Goal: Information Seeking & Learning: Learn about a topic

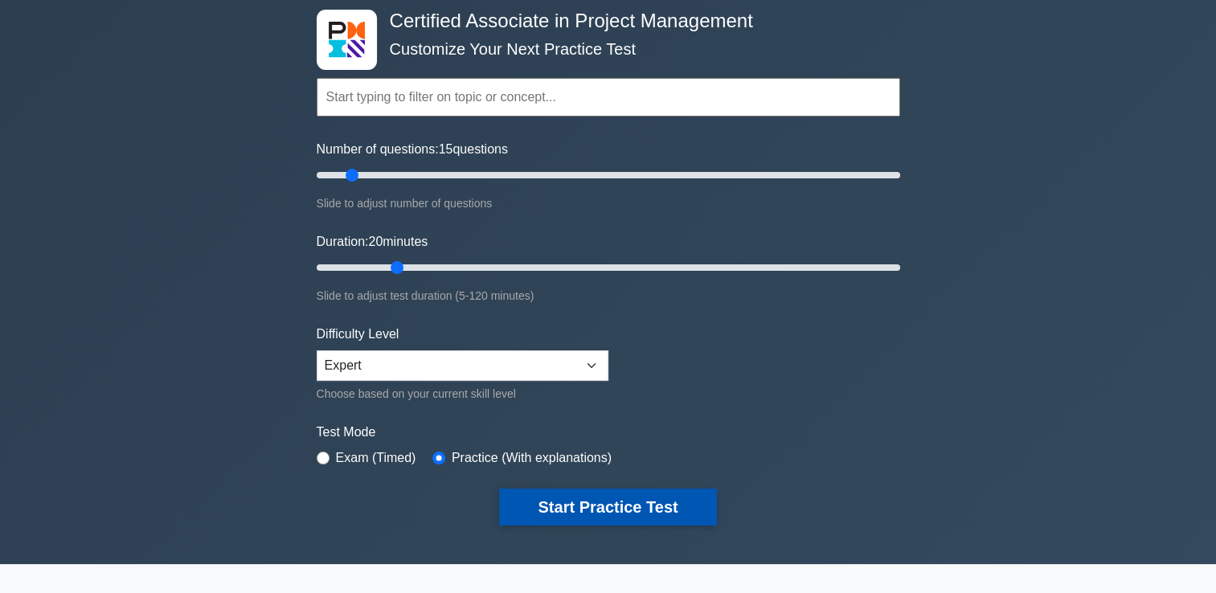
click at [633, 514] on button "Start Practice Test" at bounding box center [607, 507] width 217 height 37
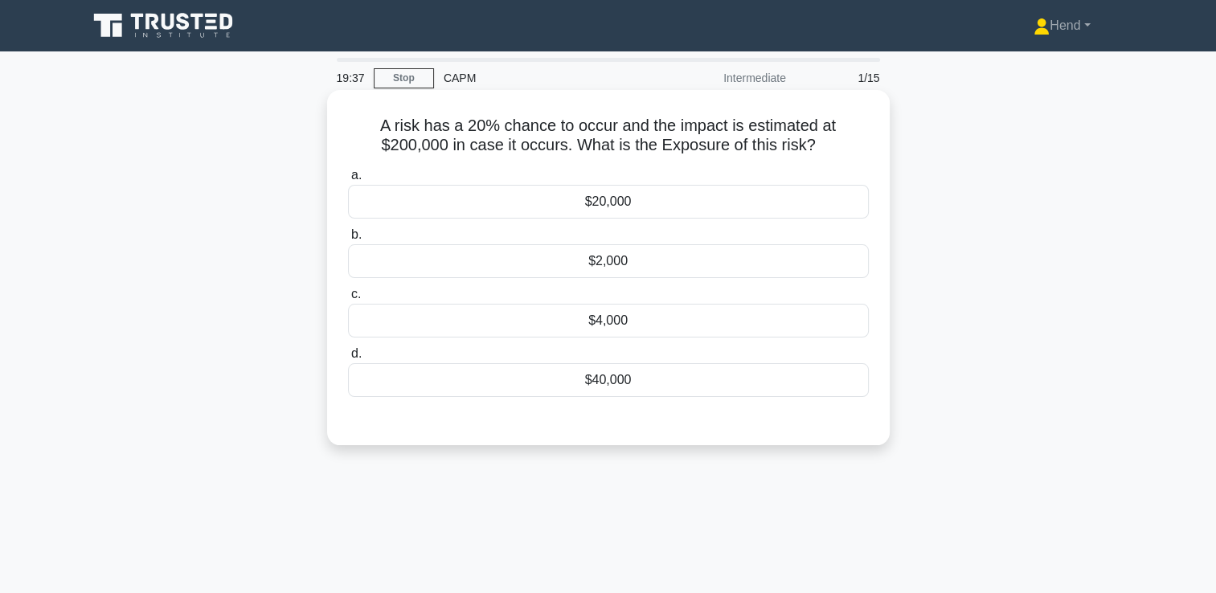
click at [601, 384] on div "$40,000" at bounding box center [608, 380] width 521 height 34
click at [348, 359] on input "d. $40,000" at bounding box center [348, 354] width 0 height 10
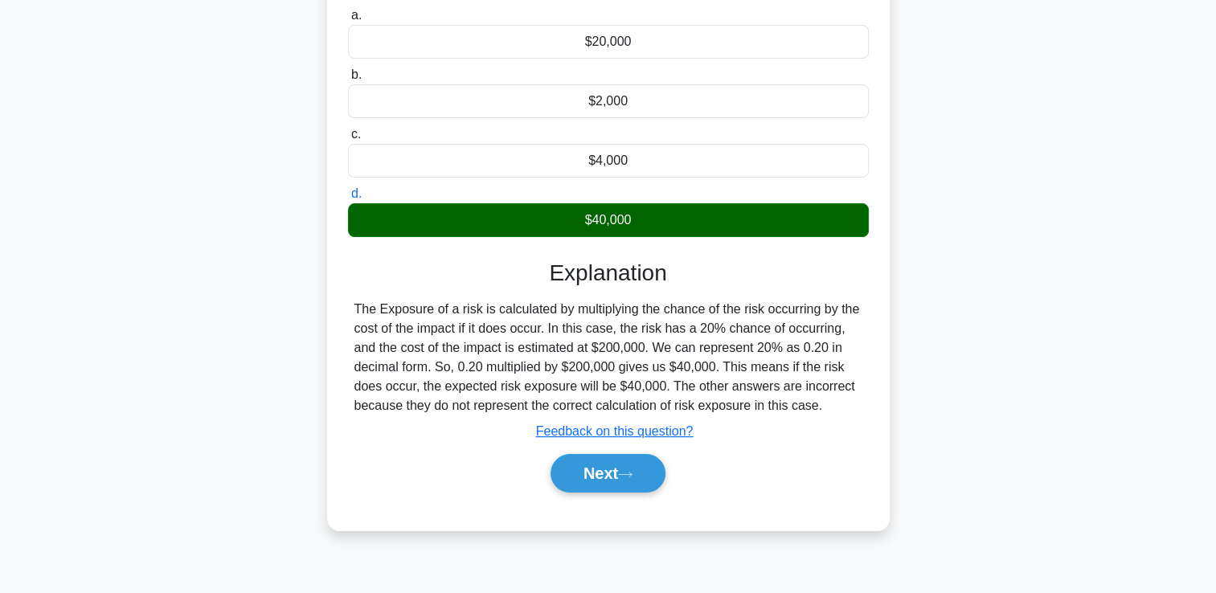
scroll to position [161, 0]
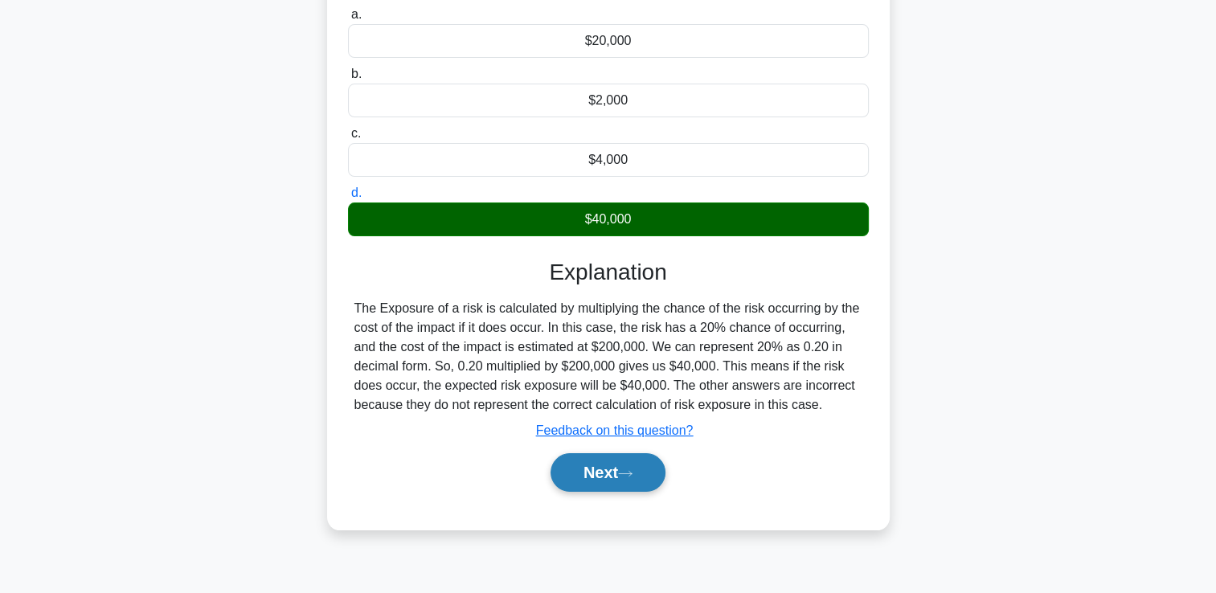
click at [592, 481] on button "Next" at bounding box center [608, 472] width 115 height 39
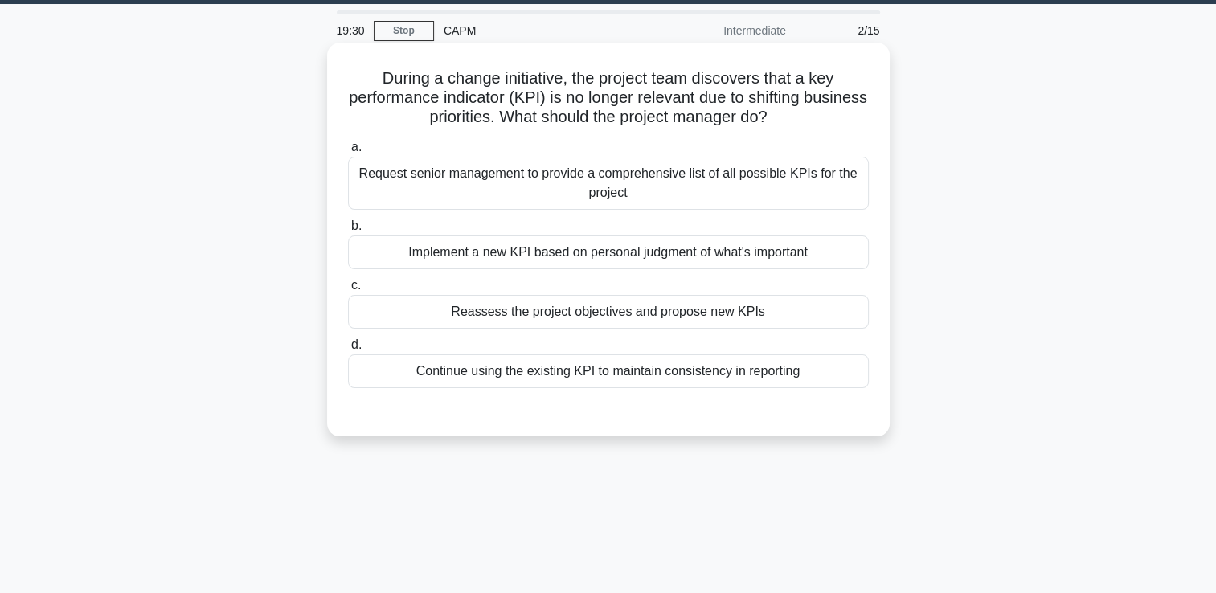
scroll to position [0, 0]
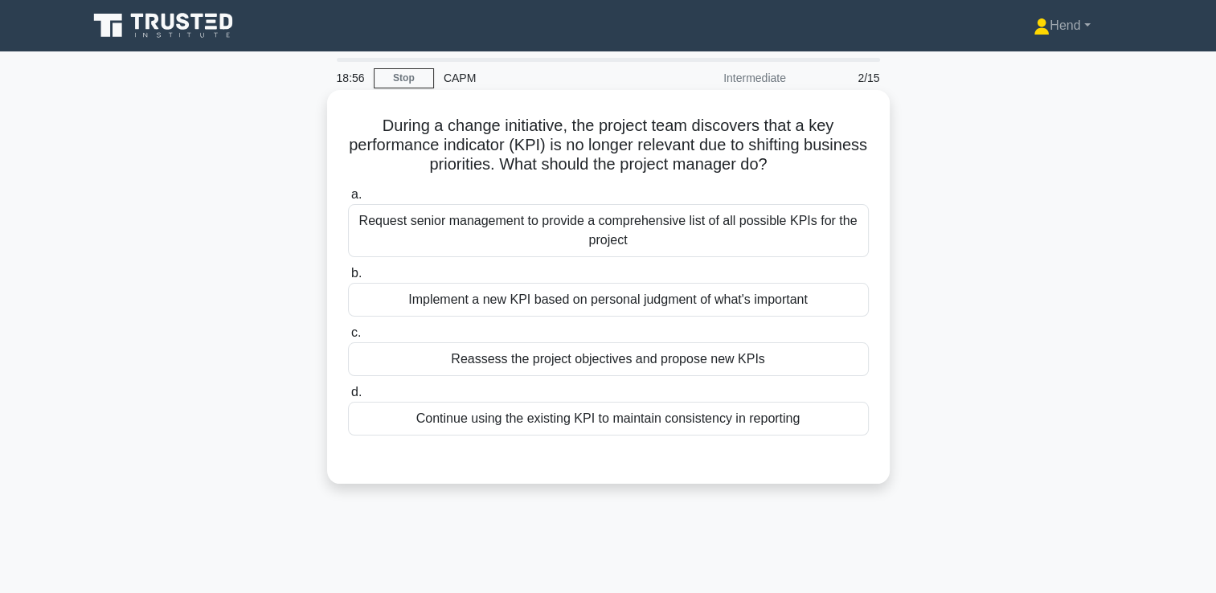
click at [739, 312] on div "Implement a new KPI based on personal judgment of what's important" at bounding box center [608, 300] width 521 height 34
click at [348, 279] on input "b. Implement a new KPI based on personal judgment of what's important" at bounding box center [348, 273] width 0 height 10
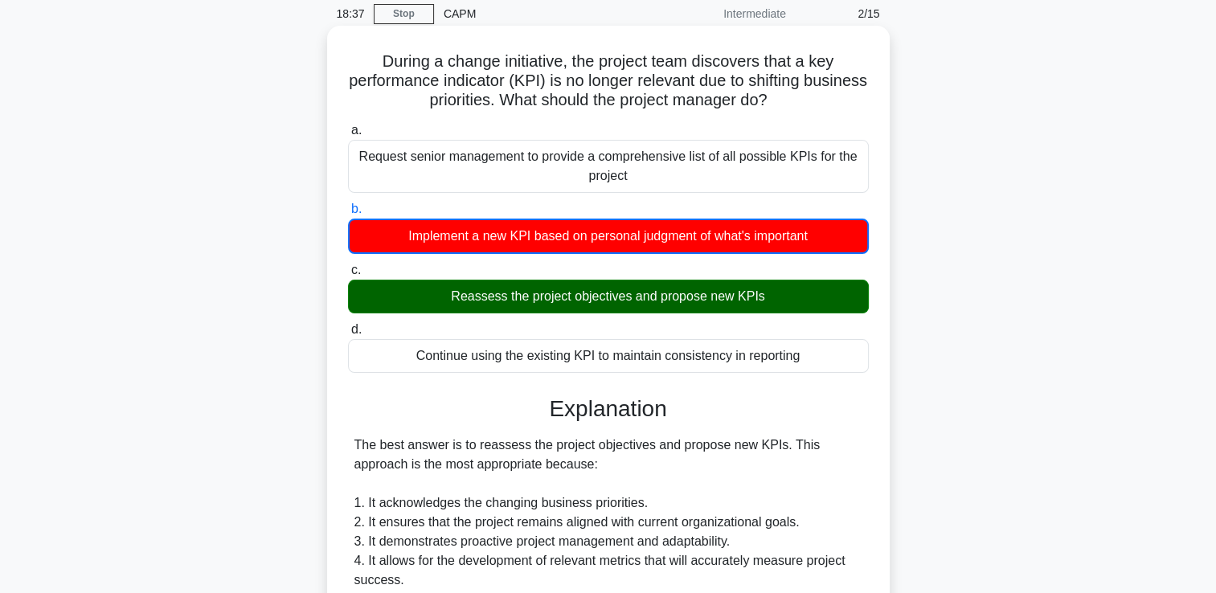
scroll to position [552, 0]
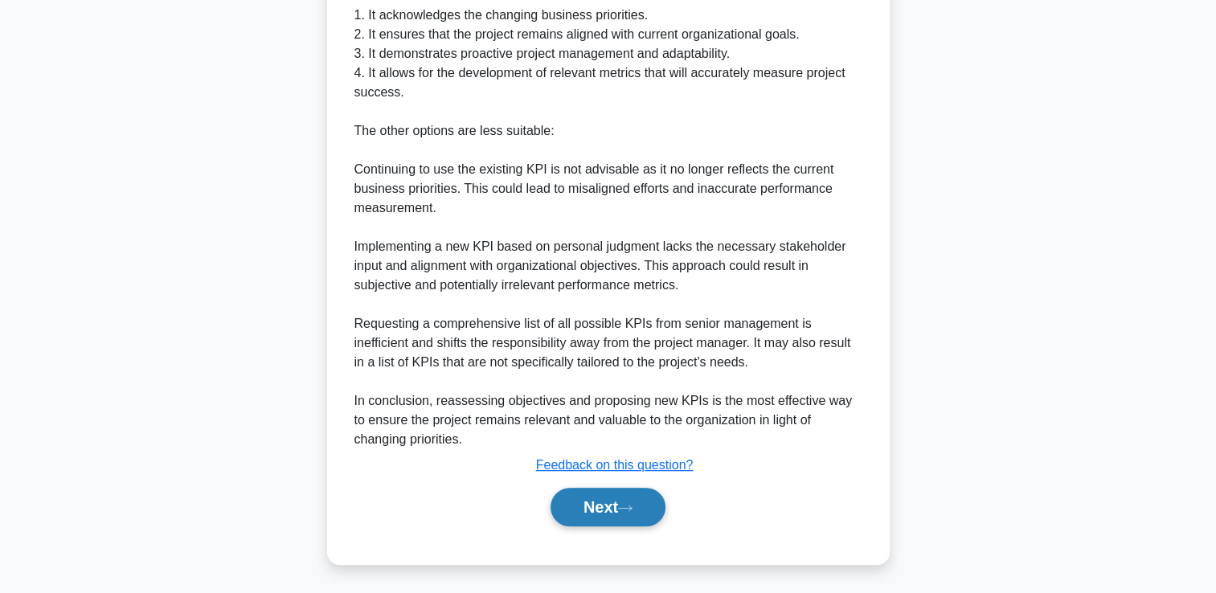
click at [604, 515] on button "Next" at bounding box center [608, 507] width 115 height 39
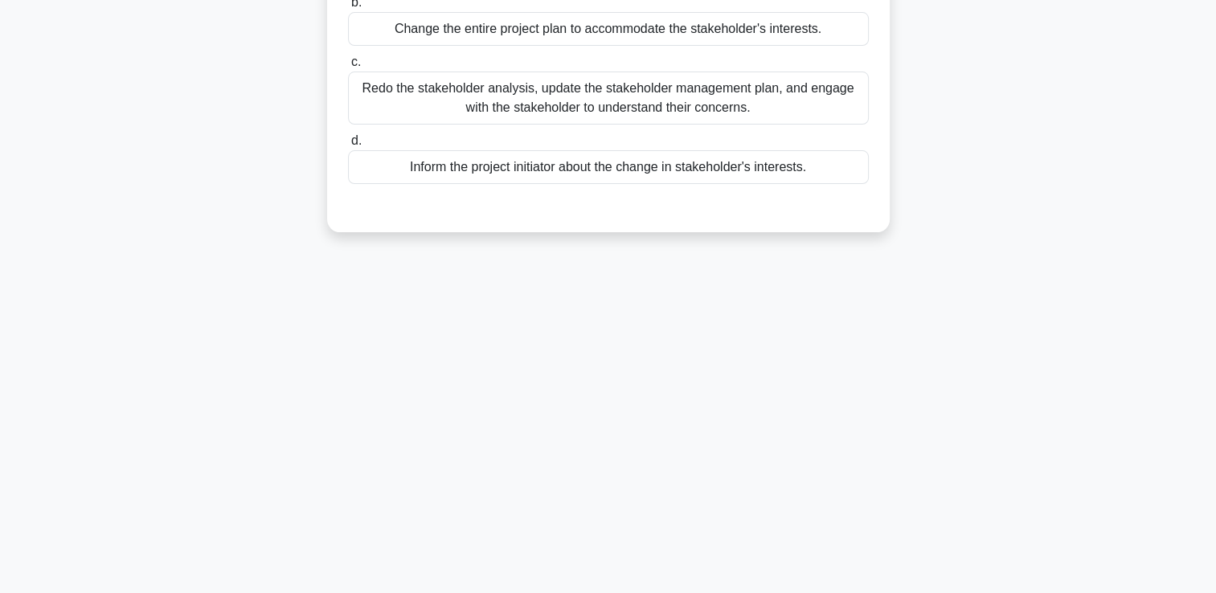
scroll to position [0, 0]
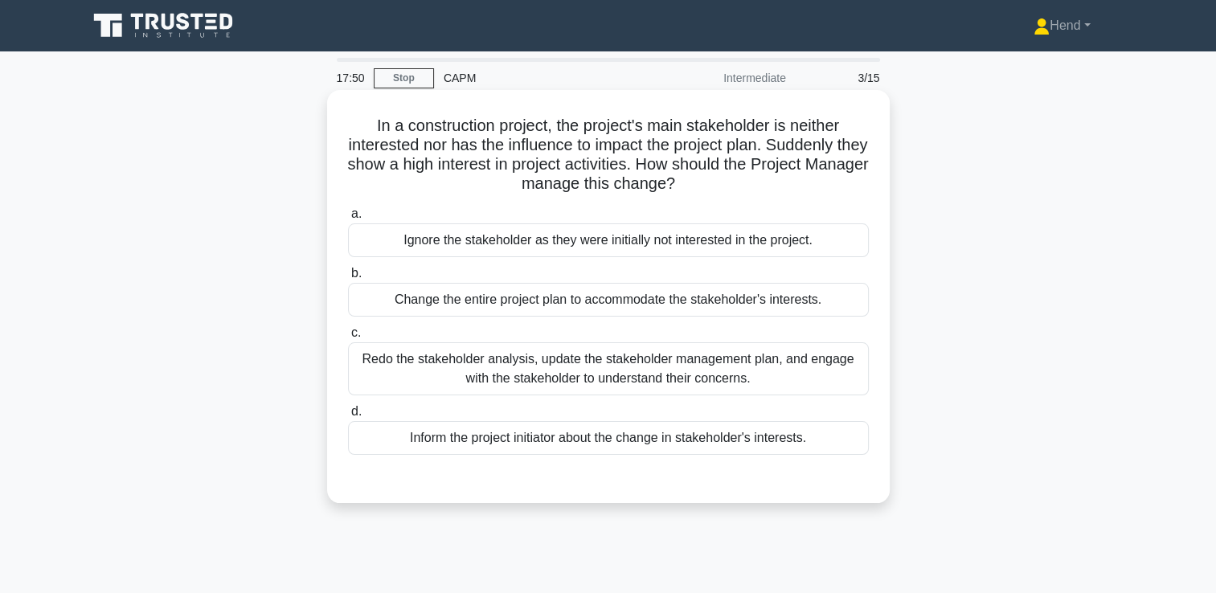
click at [802, 369] on div "Redo the stakeholder analysis, update the stakeholder management plan, and enga…" at bounding box center [608, 368] width 521 height 53
click at [348, 338] on input "c. Redo the stakeholder analysis, update the stakeholder management plan, and e…" at bounding box center [348, 333] width 0 height 10
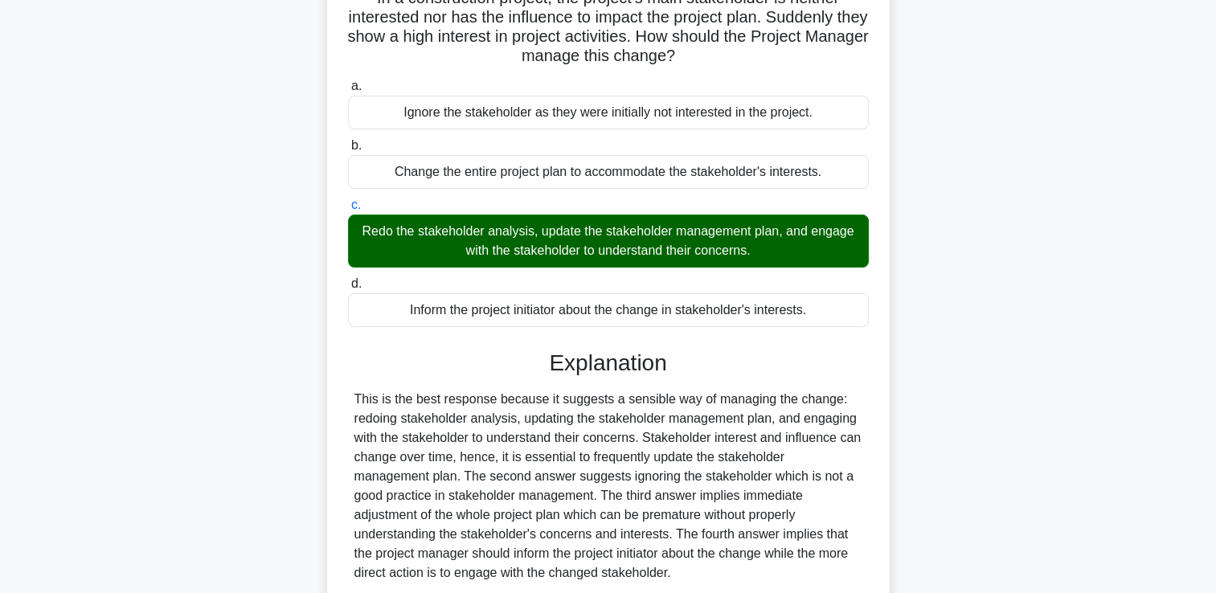
scroll to position [275, 0]
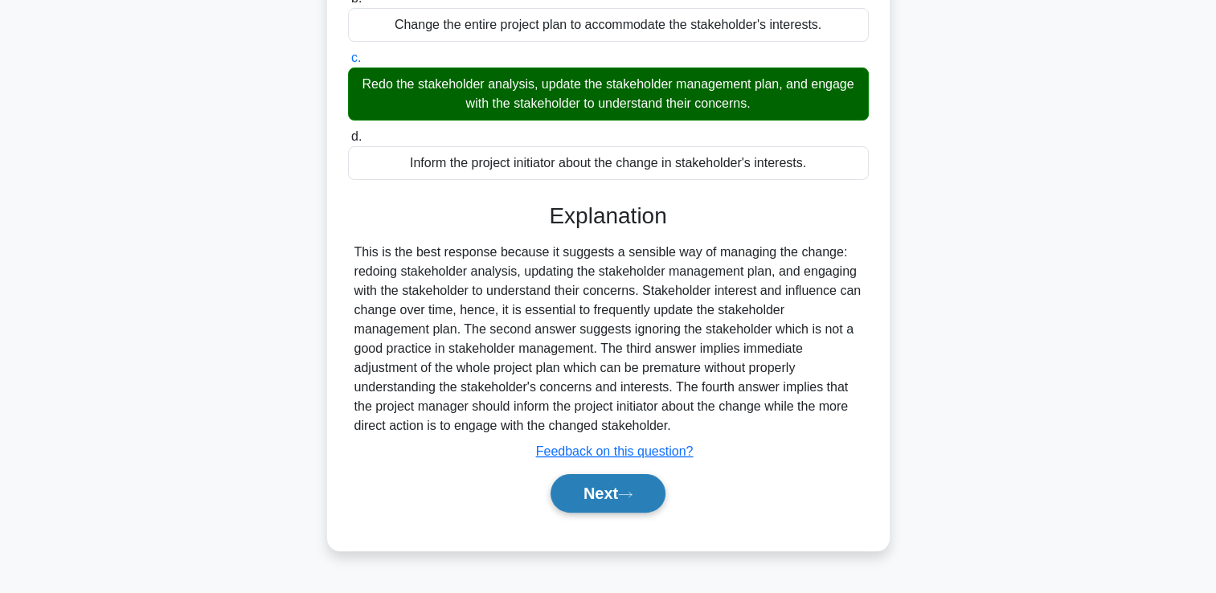
click at [551, 502] on button "Next" at bounding box center [608, 493] width 115 height 39
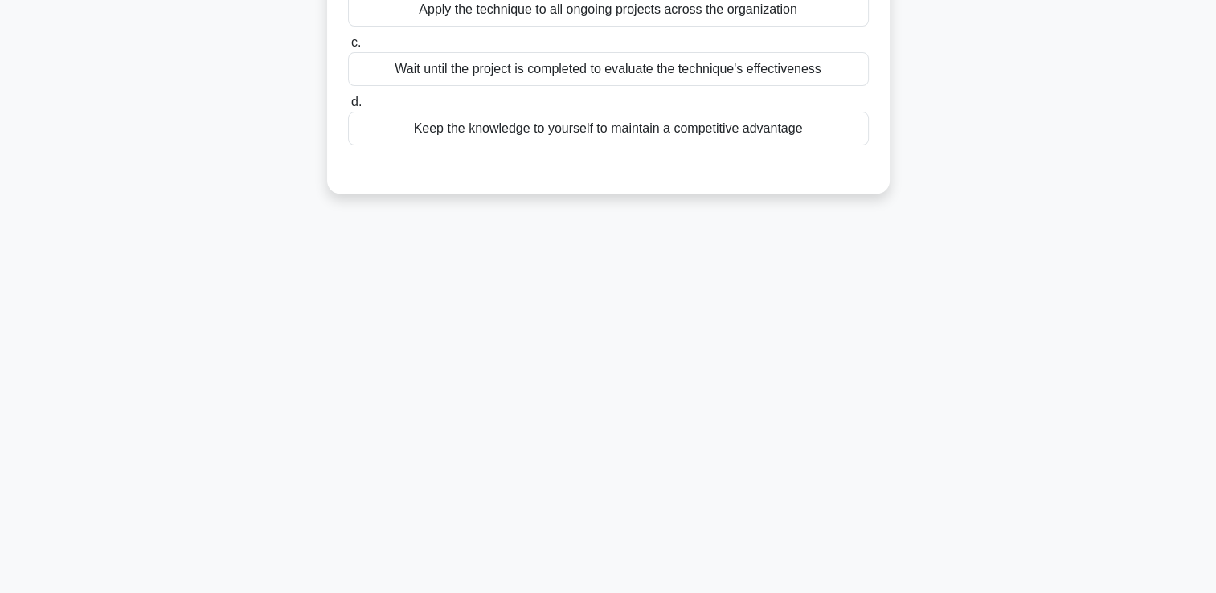
scroll to position [0, 0]
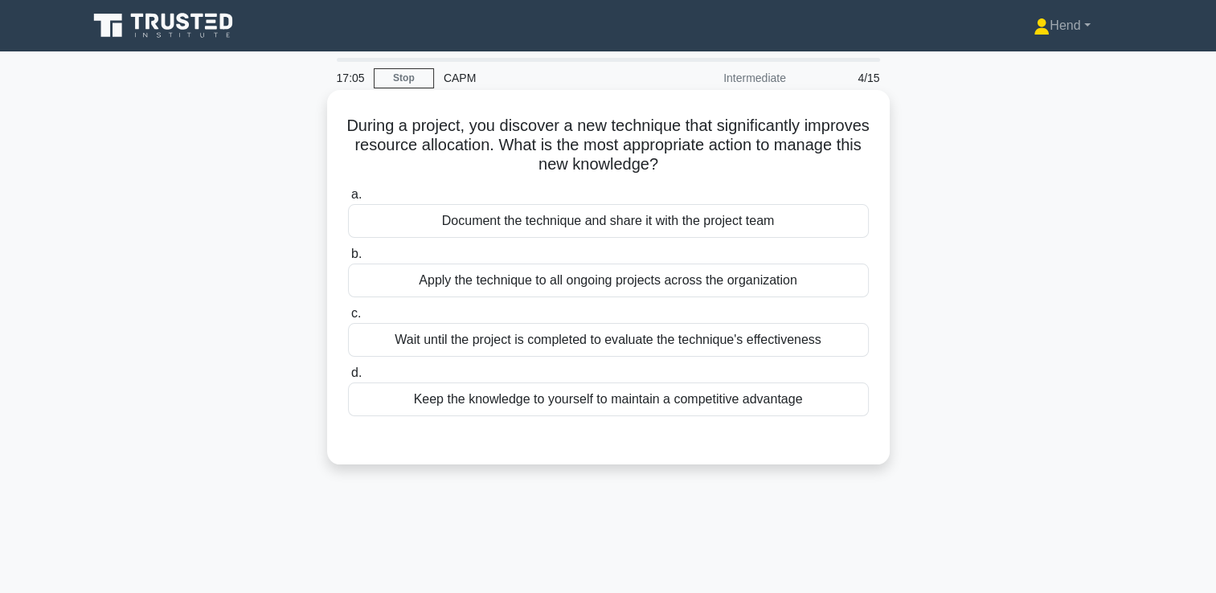
click at [675, 230] on div "Document the technique and share it with the project team" at bounding box center [608, 221] width 521 height 34
click at [348, 200] on input "a. Document the technique and share it with the project team" at bounding box center [348, 195] width 0 height 10
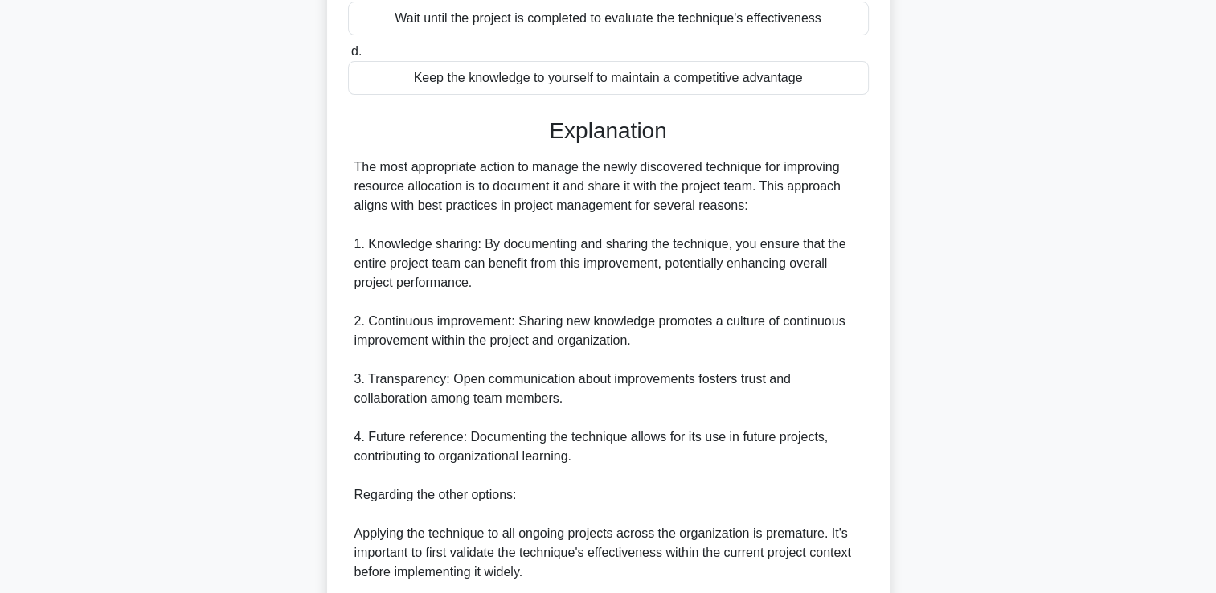
scroll to position [608, 0]
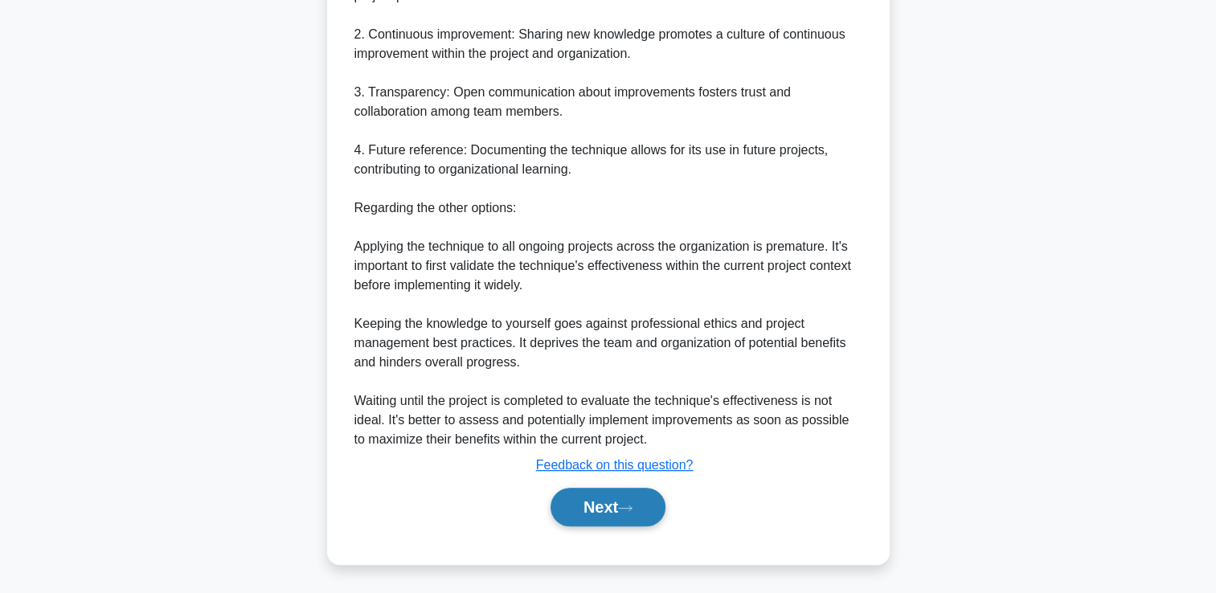
click at [649, 512] on button "Next" at bounding box center [608, 507] width 115 height 39
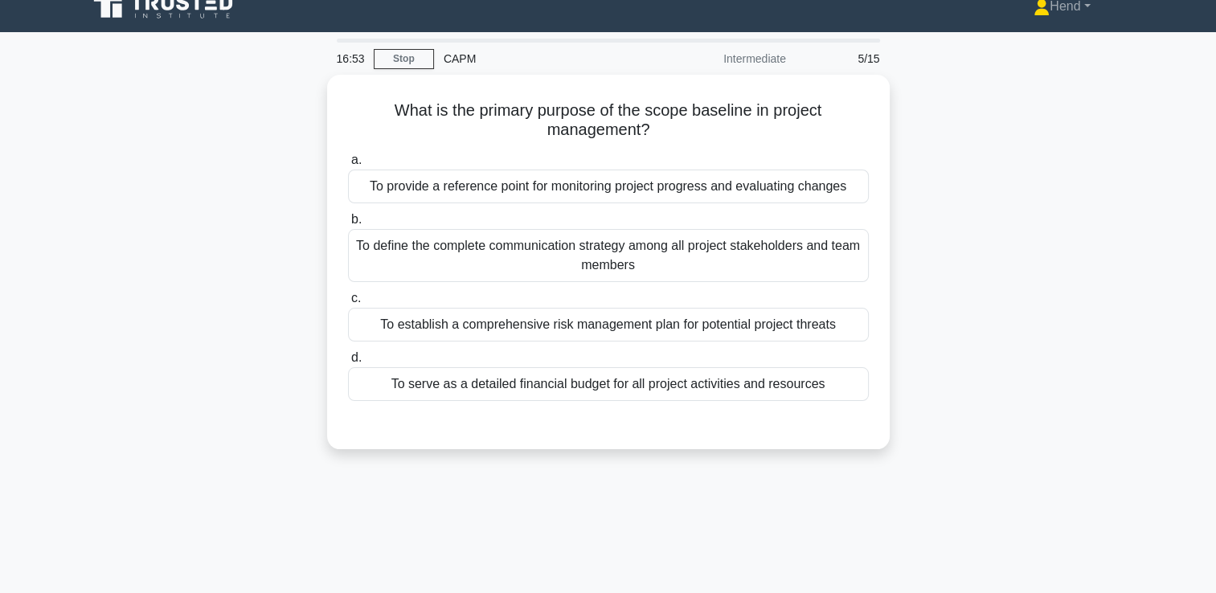
scroll to position [0, 0]
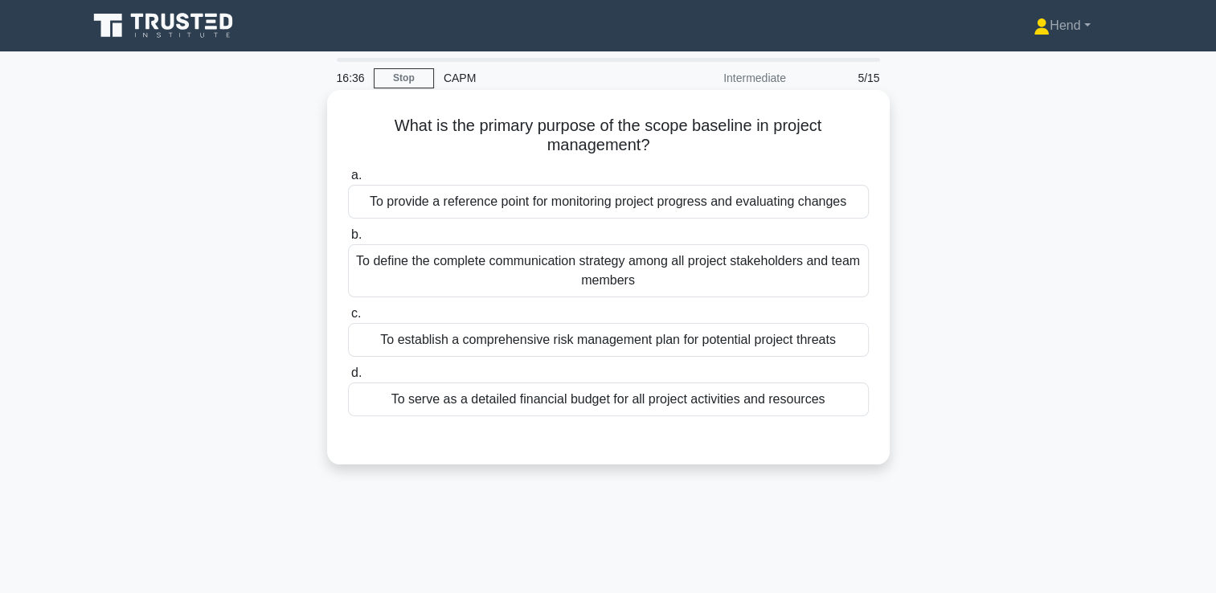
click at [719, 208] on div "To provide a reference point for monitoring project progress and evaluating cha…" at bounding box center [608, 202] width 521 height 34
click at [348, 181] on input "a. To provide a reference point for monitoring project progress and evaluating …" at bounding box center [348, 175] width 0 height 10
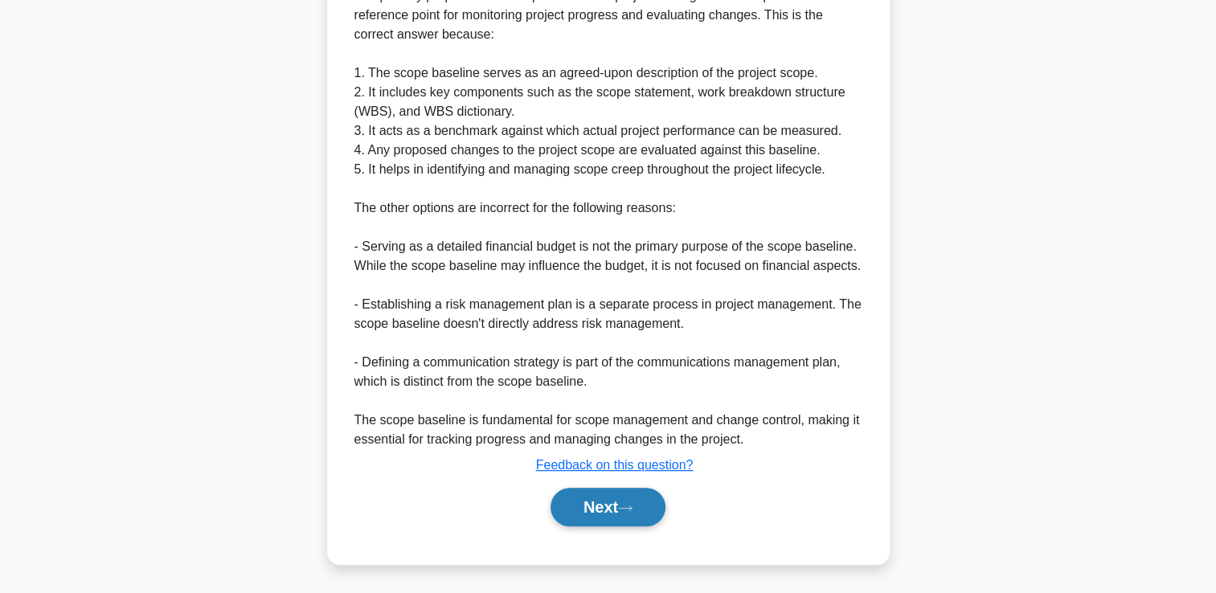
click at [616, 508] on button "Next" at bounding box center [608, 507] width 115 height 39
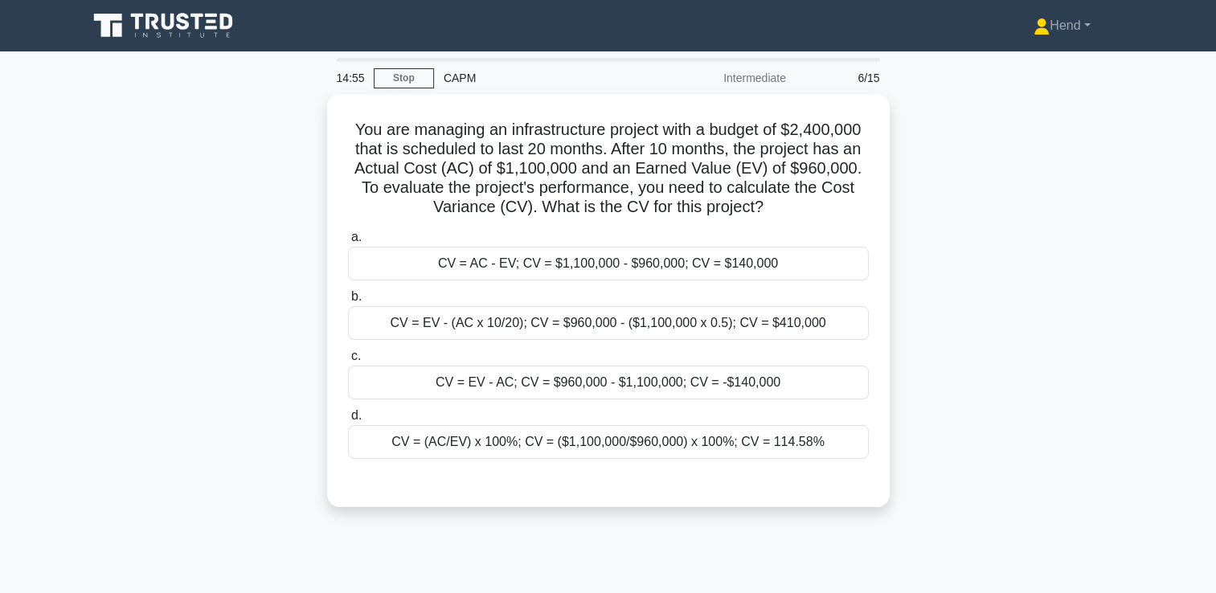
click at [979, 386] on div "You are managing an infrastructure project with a budget of $2,400,000 that is …" at bounding box center [608, 310] width 1061 height 432
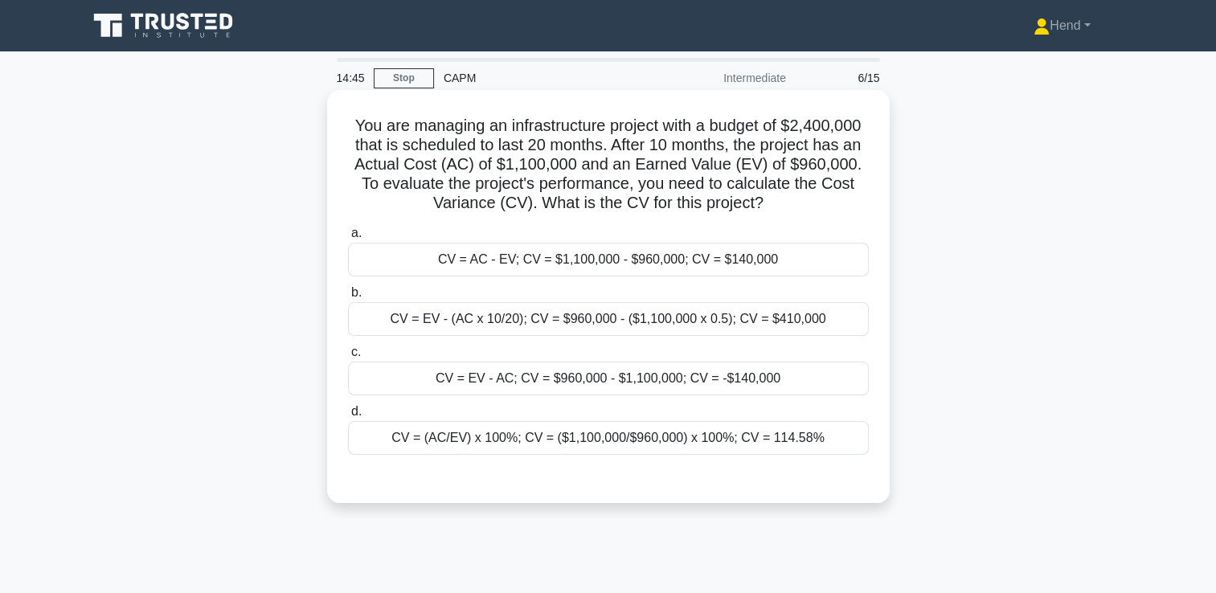
click at [732, 384] on div "CV = EV - AC; CV = $960,000 - $1,100,000; CV = -$140,000" at bounding box center [608, 379] width 521 height 34
click at [348, 358] on input "c. CV = EV - AC; CV = $960,000 - $1,100,000; CV = -$140,000" at bounding box center [348, 352] width 0 height 10
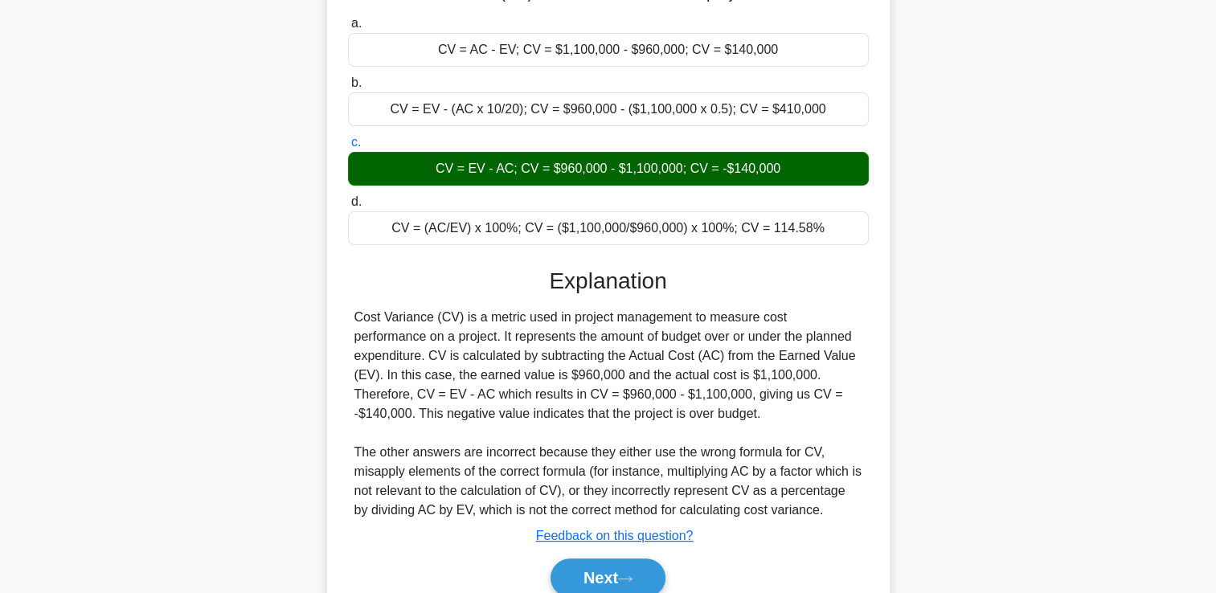
scroll to position [281, 0]
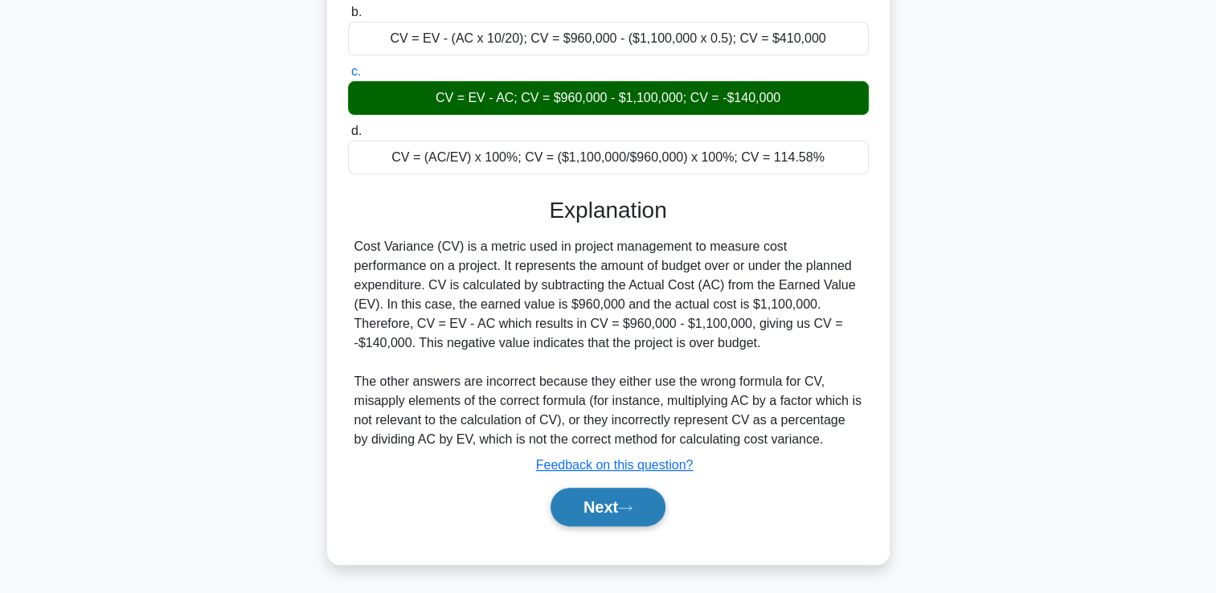
click at [600, 503] on button "Next" at bounding box center [608, 507] width 115 height 39
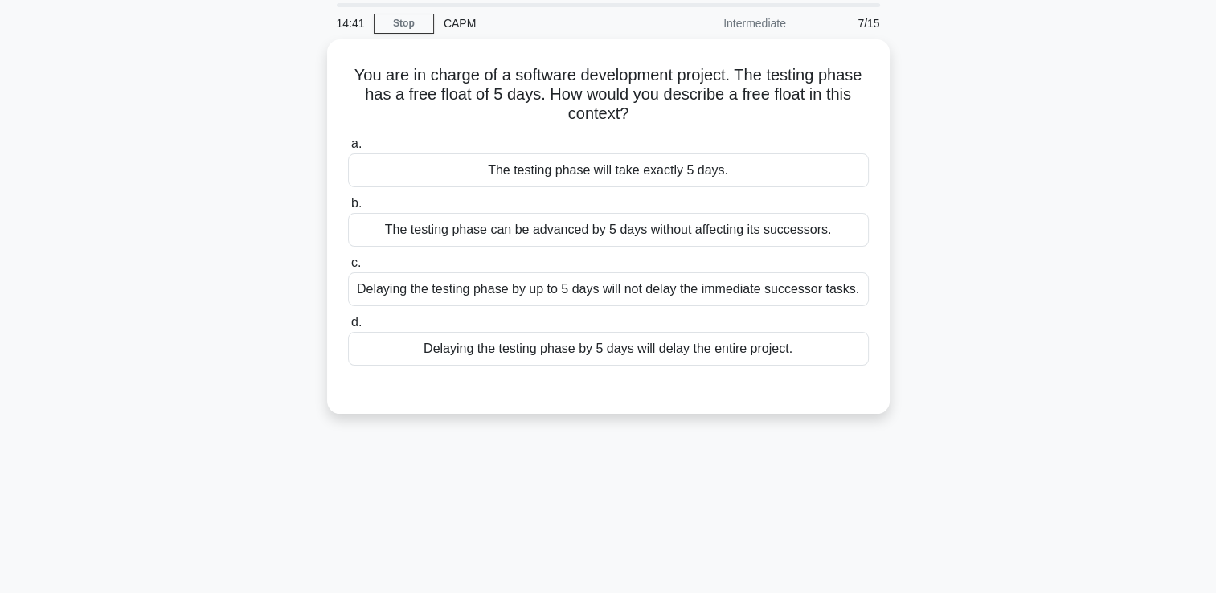
scroll to position [0, 0]
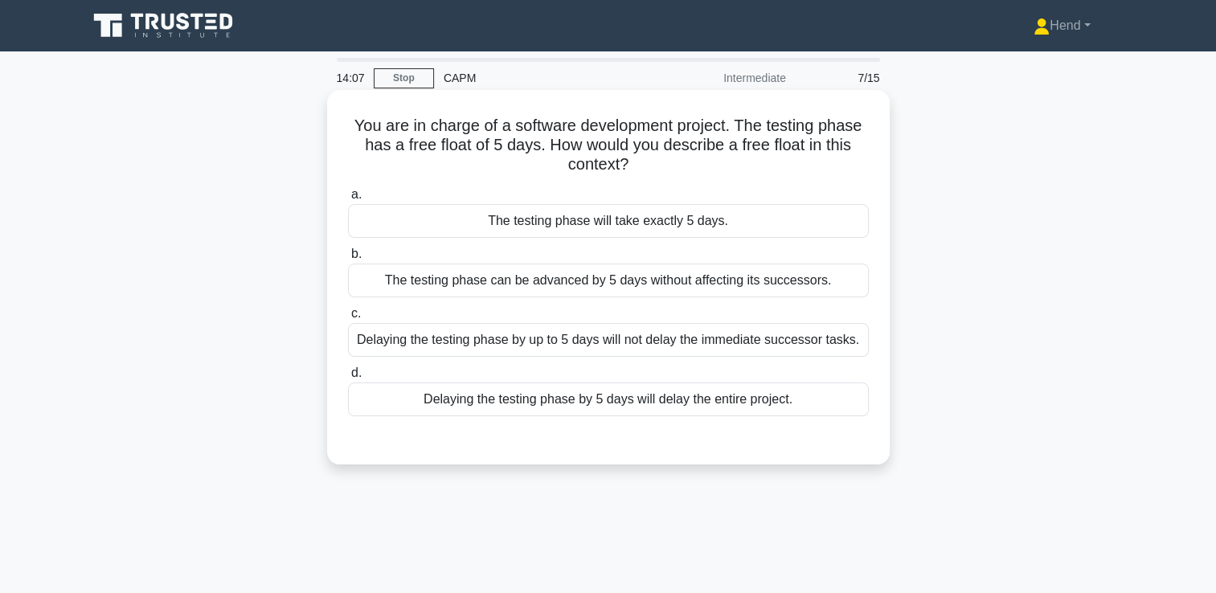
click at [671, 288] on div "The testing phase can be advanced by 5 days without affecting its successors." at bounding box center [608, 281] width 521 height 34
click at [348, 260] on input "b. The testing phase can be advanced by 5 days without affecting its successors." at bounding box center [348, 254] width 0 height 10
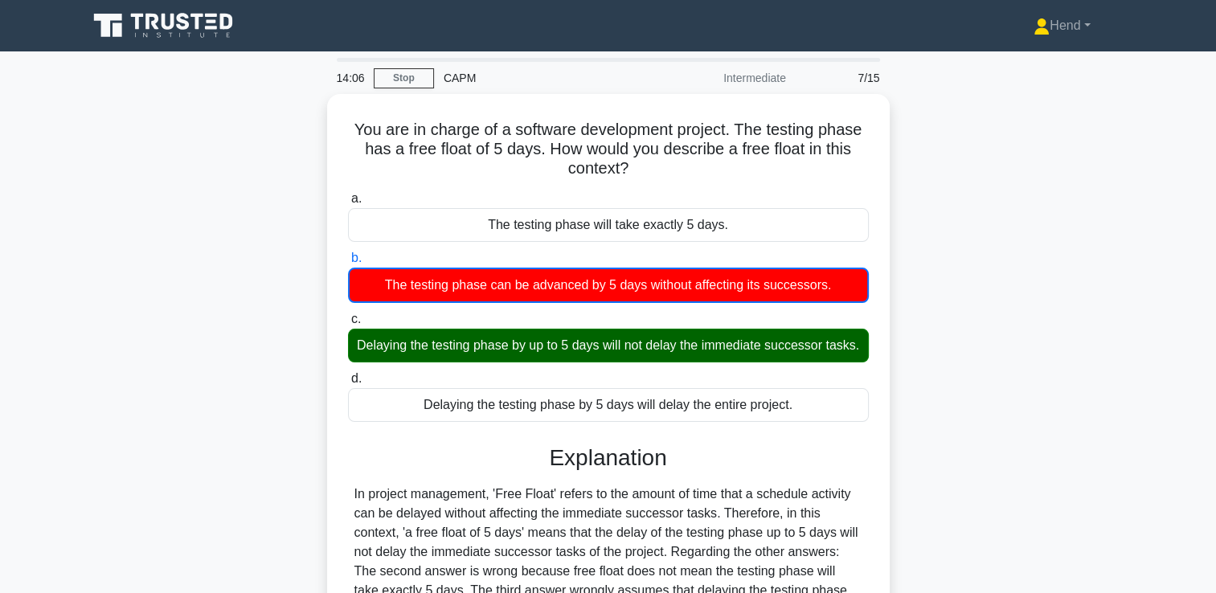
click at [948, 310] on div "You are in charge of a software development project. The testing phase has a fr…" at bounding box center [608, 443] width 1061 height 698
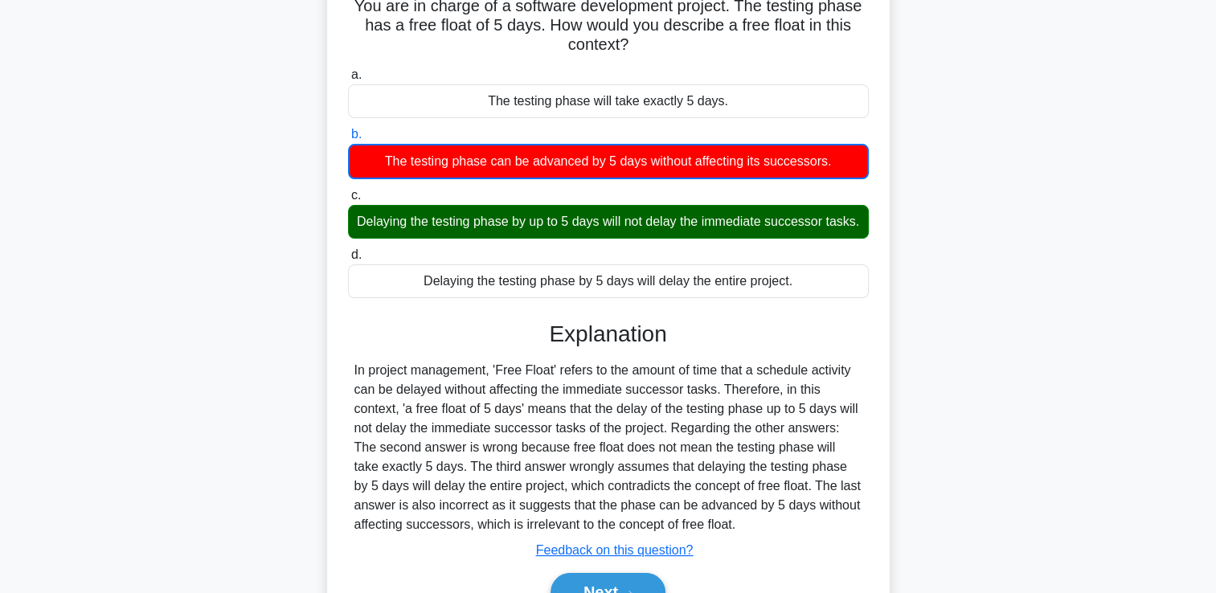
scroll to position [275, 0]
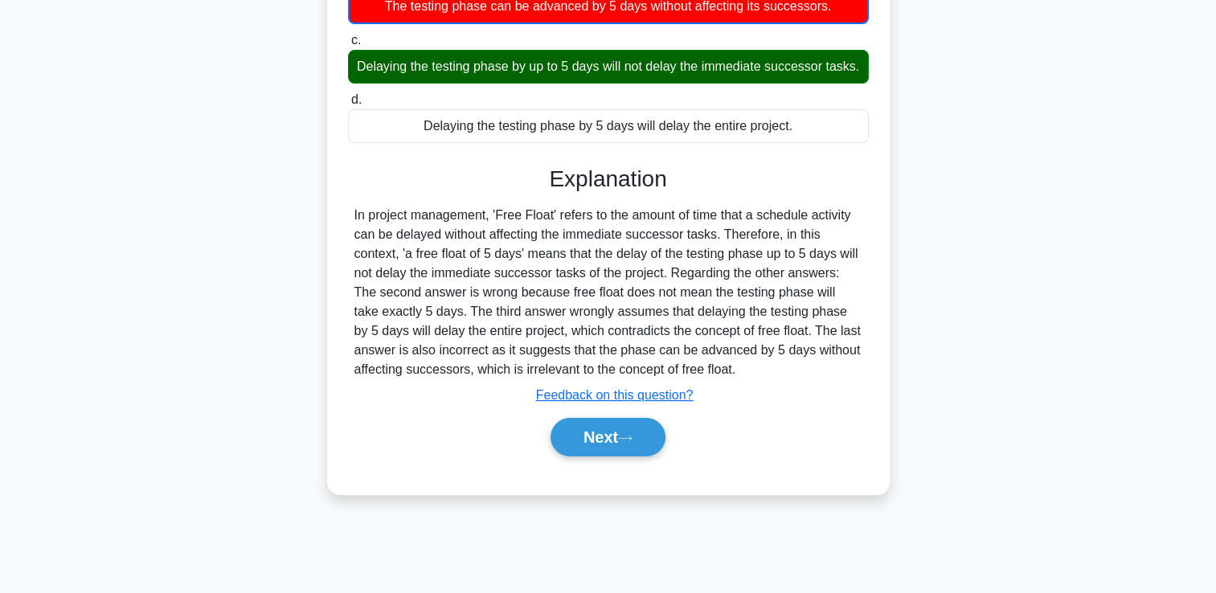
click at [581, 80] on div "Delaying the testing phase by up to 5 days will not delay the immediate success…" at bounding box center [608, 67] width 521 height 34
click at [348, 46] on input "c. Delaying the testing phase by up to 5 days will not delay the immediate succ…" at bounding box center [348, 40] width 0 height 10
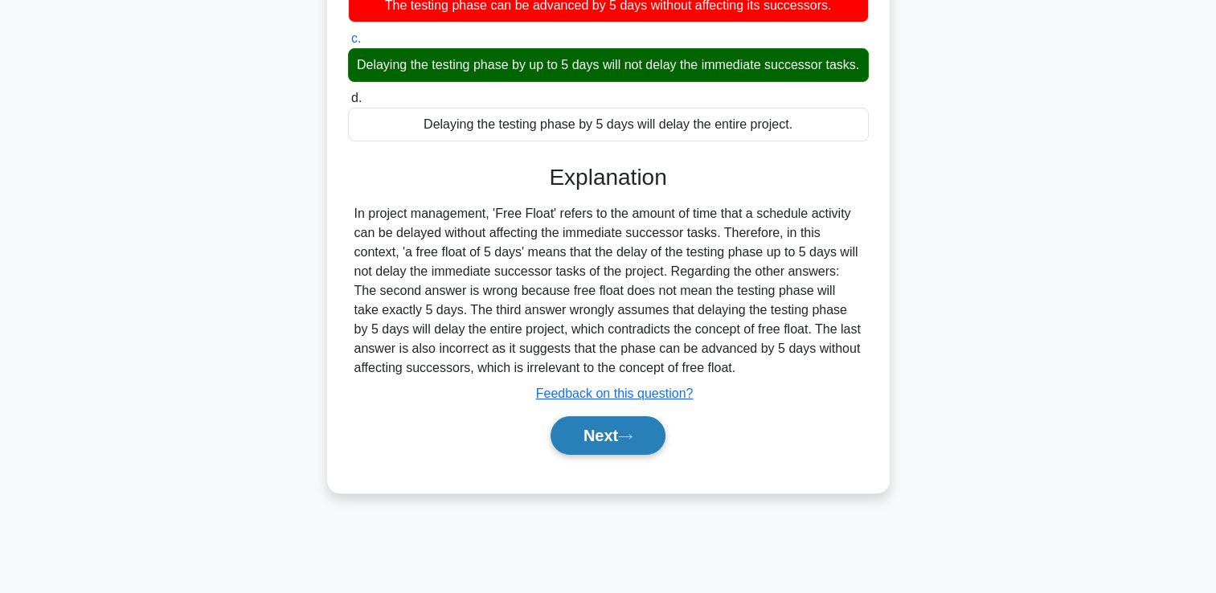
click at [631, 449] on button "Next" at bounding box center [608, 435] width 115 height 39
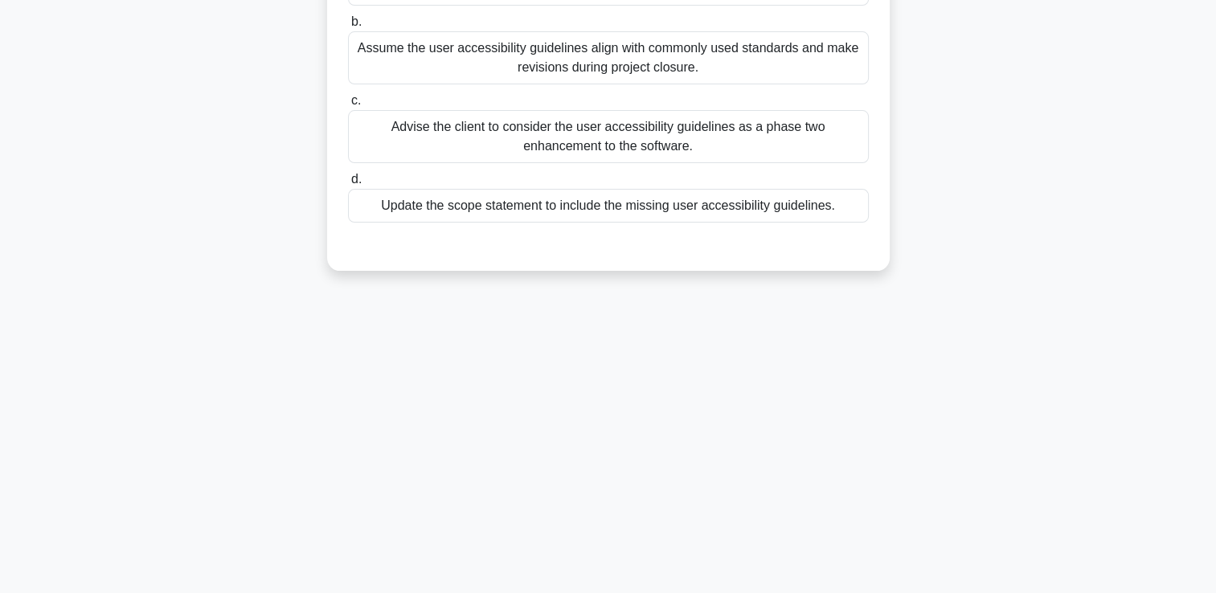
scroll to position [0, 0]
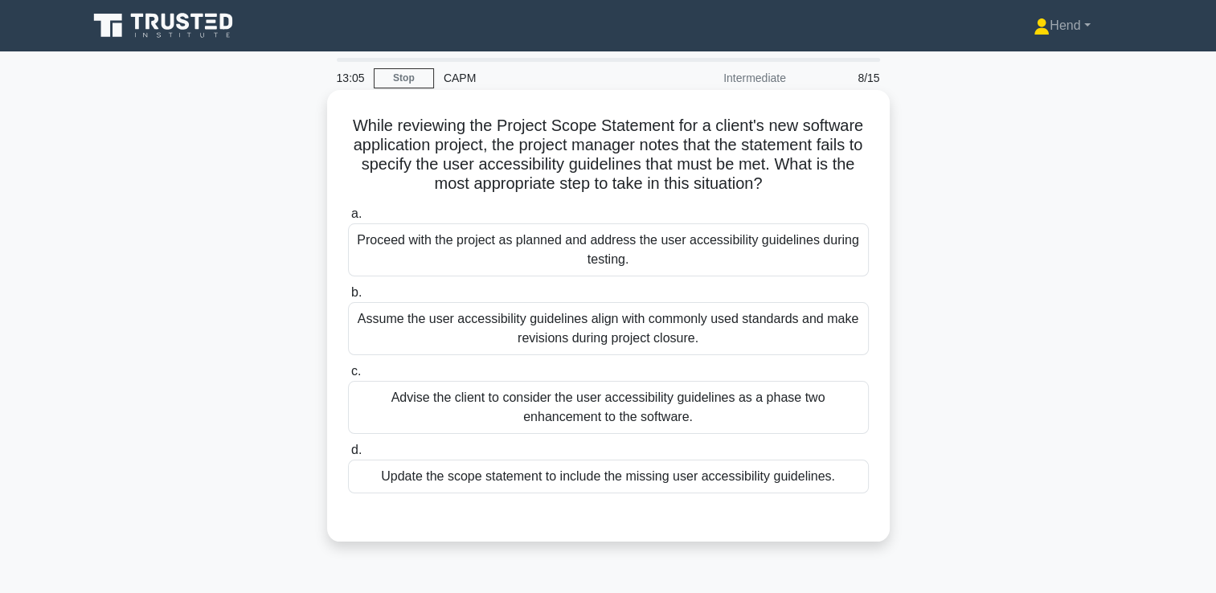
click at [743, 481] on div "Update the scope statement to include the missing user accessibility guidelines." at bounding box center [608, 477] width 521 height 34
click at [348, 456] on input "d. Update the scope statement to include the missing user accessibility guideli…" at bounding box center [348, 450] width 0 height 10
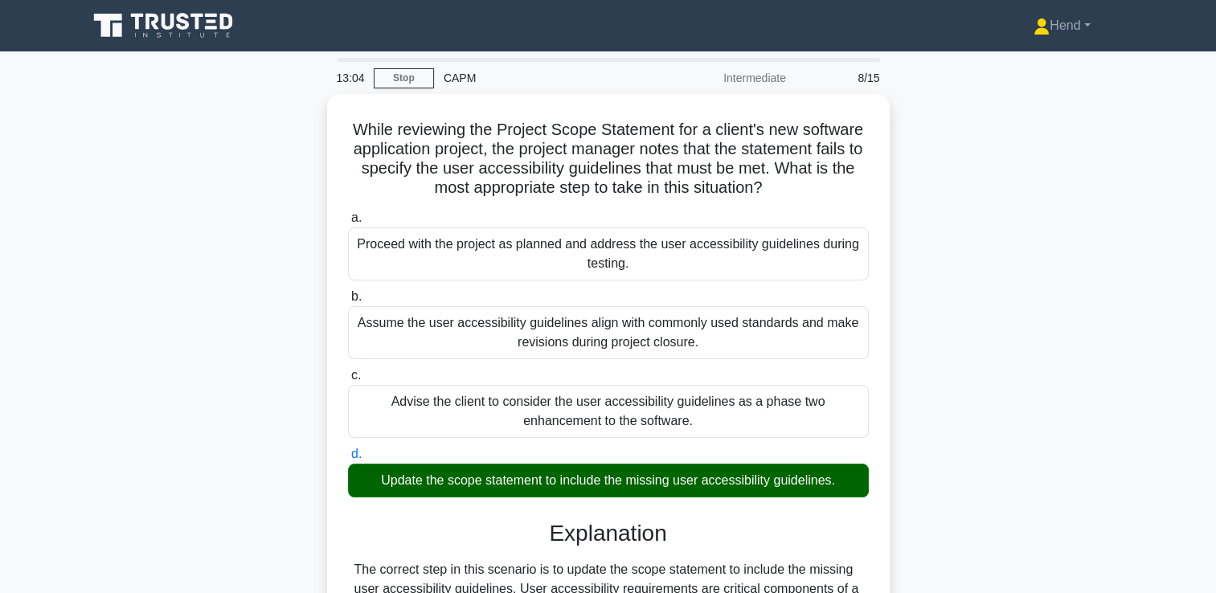
scroll to position [416, 0]
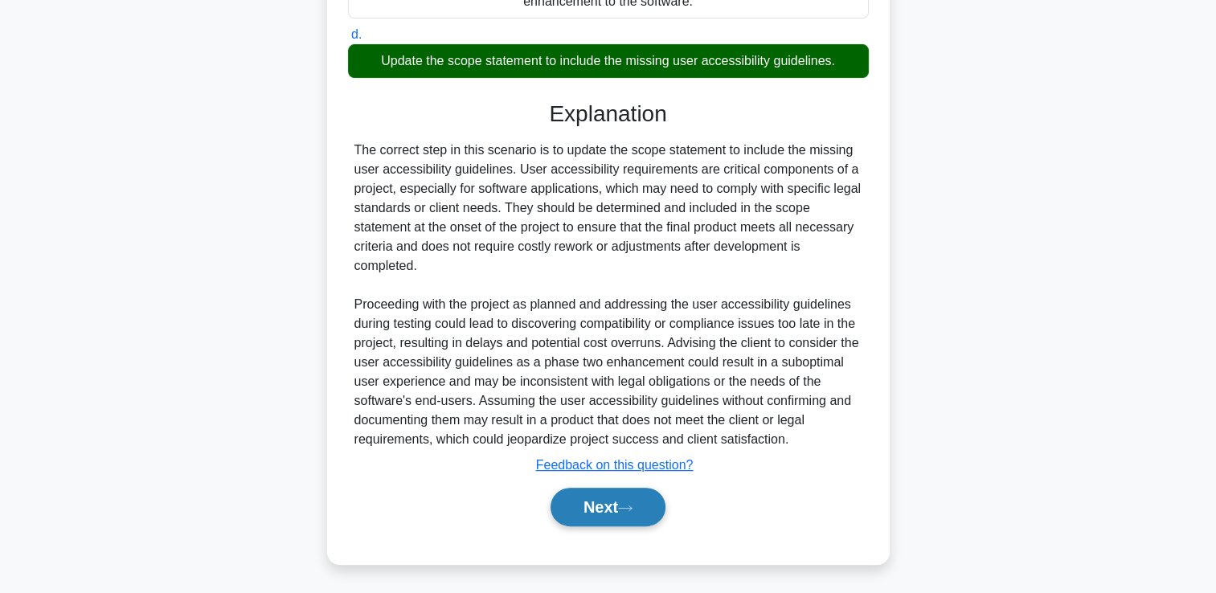
click at [607, 499] on button "Next" at bounding box center [608, 507] width 115 height 39
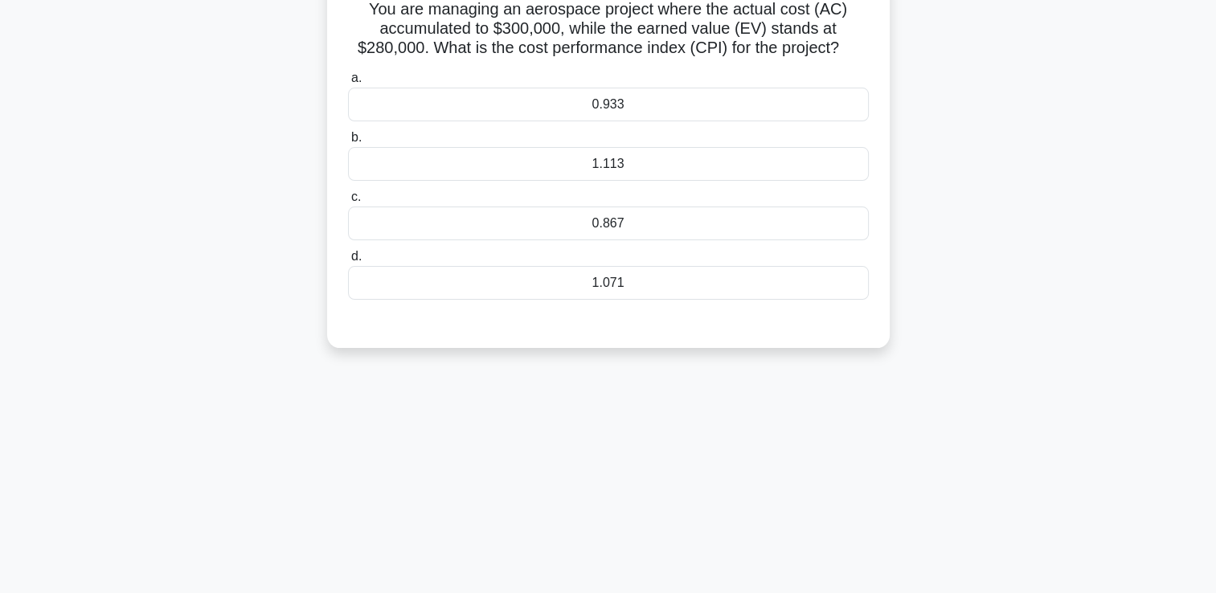
scroll to position [0, 0]
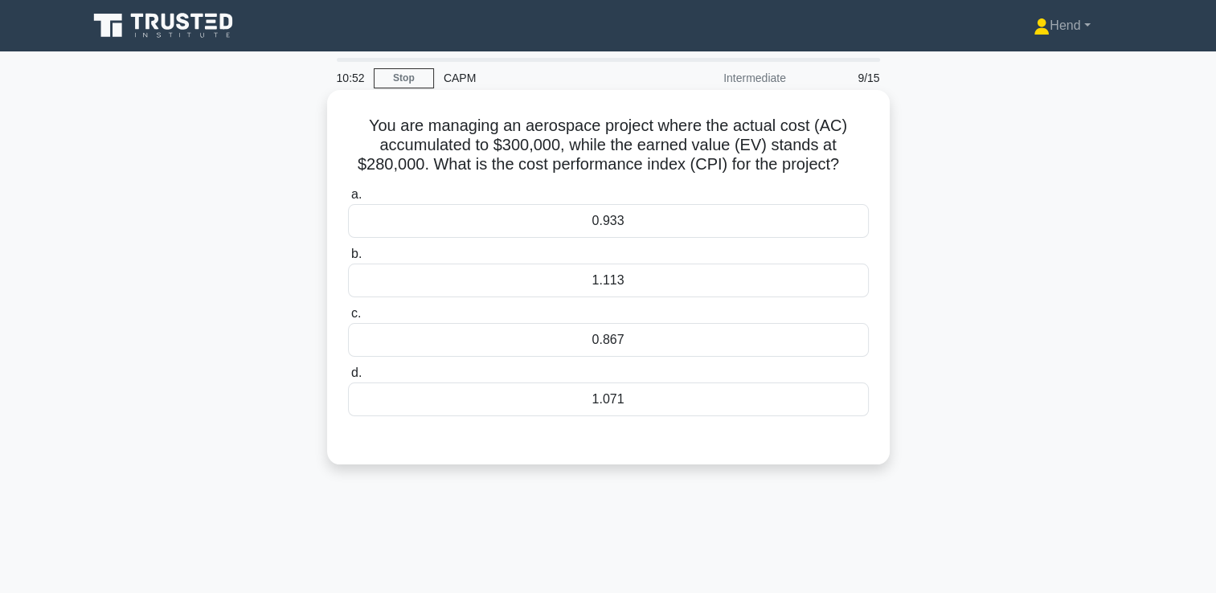
click at [616, 408] on div "1.071" at bounding box center [608, 400] width 521 height 34
click at [348, 379] on input "d. 1.071" at bounding box center [348, 373] width 0 height 10
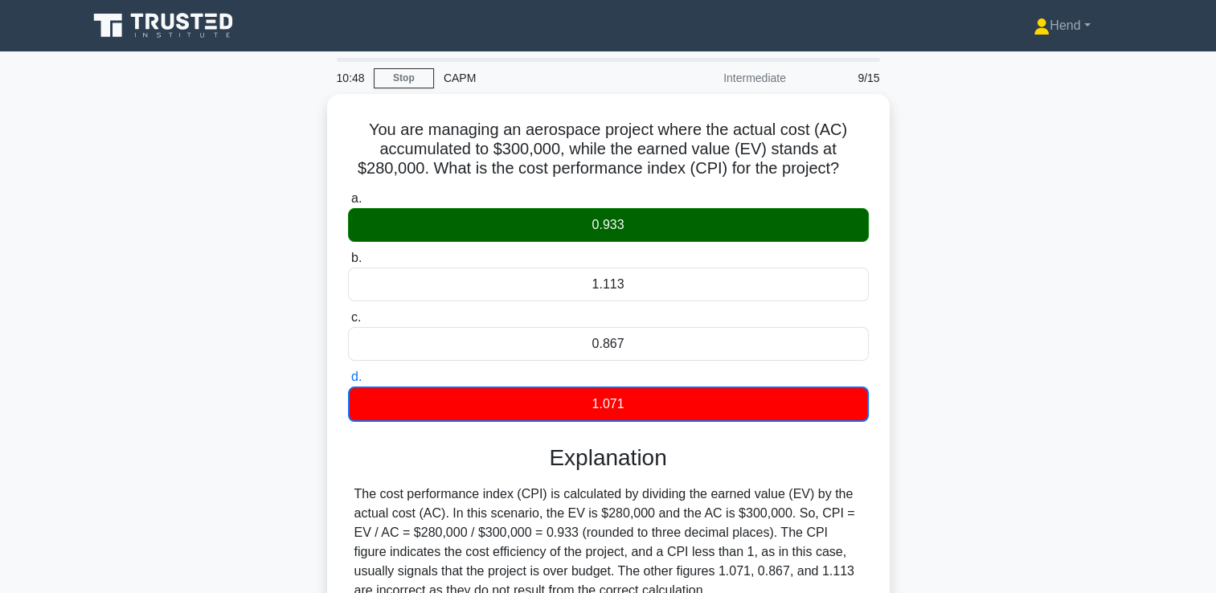
click at [1028, 364] on div "You are managing an aerospace project where the actual cost (AC) accumulated to…" at bounding box center [608, 414] width 1061 height 641
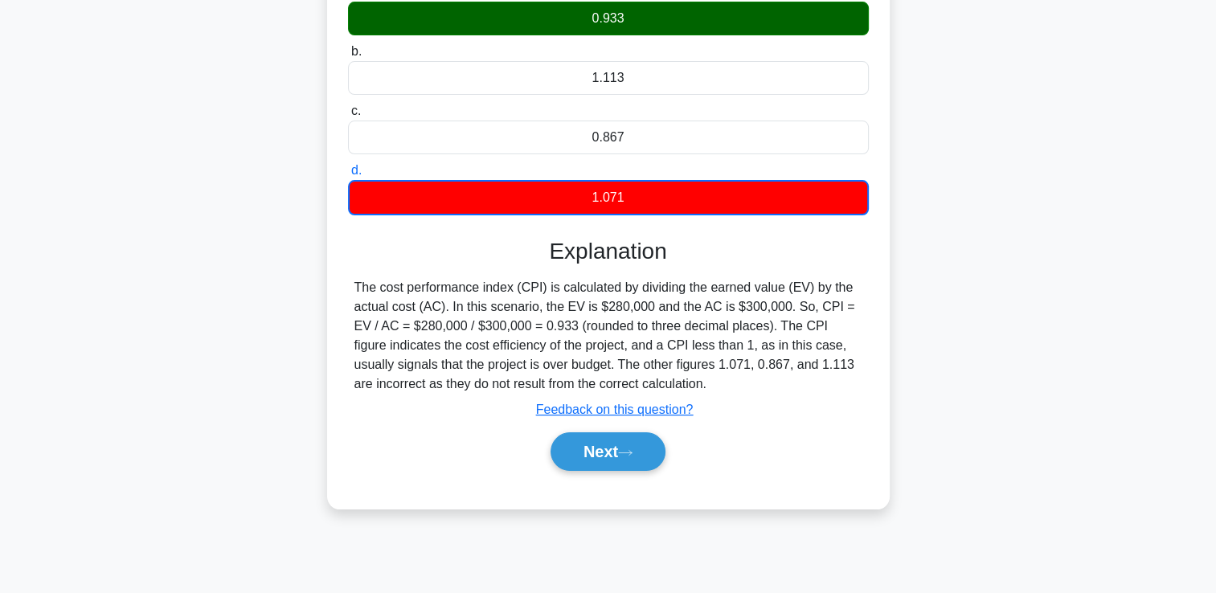
scroll to position [275, 0]
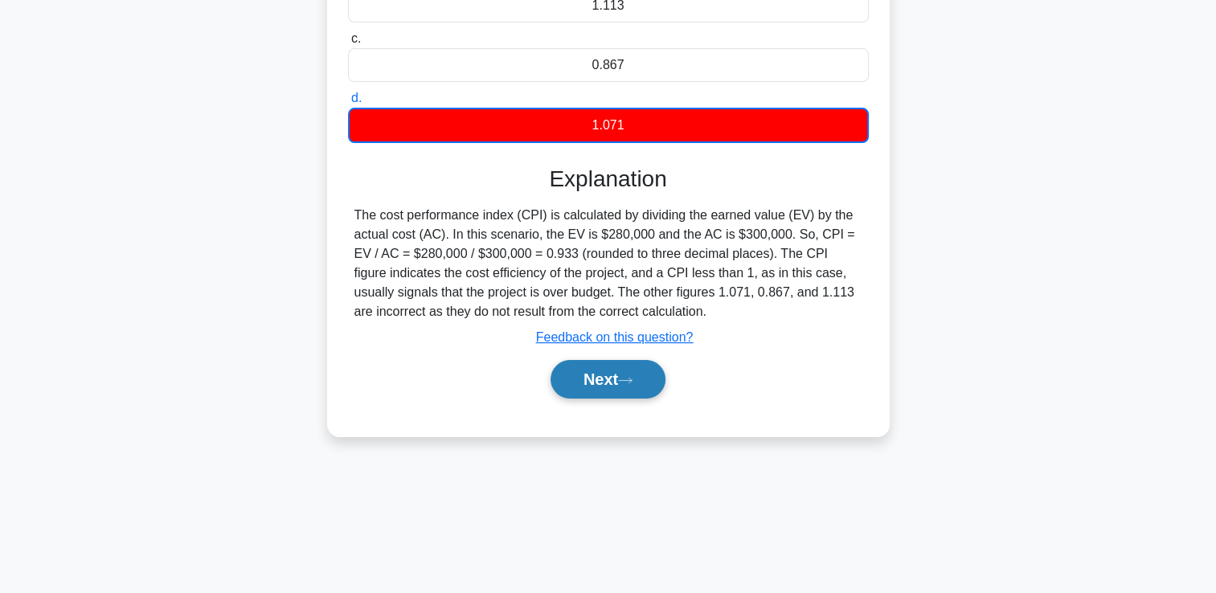
click at [622, 378] on button "Next" at bounding box center [608, 379] width 115 height 39
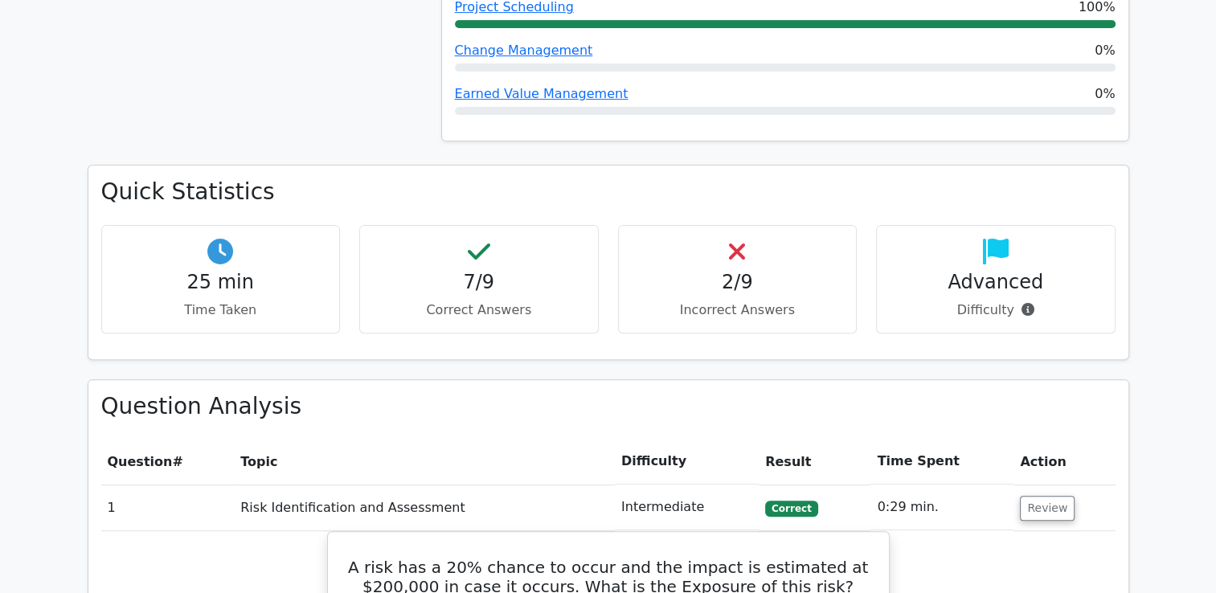
scroll to position [723, 0]
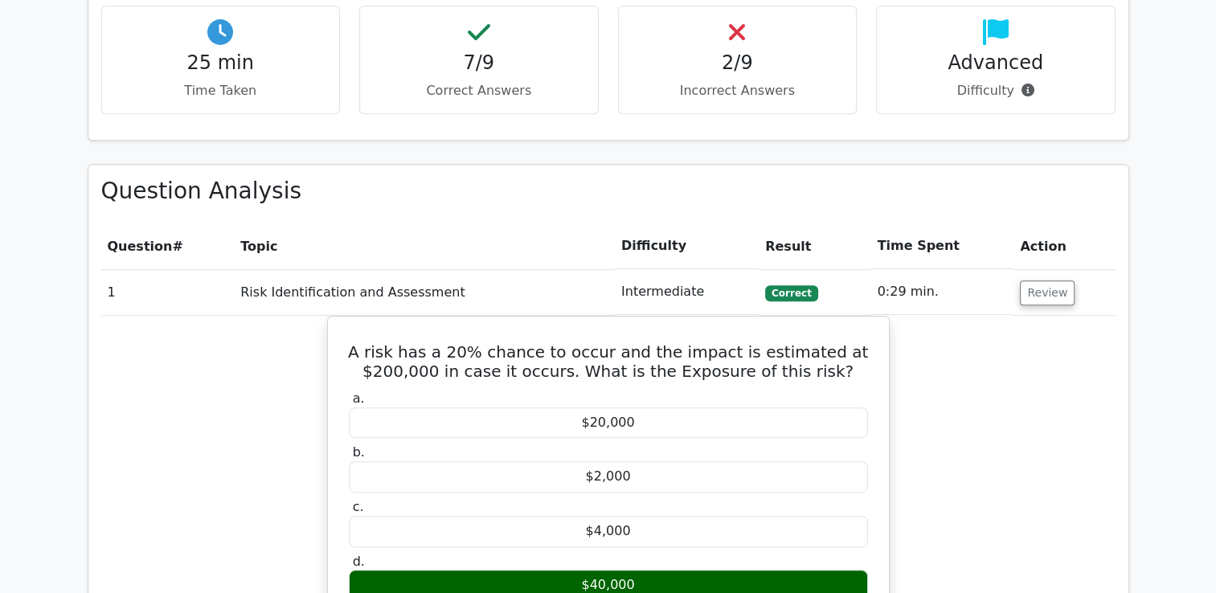
click at [776, 56] on h4 "2/9" at bounding box center [738, 62] width 212 height 23
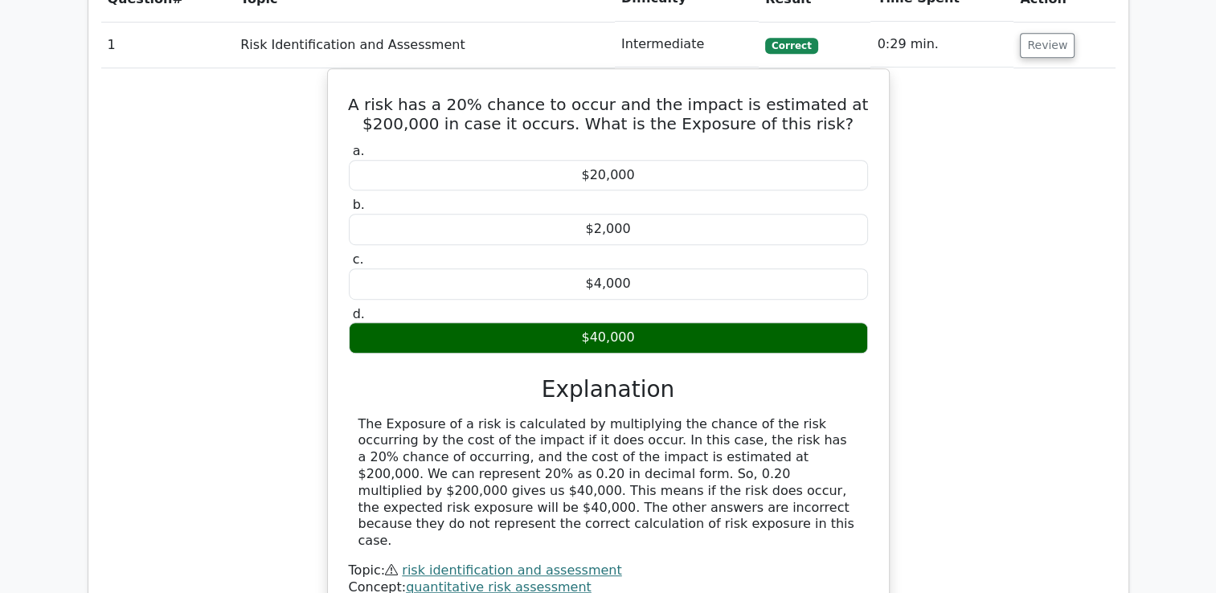
scroll to position [1125, 0]
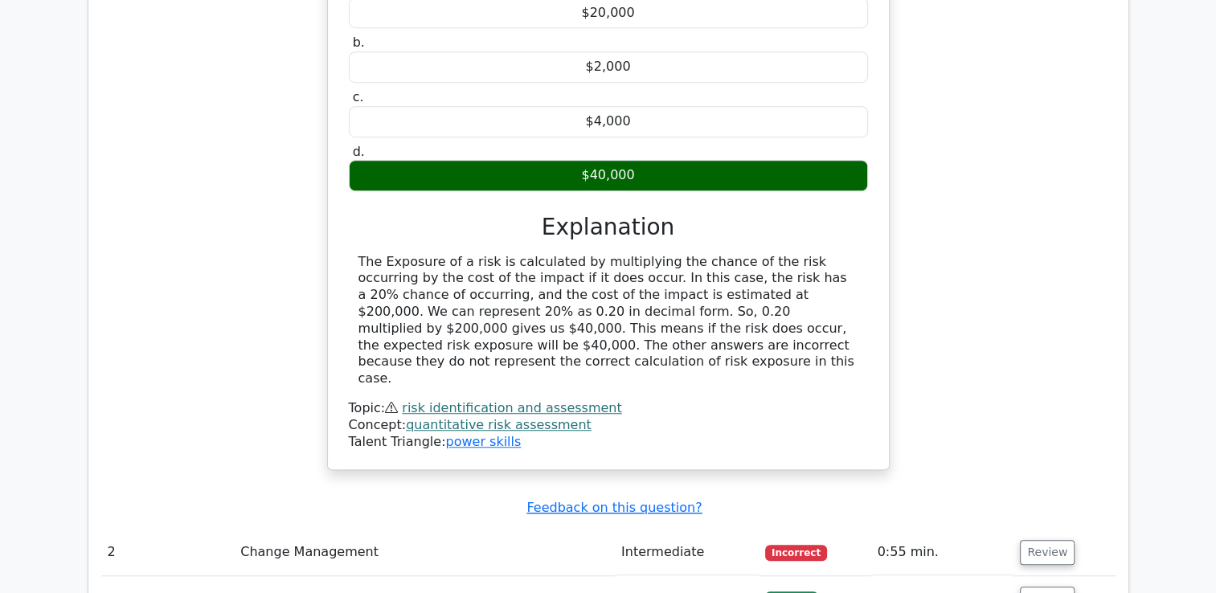
click at [661, 170] on div "$40,000" at bounding box center [608, 175] width 519 height 31
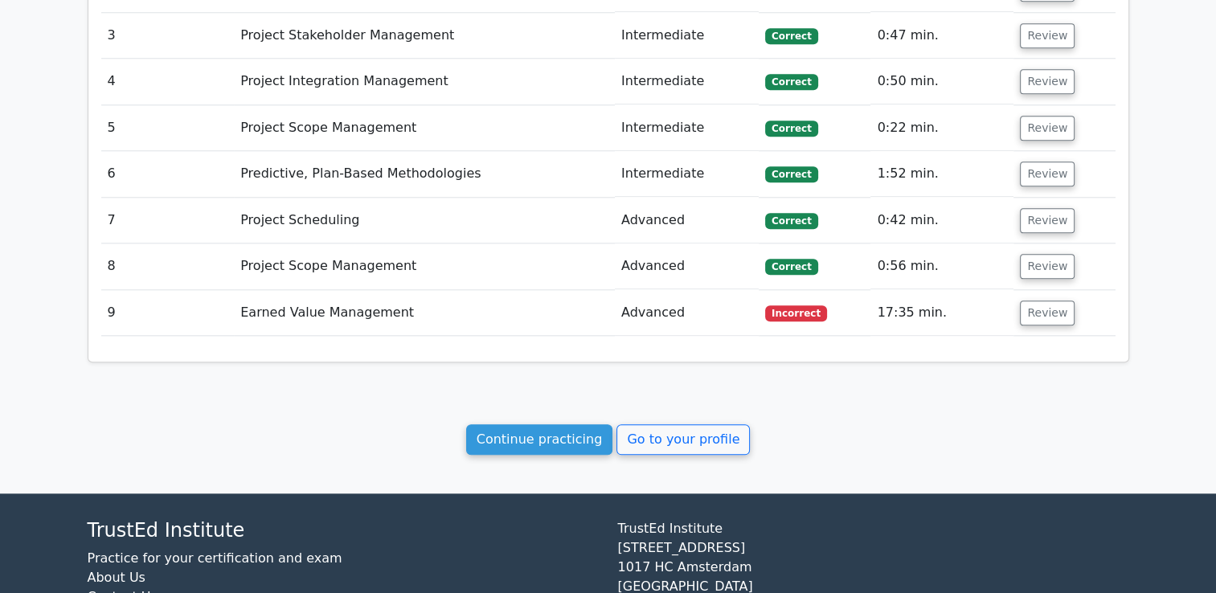
scroll to position [1448, 0]
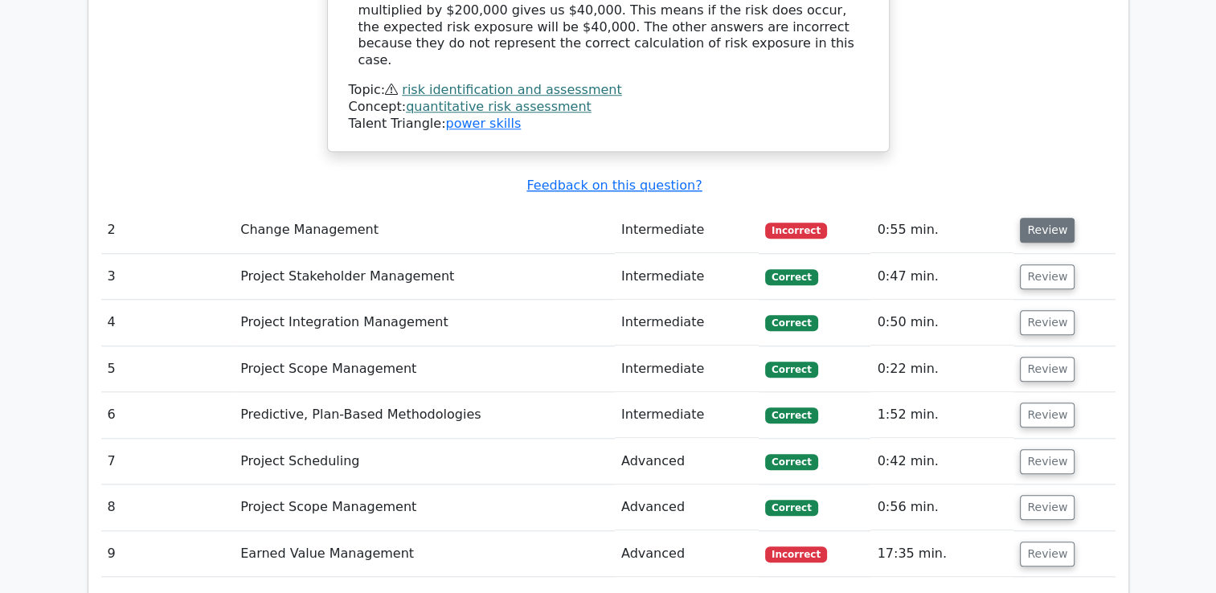
click at [1020, 218] on button "Review" at bounding box center [1047, 230] width 55 height 25
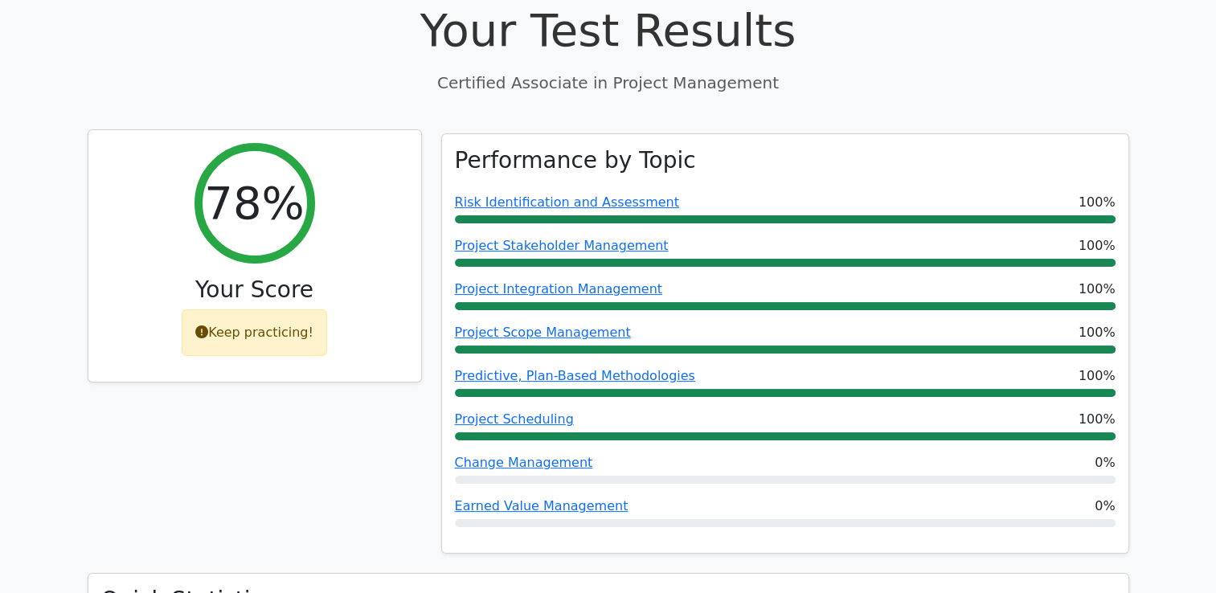
scroll to position [1, 0]
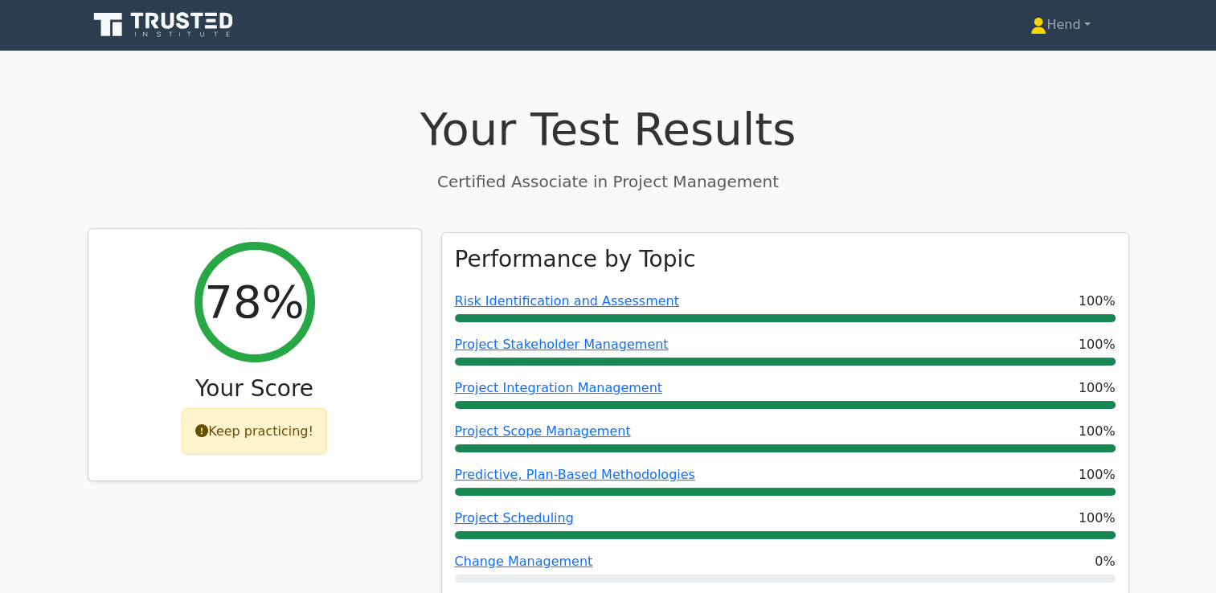
click at [258, 423] on div "Keep practicing!" at bounding box center [254, 431] width 145 height 47
click at [251, 429] on div "Keep practicing!" at bounding box center [254, 431] width 145 height 47
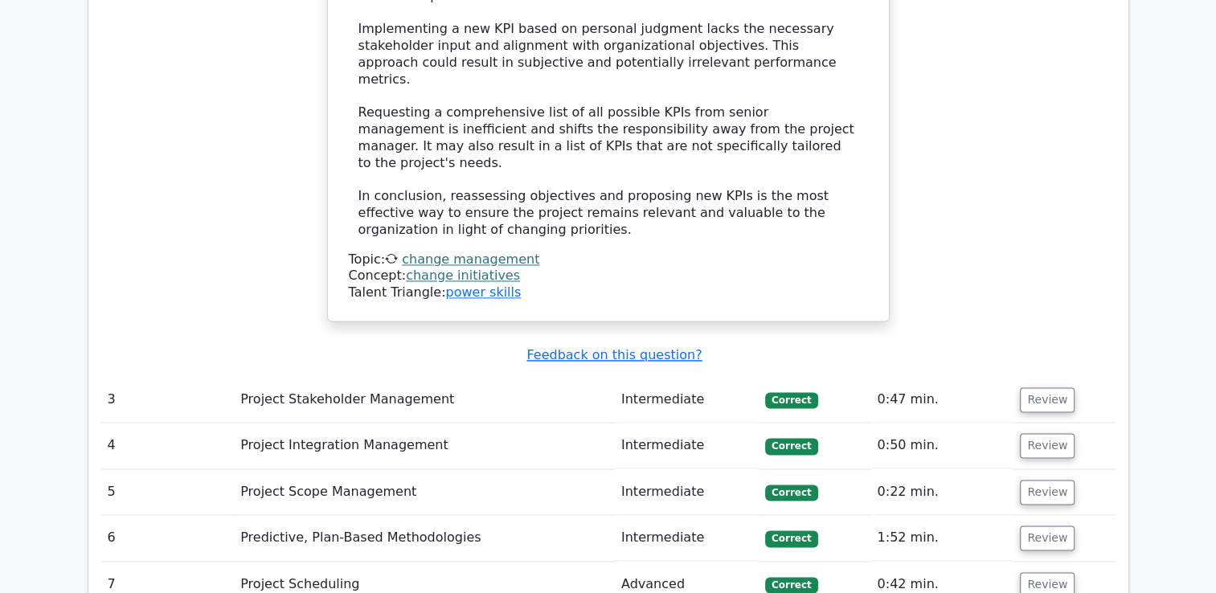
scroll to position [2725, 0]
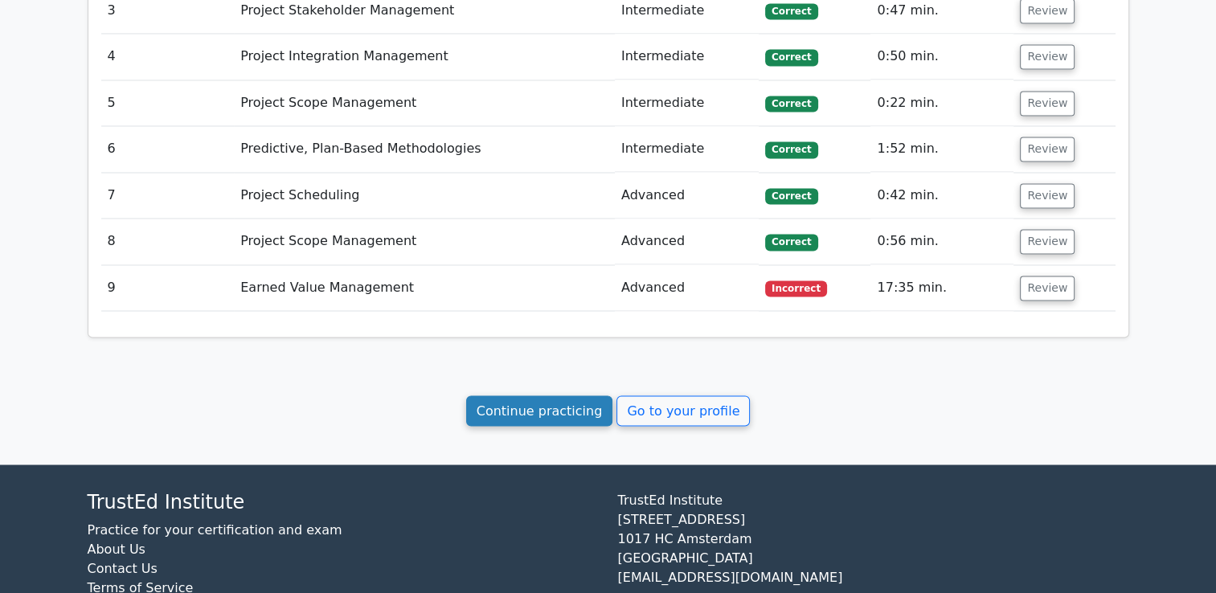
click at [569, 395] on link "Continue practicing" at bounding box center [539, 410] width 147 height 31
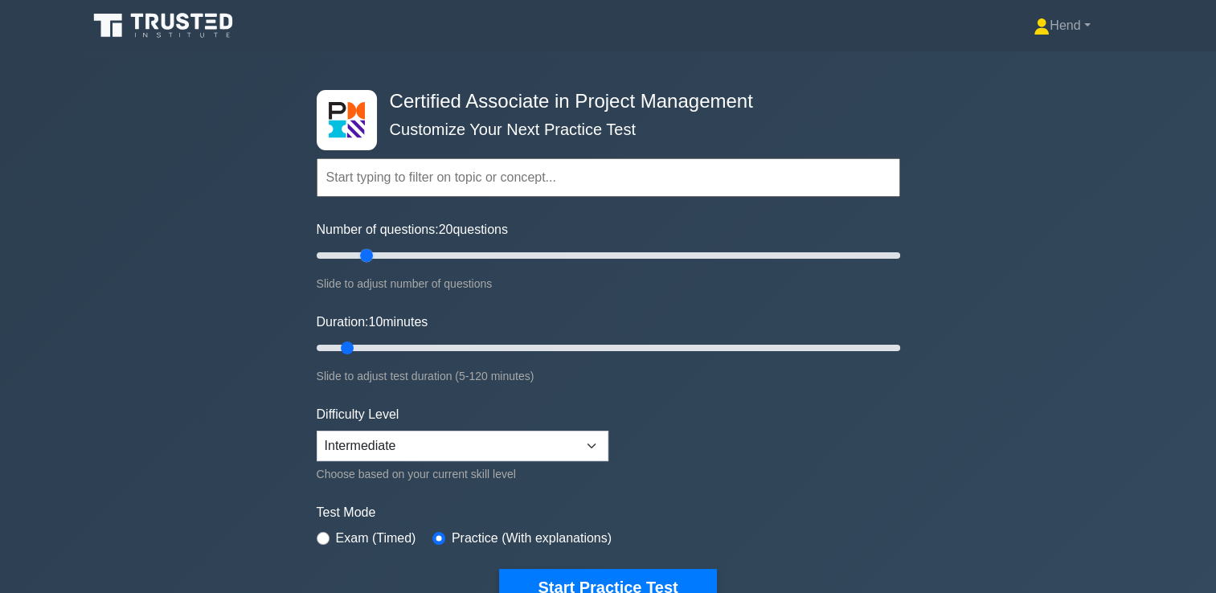
drag, startPoint x: 338, startPoint y: 256, endPoint x: 361, endPoint y: 256, distance: 23.3
type input "20"
click at [361, 256] on input "Number of questions: 20 questions" at bounding box center [609, 255] width 584 height 19
drag, startPoint x: 347, startPoint y: 350, endPoint x: 413, endPoint y: 352, distance: 66.0
type input "25"
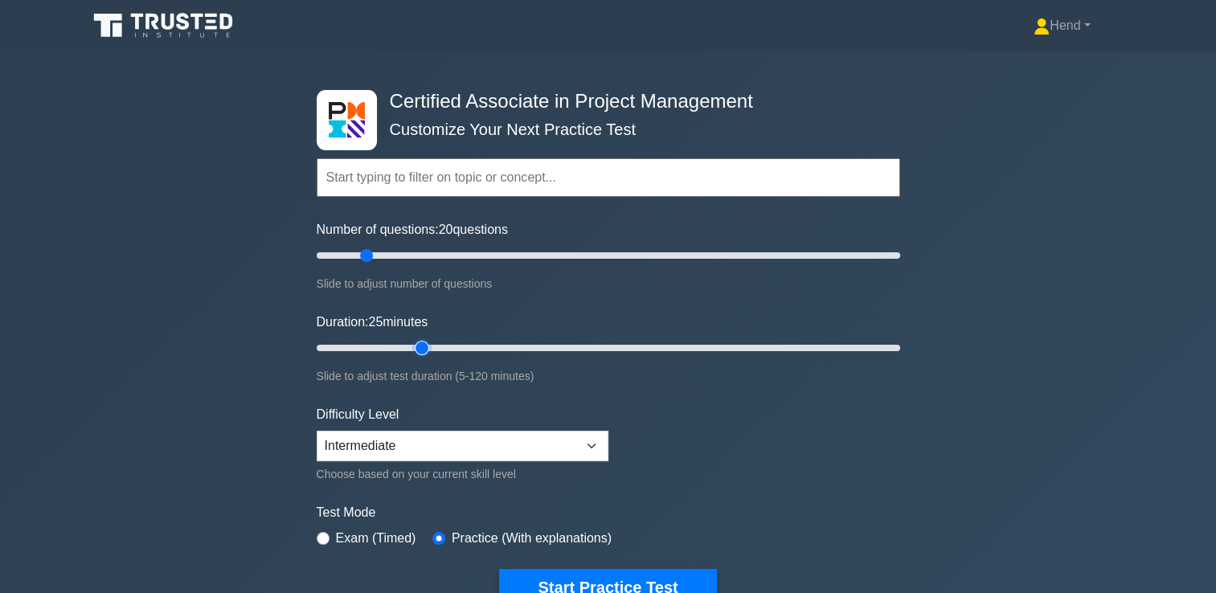
click at [413, 352] on input "Duration: 25 minutes" at bounding box center [609, 347] width 584 height 19
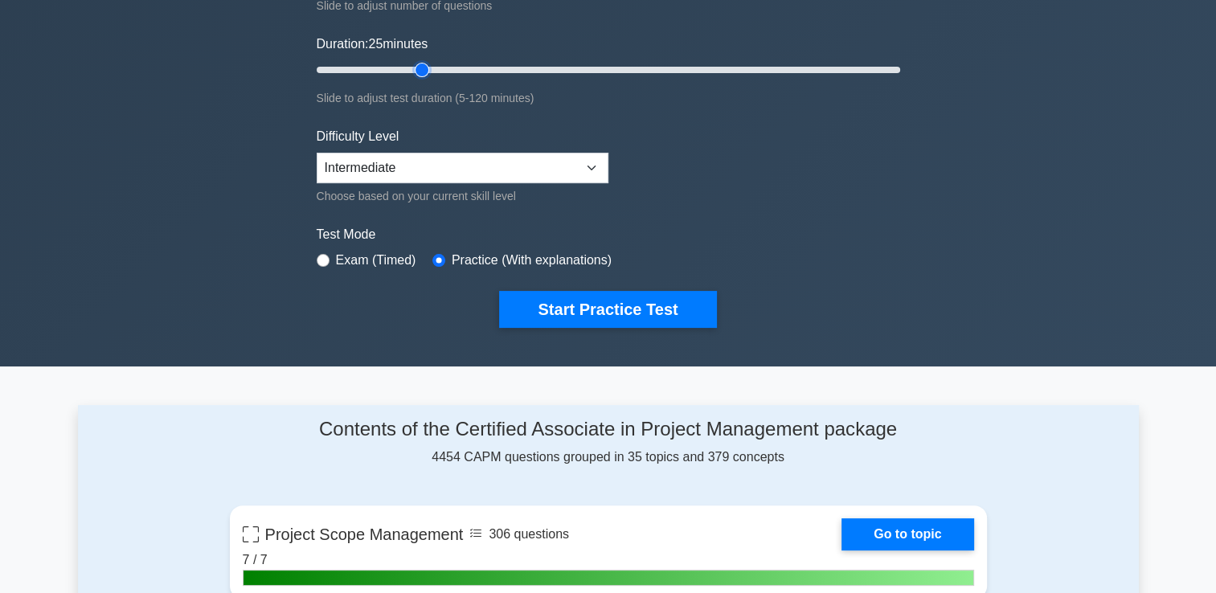
scroll to position [482, 0]
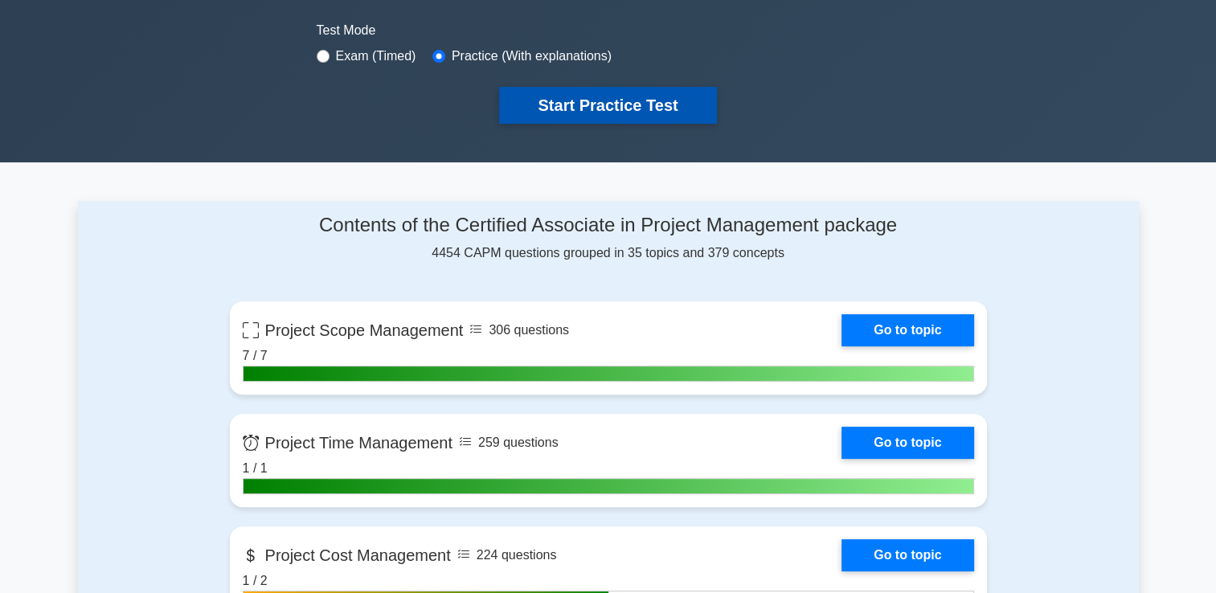
click at [614, 106] on button "Start Practice Test" at bounding box center [607, 105] width 217 height 37
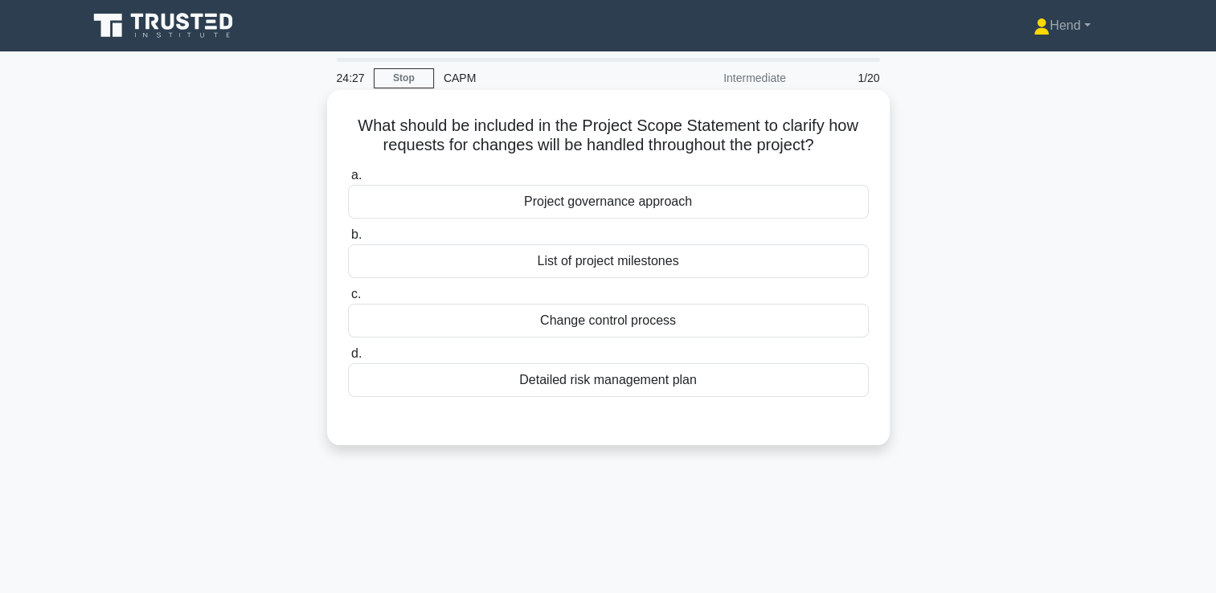
click at [633, 330] on div "Change control process" at bounding box center [608, 321] width 521 height 34
click at [348, 300] on input "c. Change control process" at bounding box center [348, 294] width 0 height 10
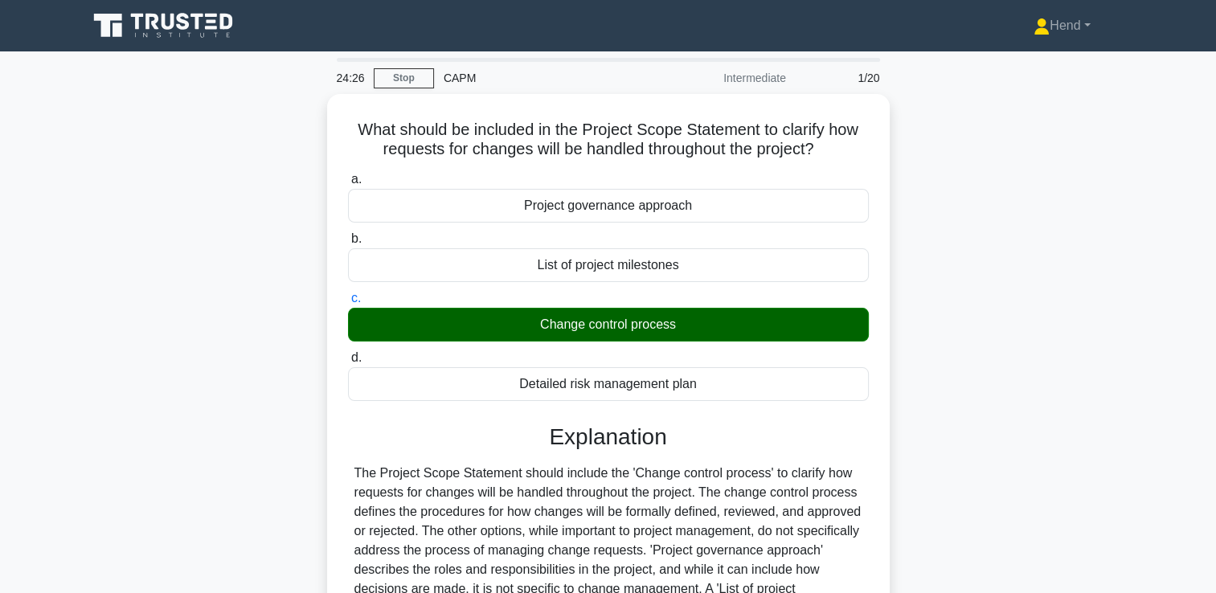
scroll to position [275, 0]
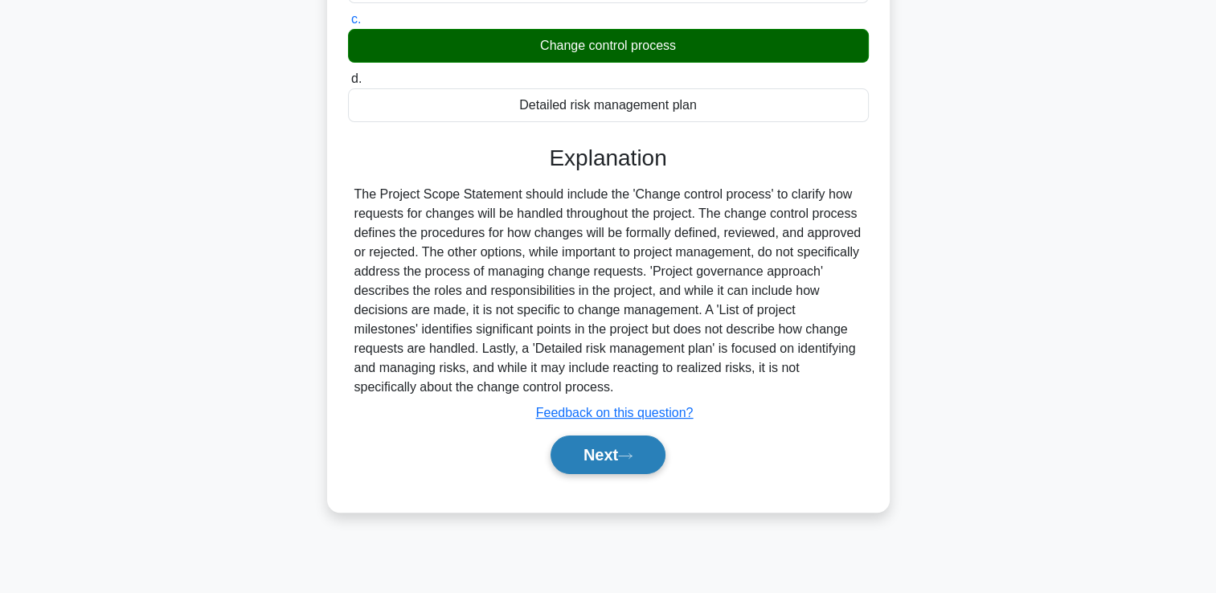
click at [606, 455] on button "Next" at bounding box center [608, 455] width 115 height 39
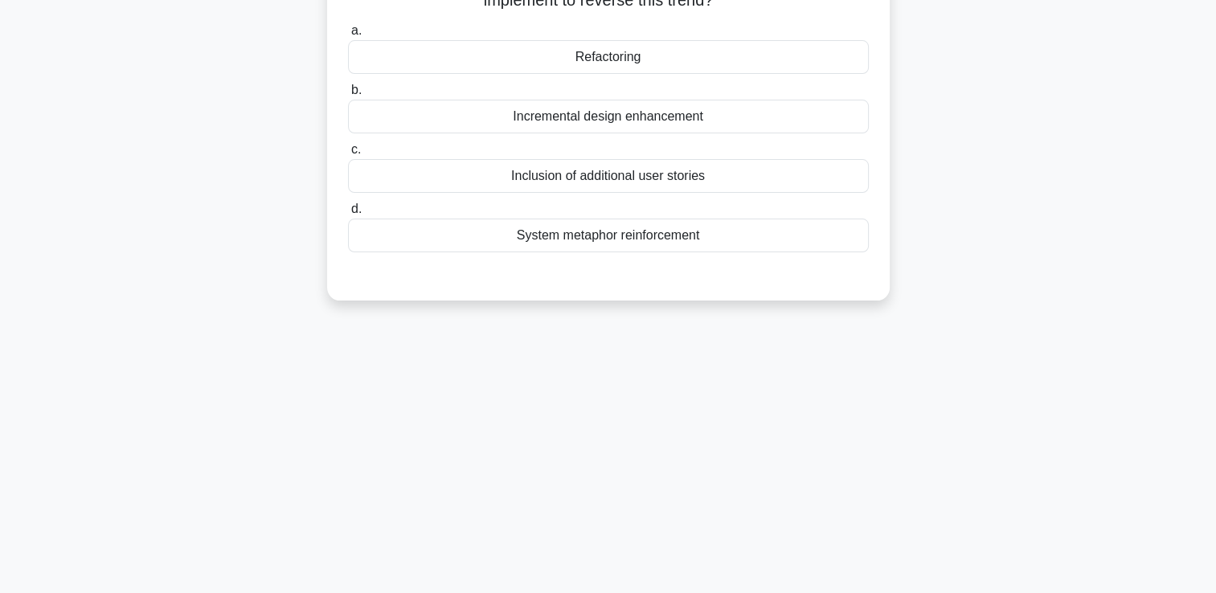
scroll to position [0, 0]
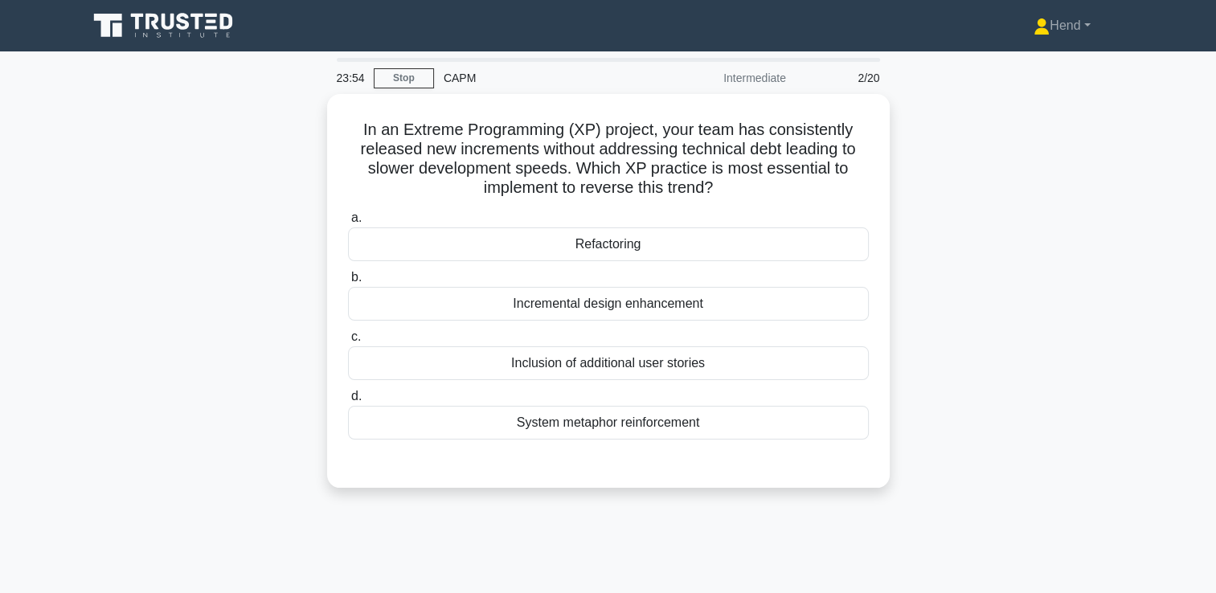
drag, startPoint x: 726, startPoint y: 189, endPoint x: 322, endPoint y: 124, distance: 409.5
click at [322, 124] on div "In an Extreme Programming (XP) project, your team has consistently released new…" at bounding box center [608, 300] width 1061 height 413
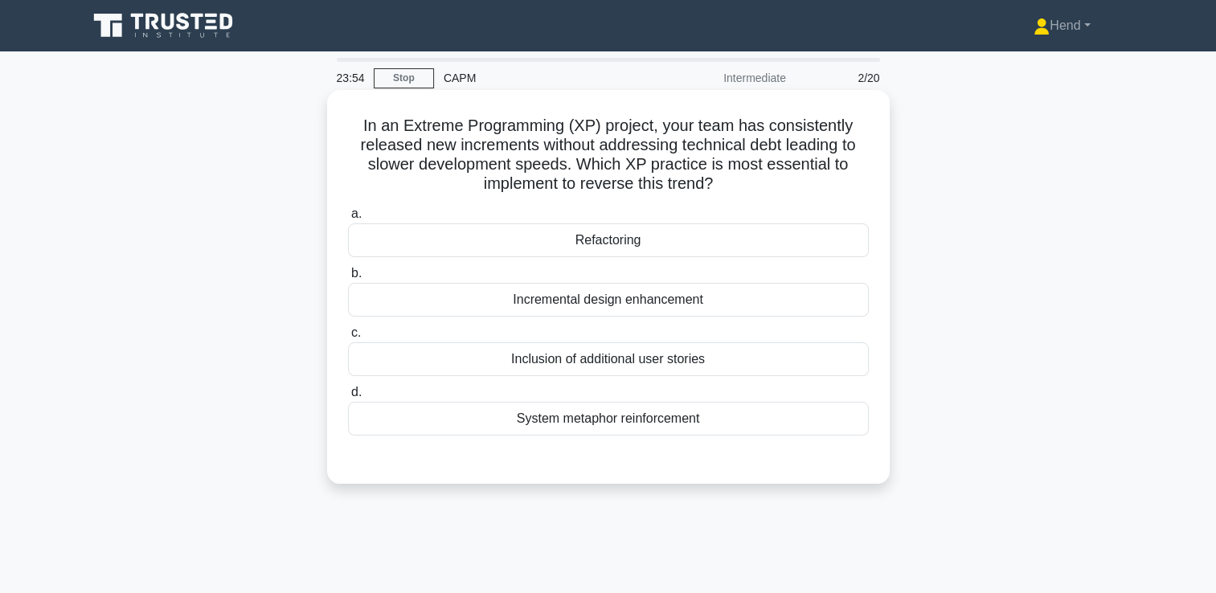
drag, startPoint x: 322, startPoint y: 124, endPoint x: 490, endPoint y: 149, distance: 169.8
copy h5 "In an Extreme Programming (XP) project, your team has consistently released new…"
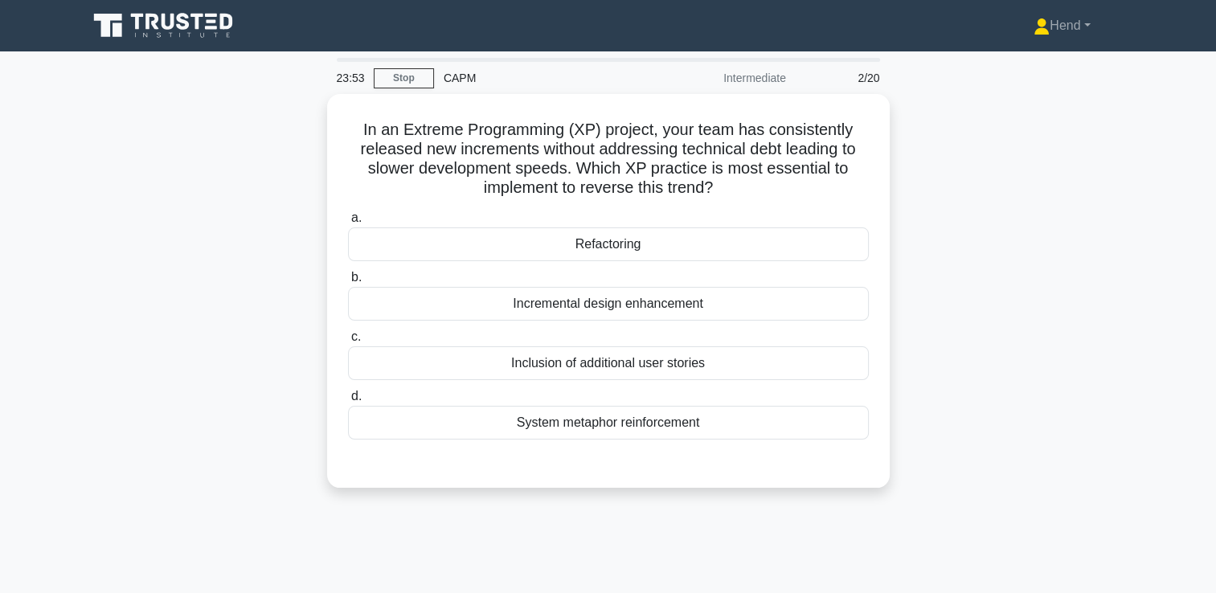
click at [1154, 311] on main "23:53 Stop CAPM Intermediate 2/20 In an Extreme Programming (XP) project, your …" at bounding box center [608, 459] width 1216 height 817
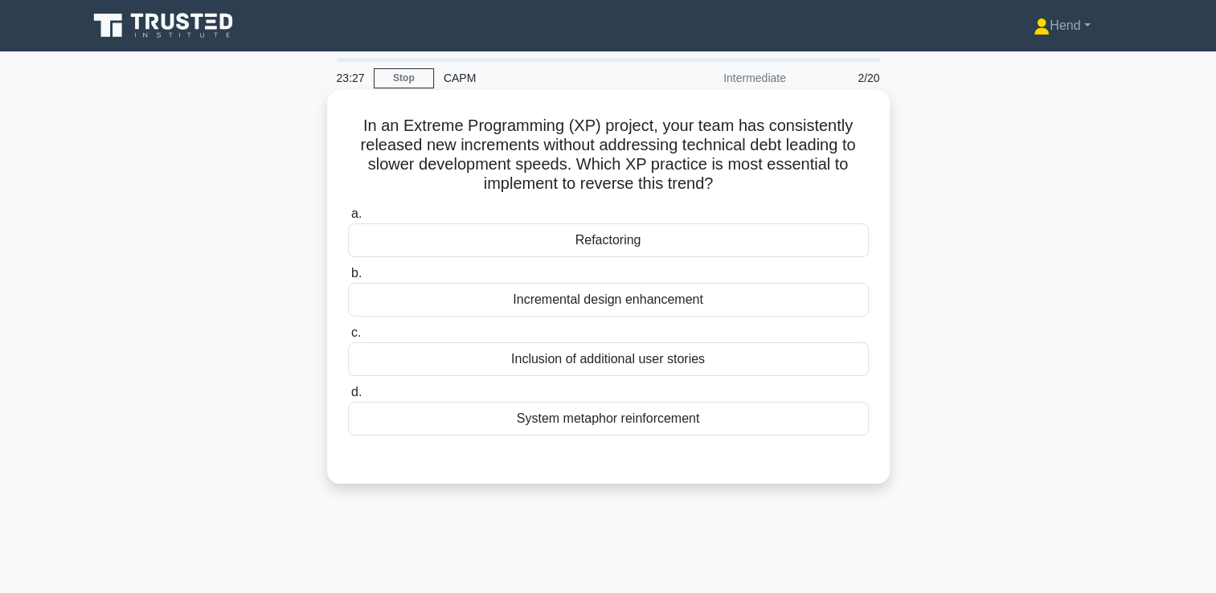
click at [708, 367] on div "Inclusion of additional user stories" at bounding box center [608, 359] width 521 height 34
click at [348, 338] on input "c. Inclusion of additional user stories" at bounding box center [348, 333] width 0 height 10
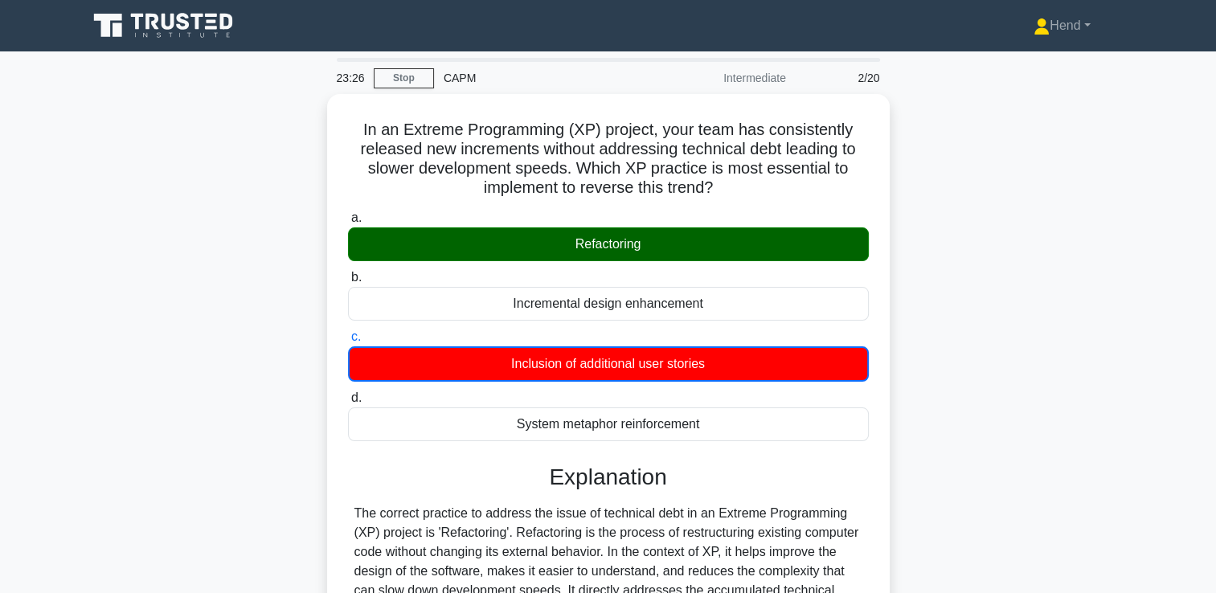
click at [1013, 361] on div "In an Extreme Programming (XP) project, your team has consistently released new…" at bounding box center [608, 491] width 1061 height 795
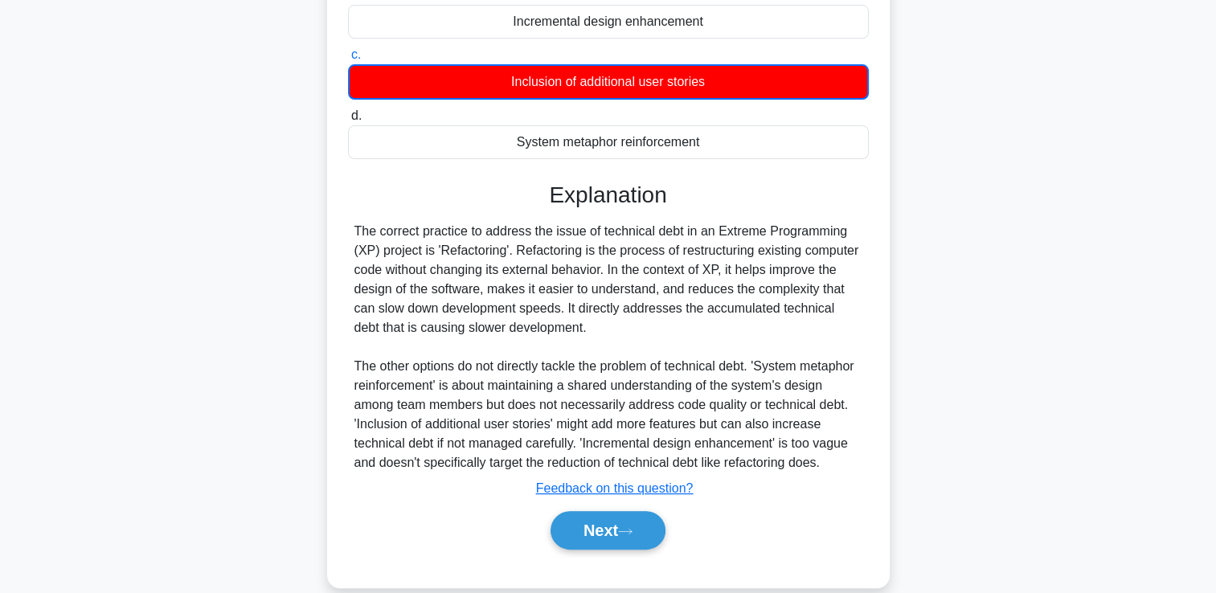
scroll to position [301, 0]
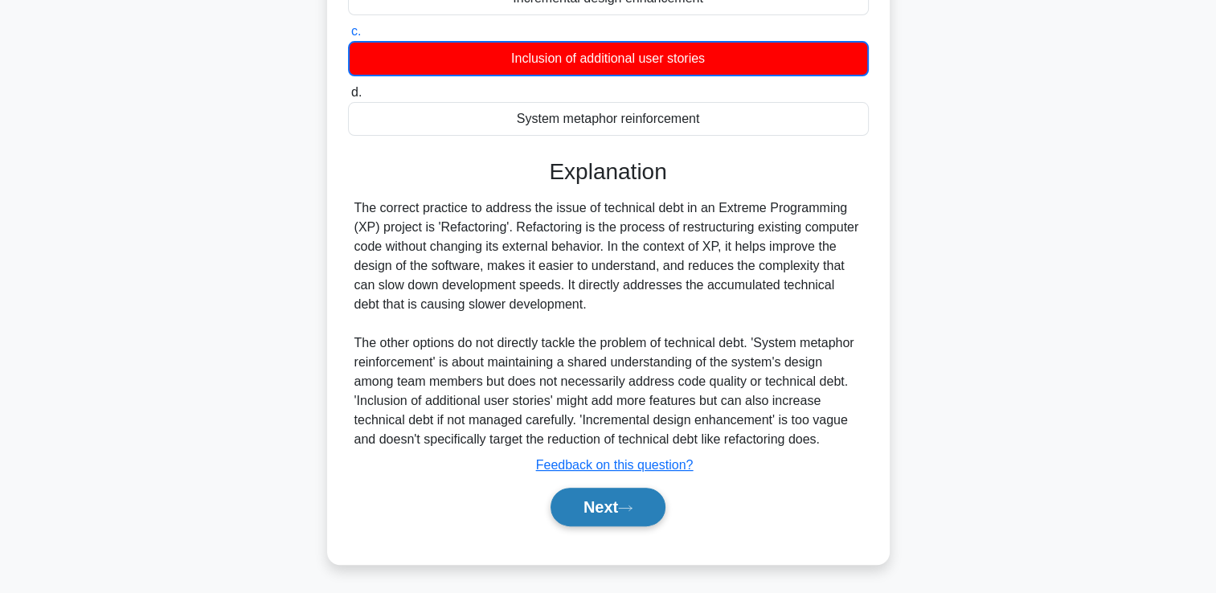
click at [594, 513] on button "Next" at bounding box center [608, 507] width 115 height 39
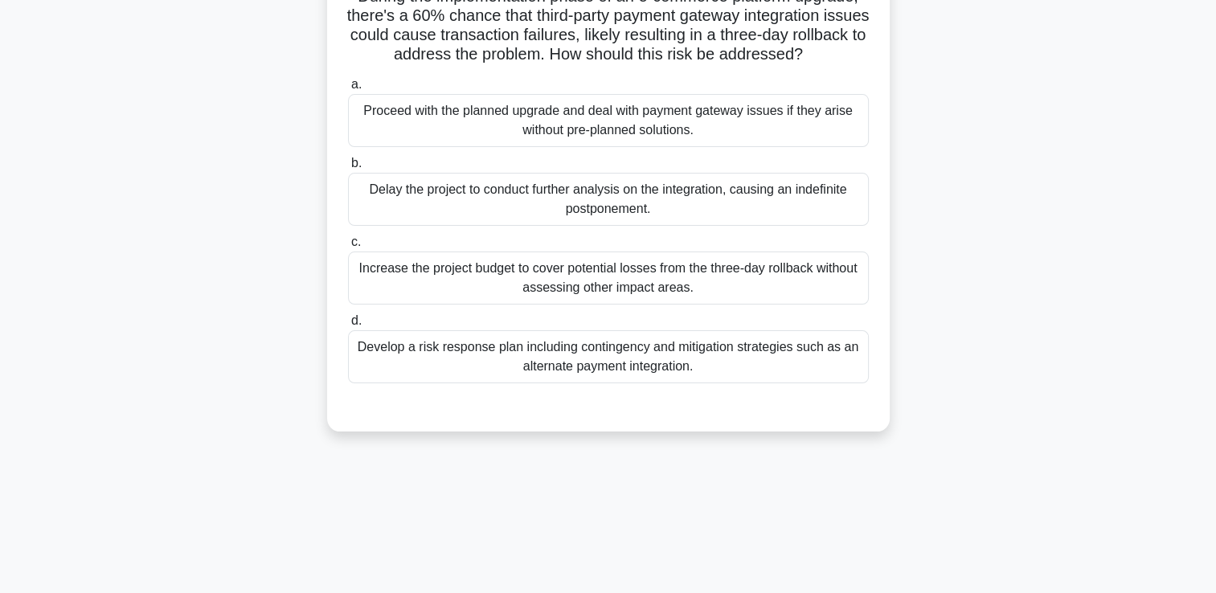
scroll to position [0, 0]
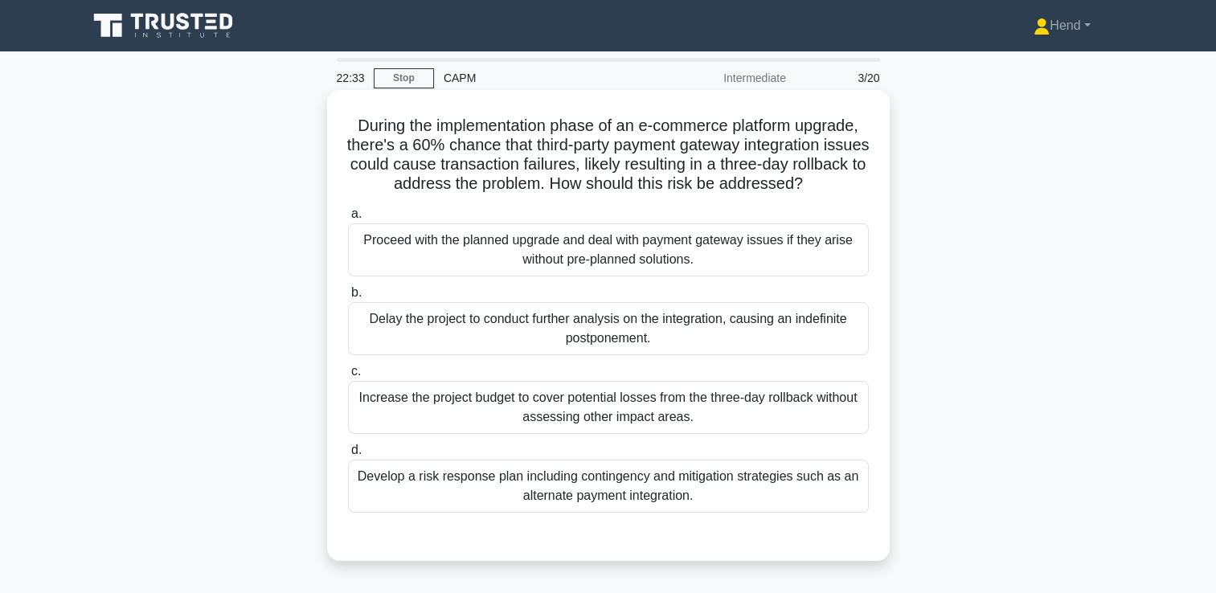
click at [694, 497] on div "Develop a risk response plan including contingency and mitigation strategies su…" at bounding box center [608, 486] width 521 height 53
click at [348, 456] on input "d. Develop a risk response plan including contingency and mitigation strategies…" at bounding box center [348, 450] width 0 height 10
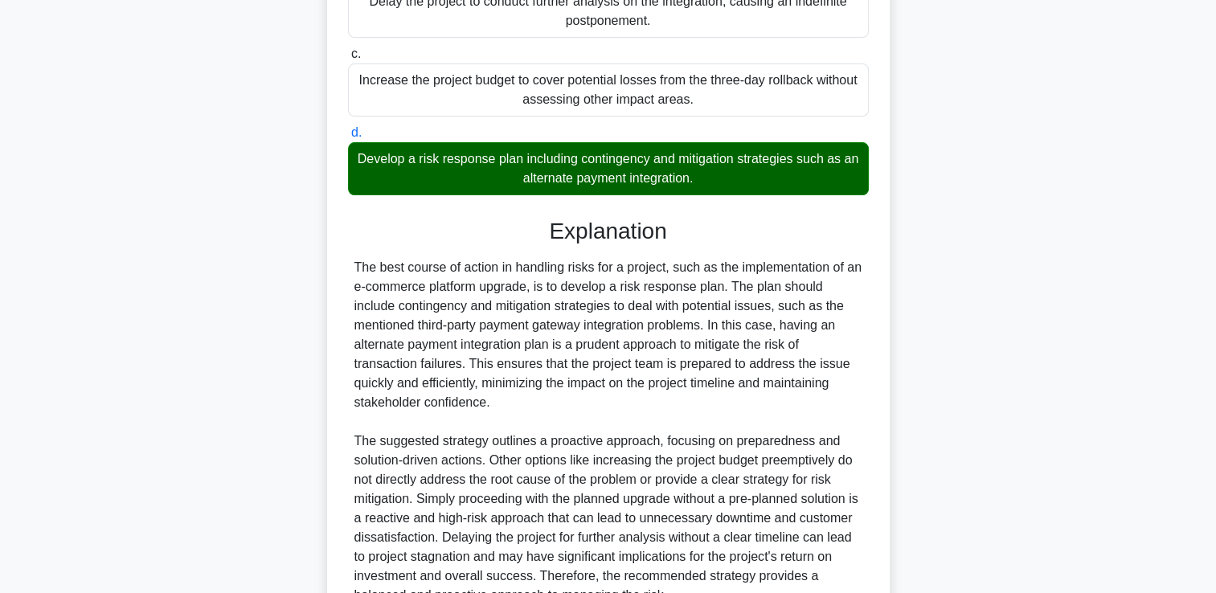
scroll to position [473, 0]
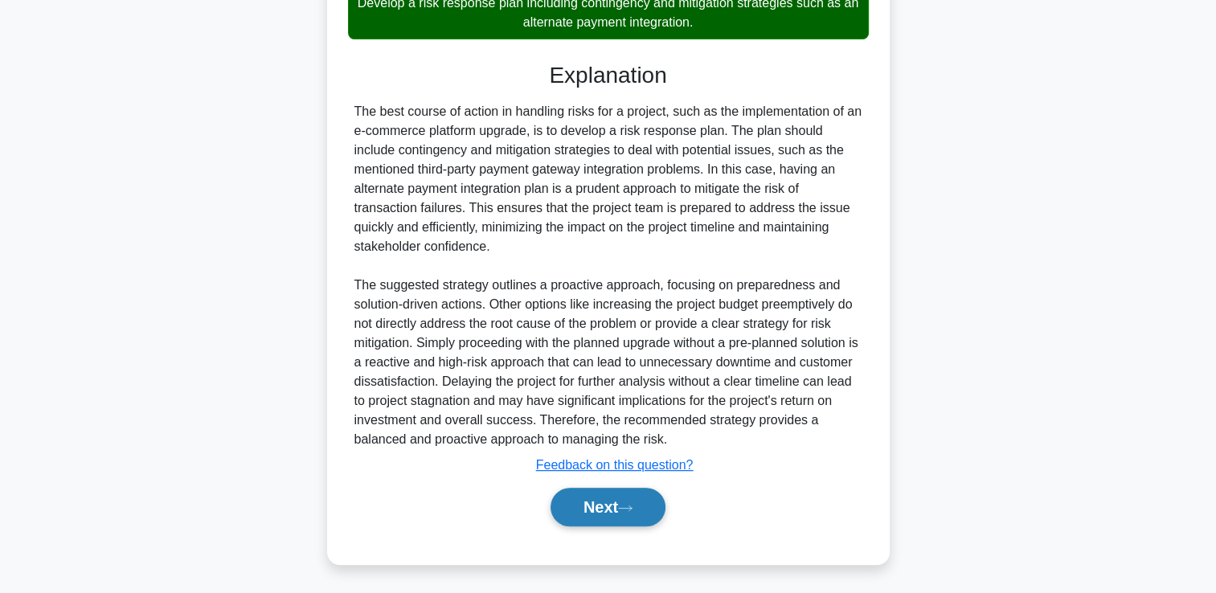
click at [617, 516] on button "Next" at bounding box center [608, 507] width 115 height 39
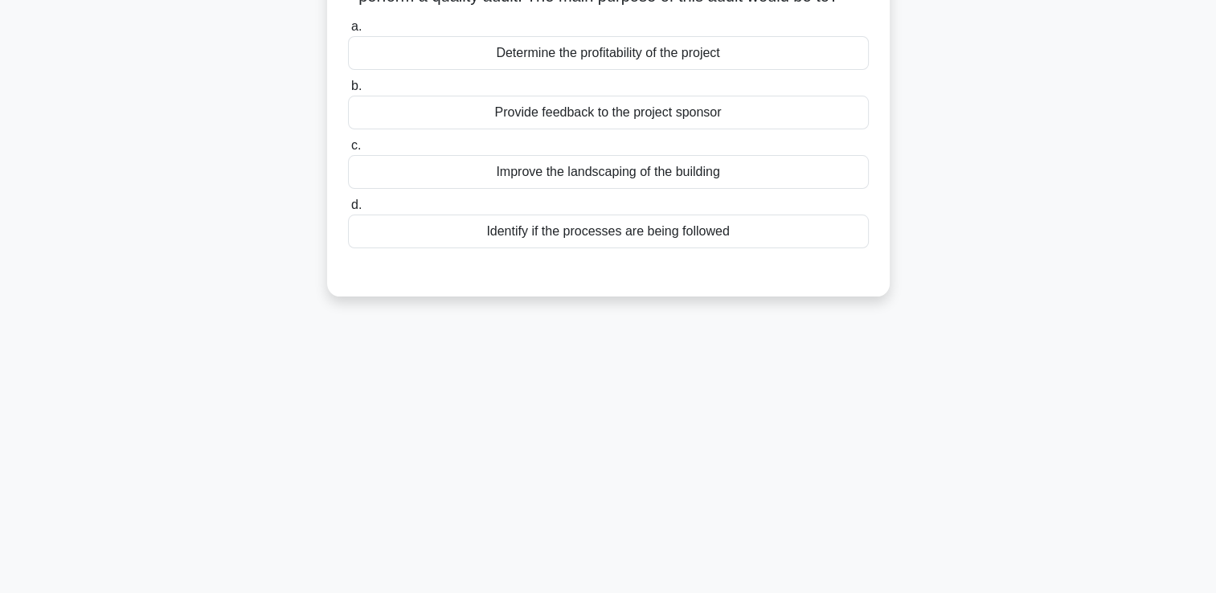
scroll to position [0, 0]
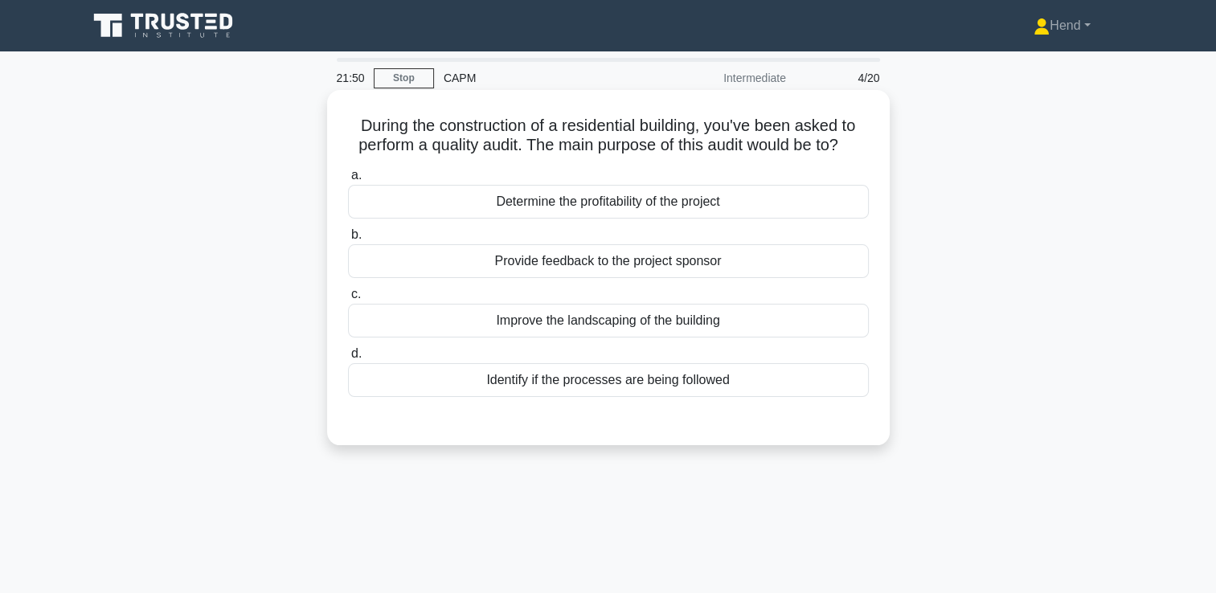
click at [693, 268] on div "Provide feedback to the project sponsor" at bounding box center [608, 261] width 521 height 34
click at [348, 240] on input "b. Provide feedback to the project sponsor" at bounding box center [348, 235] width 0 height 10
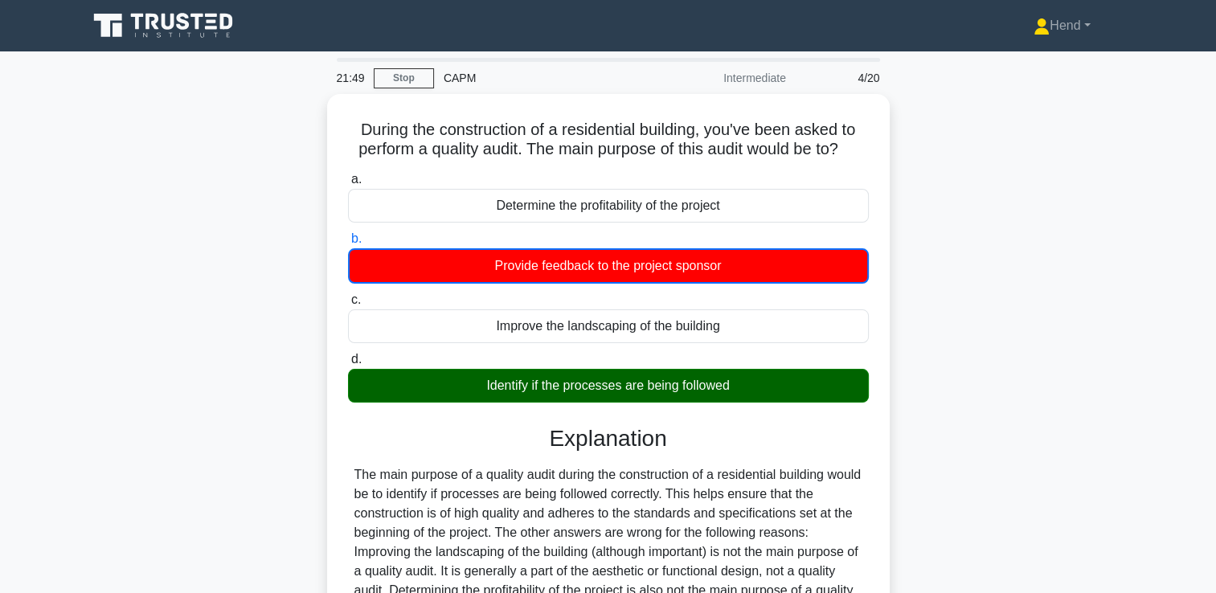
click at [1030, 294] on div "During the construction of a residential building, you've been asked to perform…" at bounding box center [608, 453] width 1061 height 718
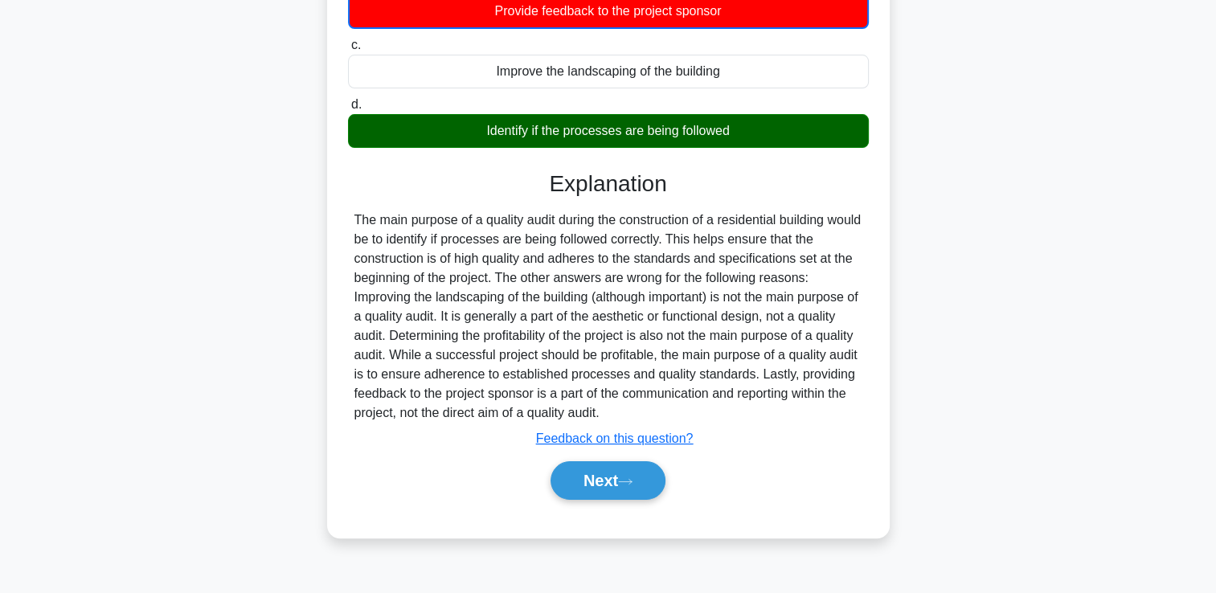
scroll to position [275, 0]
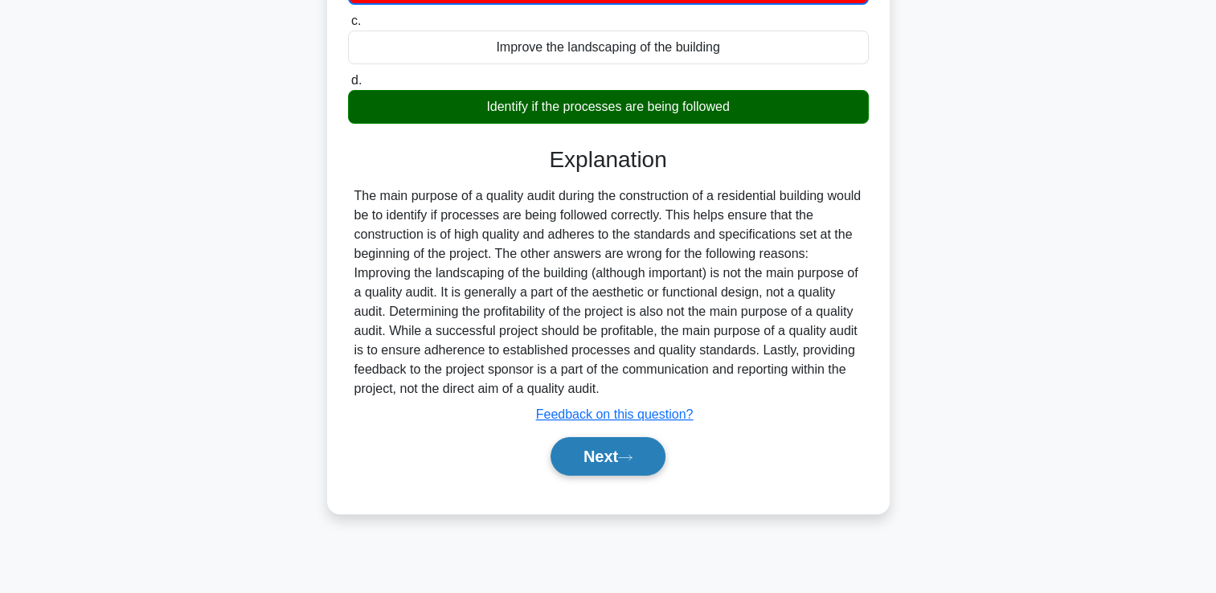
click at [590, 452] on button "Next" at bounding box center [608, 456] width 115 height 39
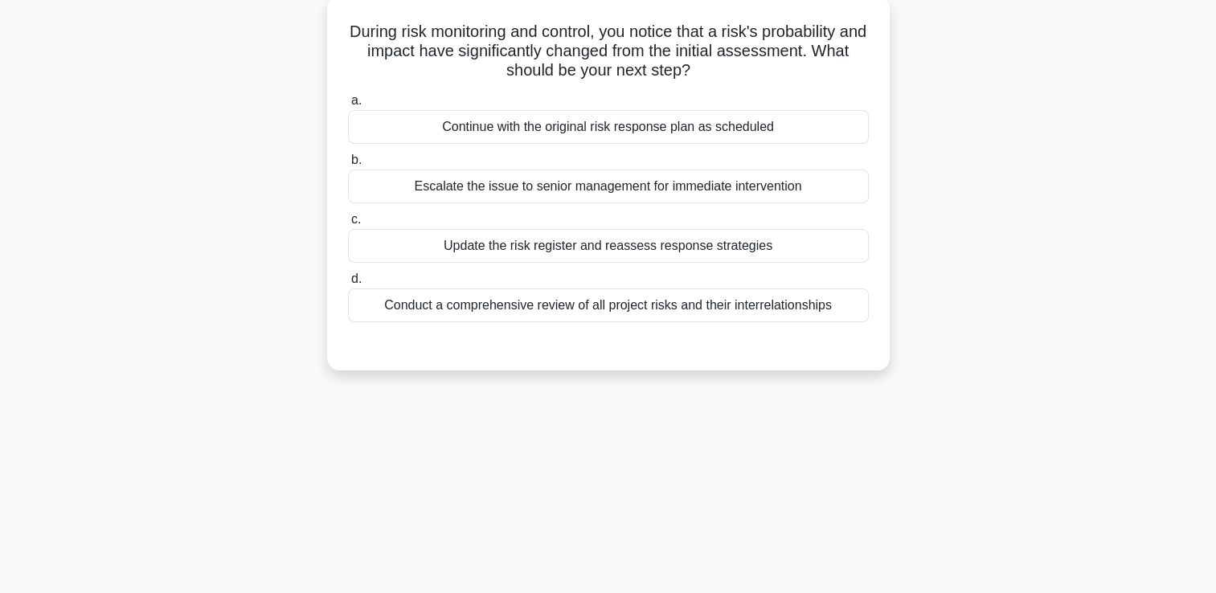
scroll to position [0, 0]
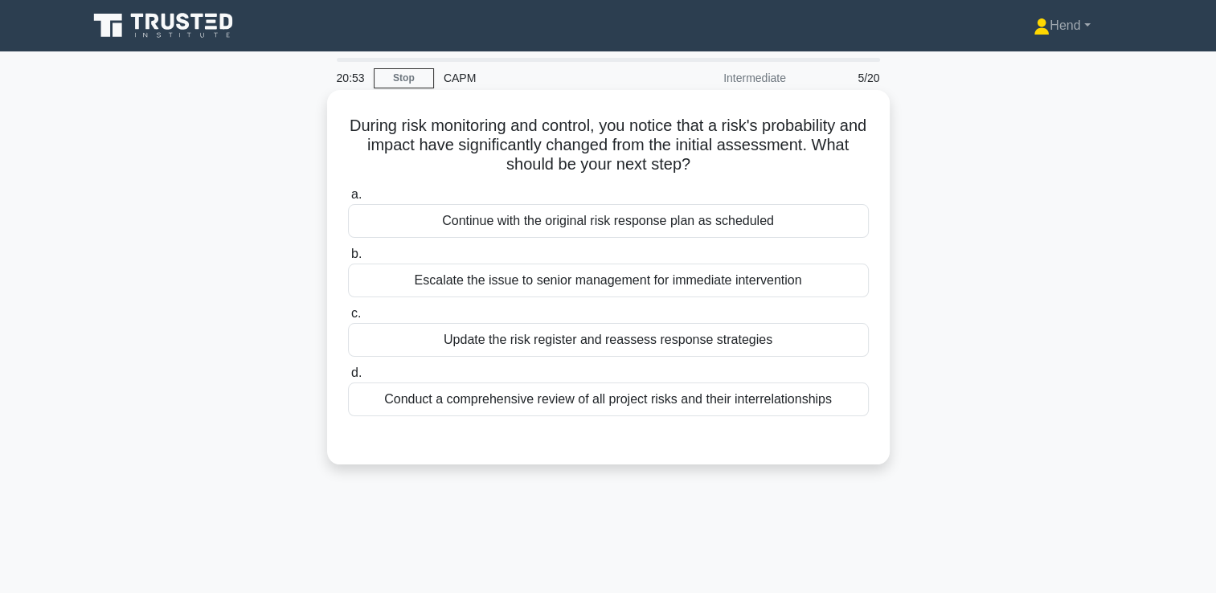
click at [758, 339] on div "Update the risk register and reassess response strategies" at bounding box center [608, 340] width 521 height 34
click at [348, 319] on input "c. Update the risk register and reassess response strategies" at bounding box center [348, 314] width 0 height 10
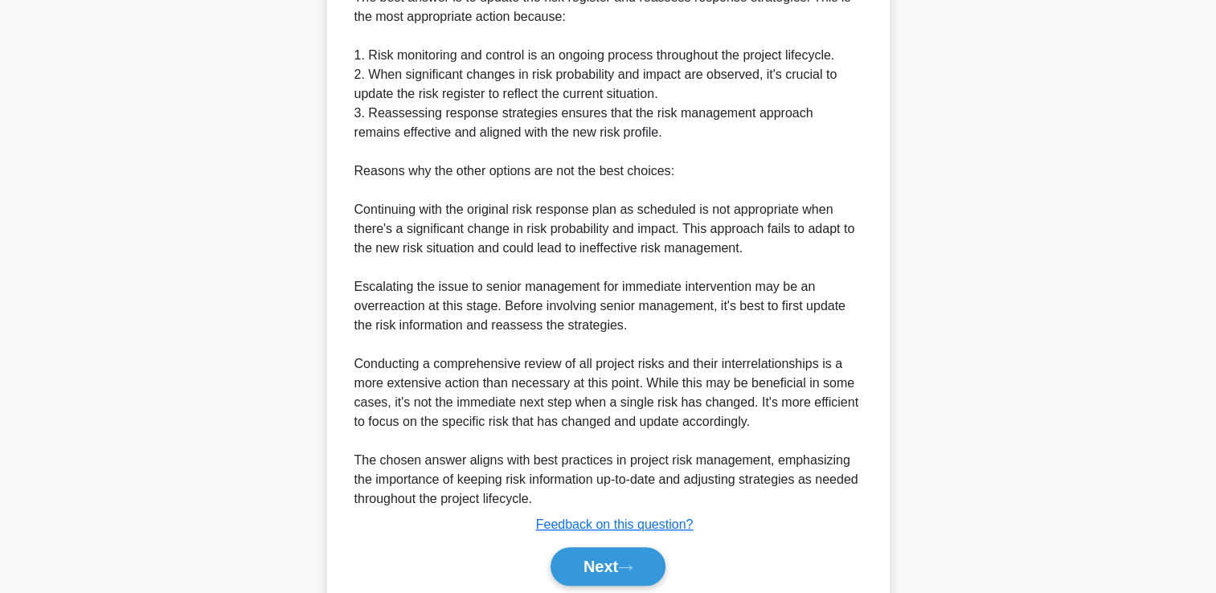
scroll to position [551, 0]
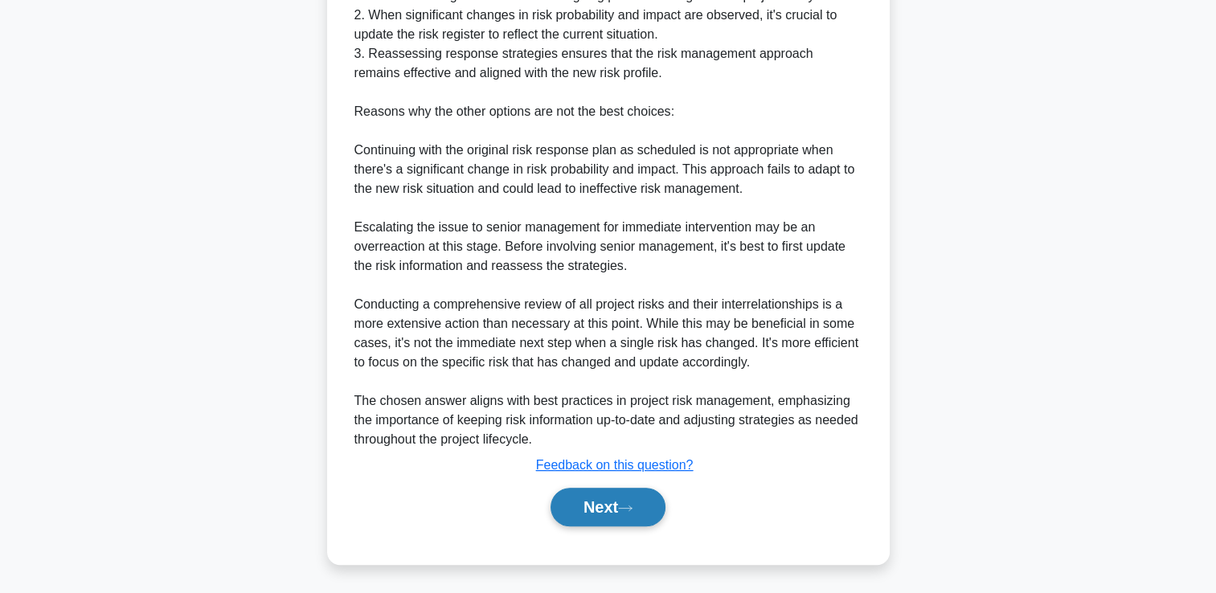
click at [640, 513] on button "Next" at bounding box center [608, 507] width 115 height 39
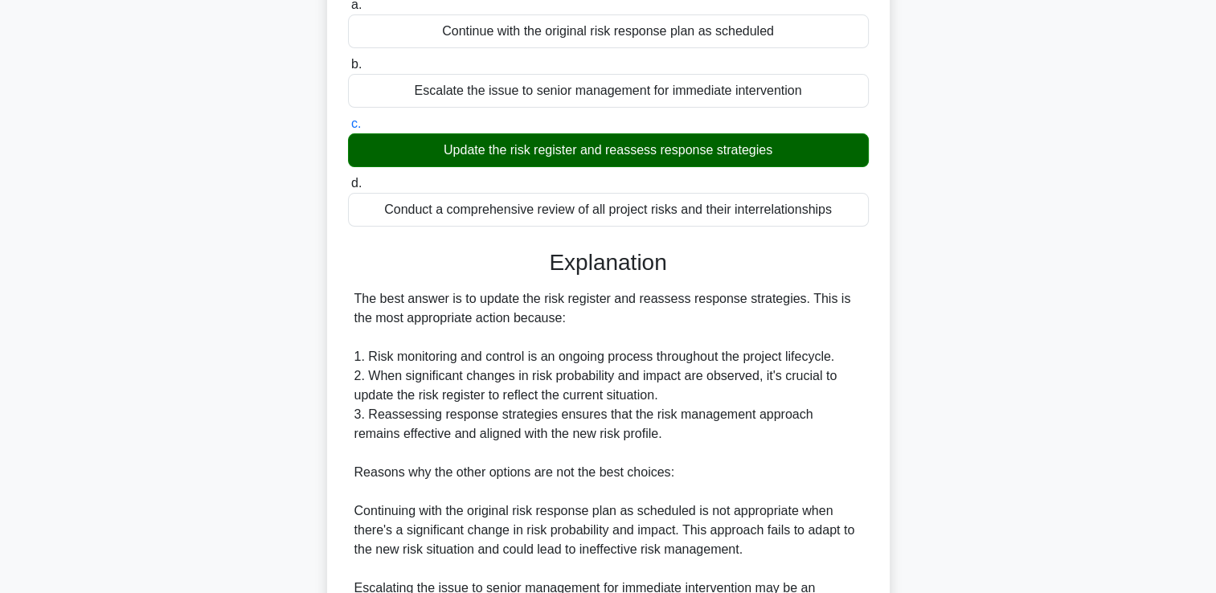
scroll to position [0, 0]
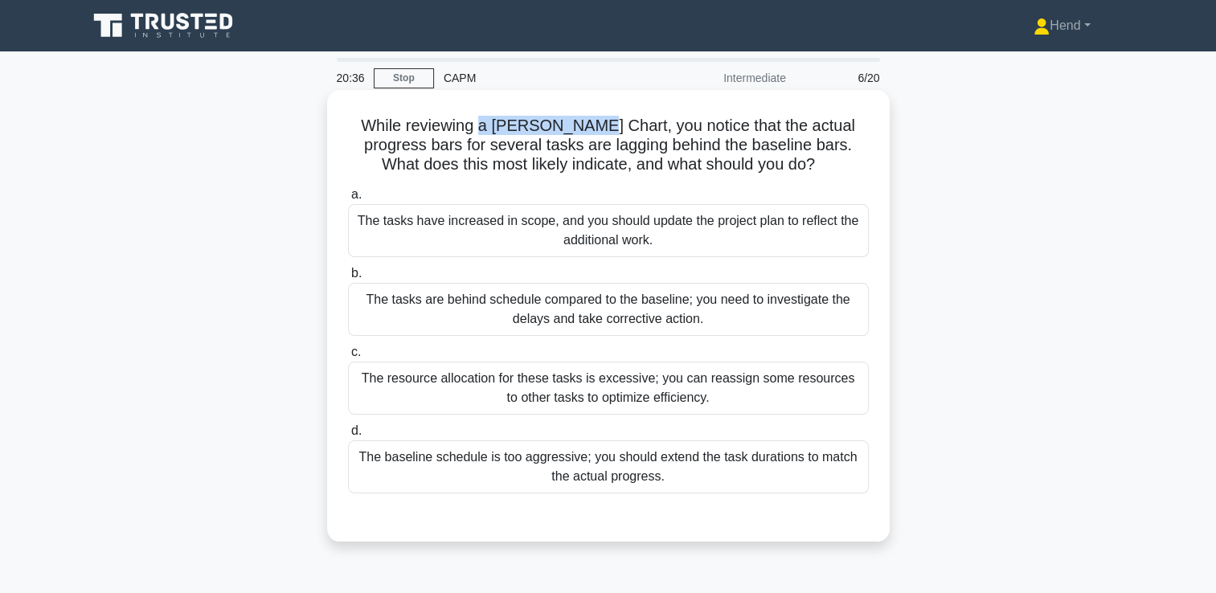
drag, startPoint x: 473, startPoint y: 132, endPoint x: 574, endPoint y: 130, distance: 100.5
click at [574, 130] on h5 "While reviewing a Gantt Chart, you notice that the actual progress bars for sev…" at bounding box center [608, 145] width 524 height 59
drag, startPoint x: 574, startPoint y: 130, endPoint x: 563, endPoint y: 128, distance: 11.5
copy h5 "a Gantt Chart,"
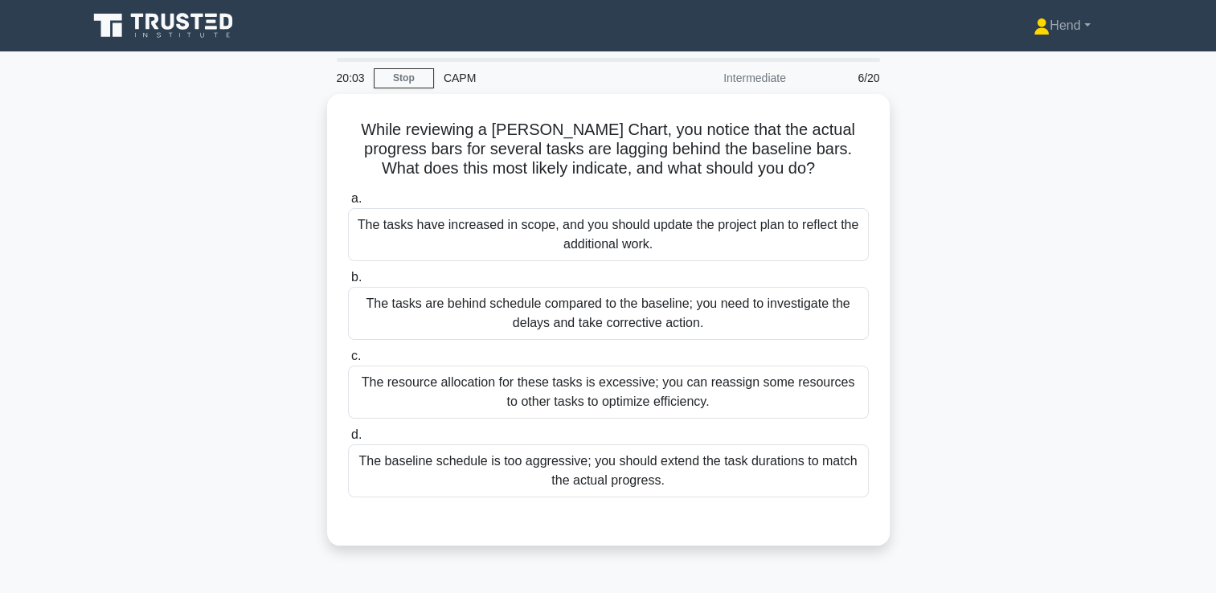
click at [1117, 285] on div "While reviewing a Gantt Chart, you notice that the actual progress bars for sev…" at bounding box center [608, 329] width 1061 height 471
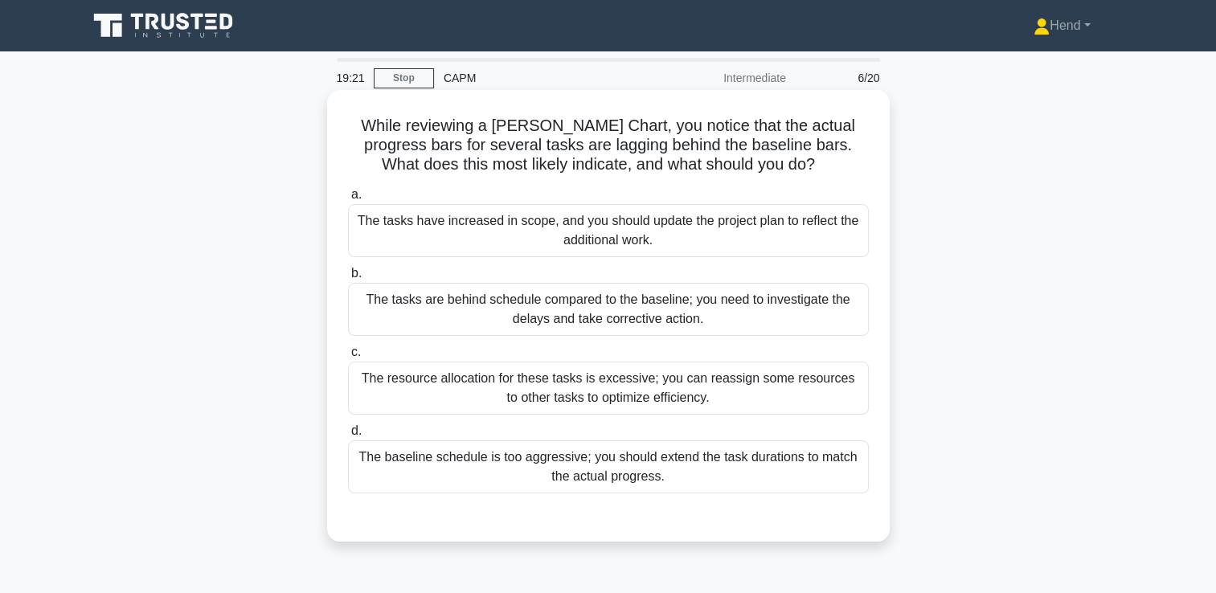
click at [797, 326] on div "The tasks are behind schedule compared to the baseline; you need to investigate…" at bounding box center [608, 309] width 521 height 53
click at [348, 279] on input "b. The tasks are behind schedule compared to the baseline; you need to investig…" at bounding box center [348, 273] width 0 height 10
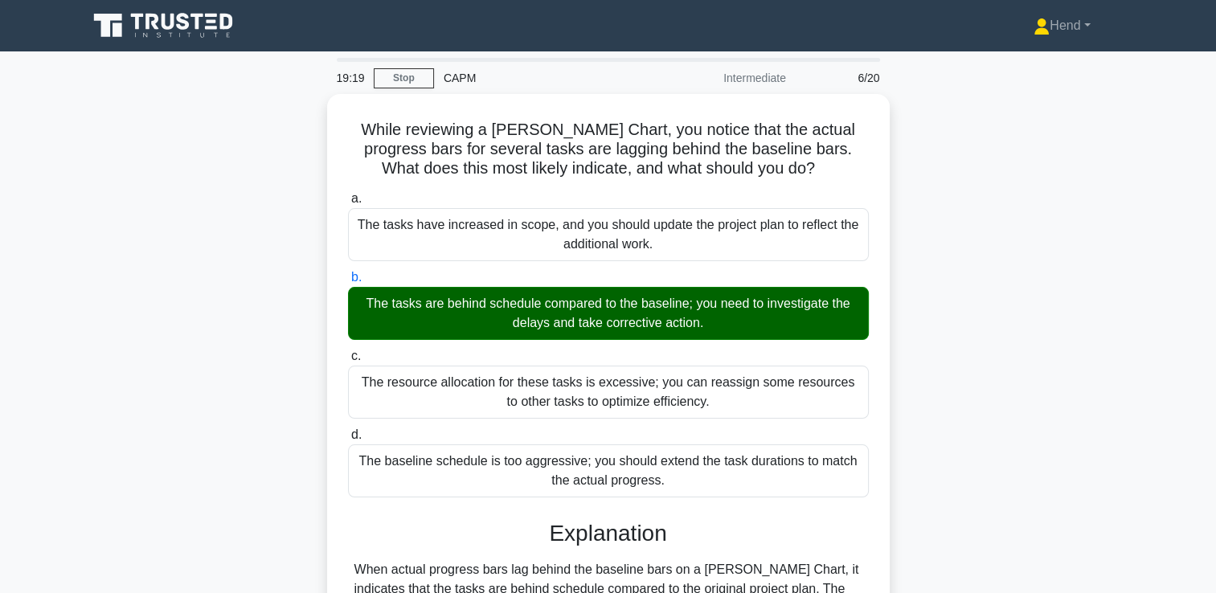
scroll to position [281, 0]
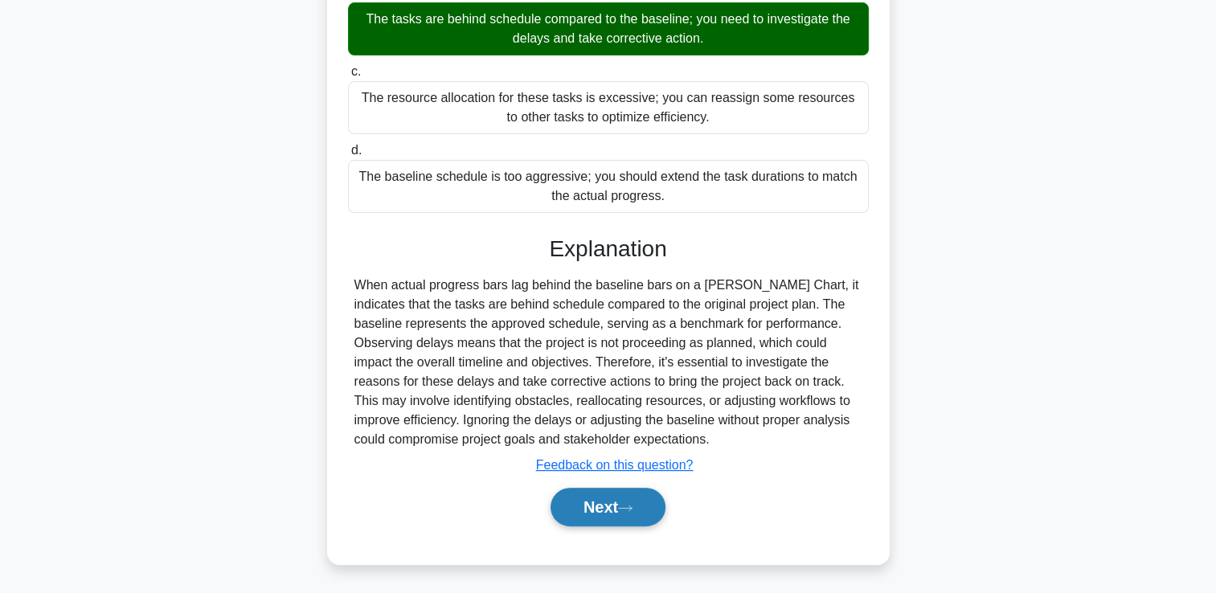
click at [608, 510] on button "Next" at bounding box center [608, 507] width 115 height 39
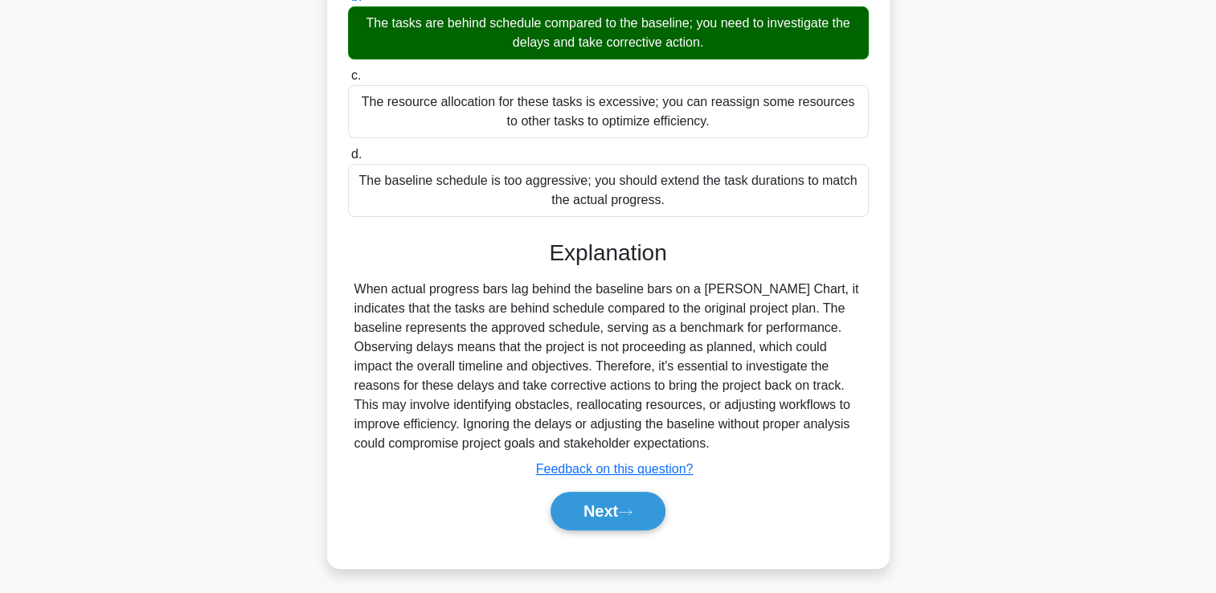
scroll to position [0, 0]
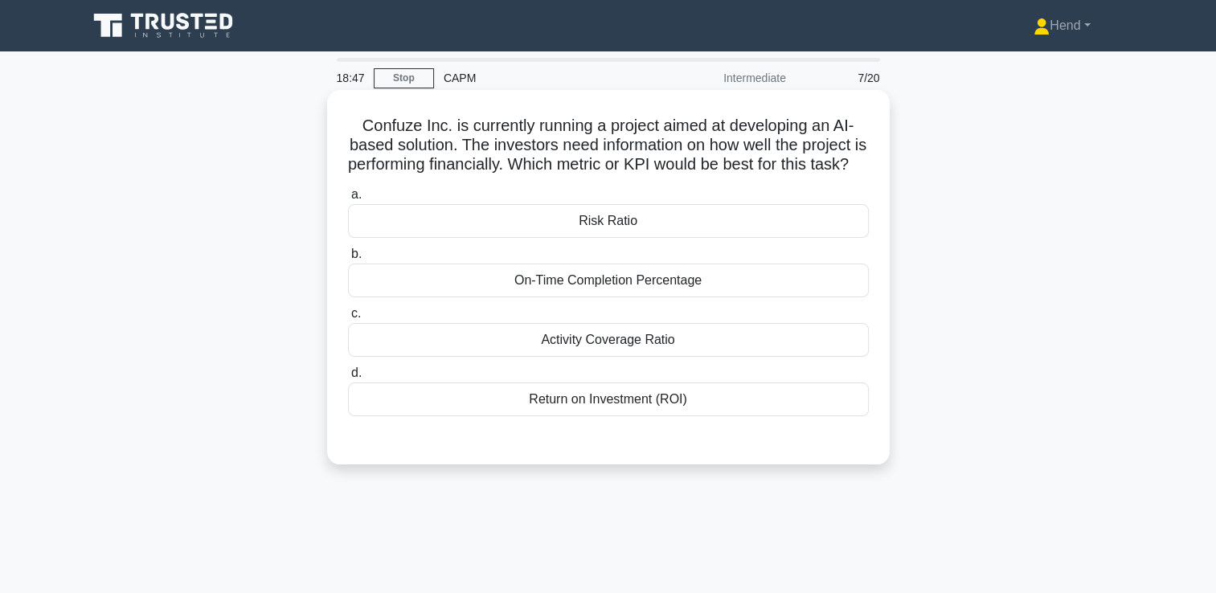
click at [751, 297] on div "On-Time Completion Percentage" at bounding box center [608, 281] width 521 height 34
click at [348, 260] on input "b. On-Time Completion Percentage" at bounding box center [348, 254] width 0 height 10
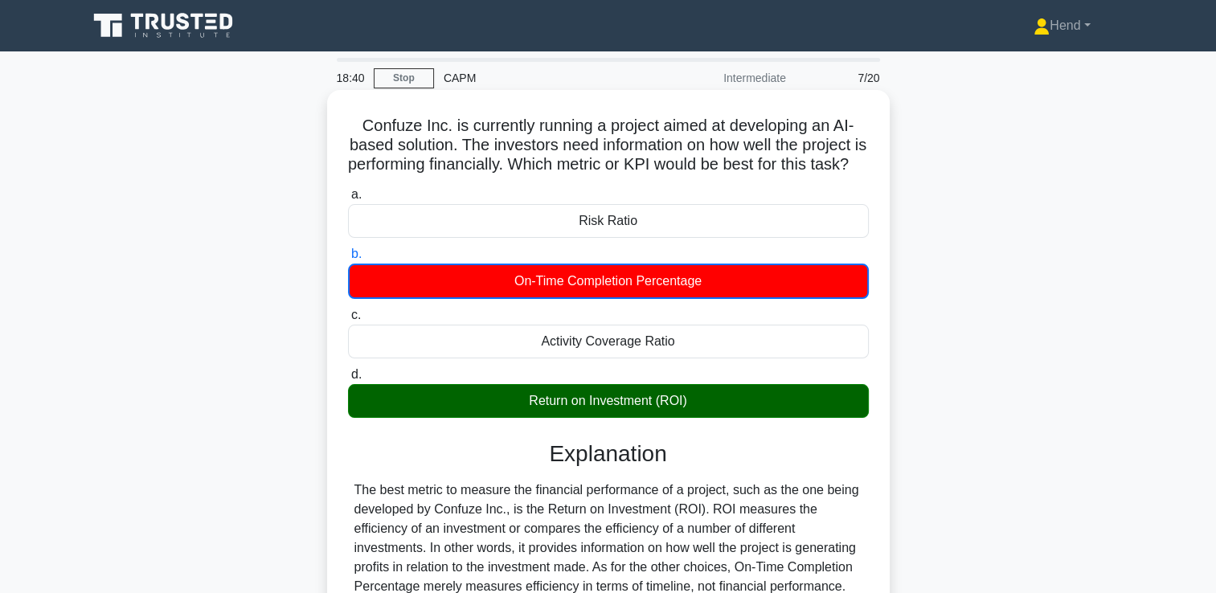
drag, startPoint x: 730, startPoint y: 177, endPoint x: 561, endPoint y: 230, distance: 176.9
click at [561, 230] on div "a. Risk Ratio b. On-Time Completion Percentage c. d." at bounding box center [608, 302] width 540 height 240
copy div "Risk Ratio b. On-Time Completion Percentage c. Activity Coverage Ratio d. Retur…"
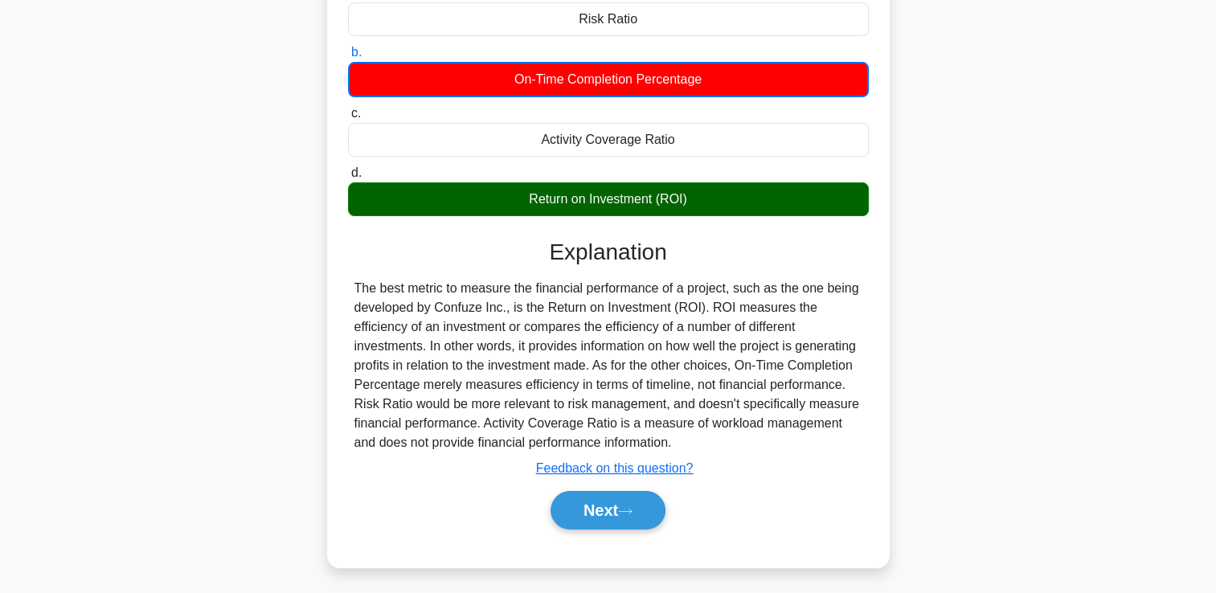
scroll to position [275, 0]
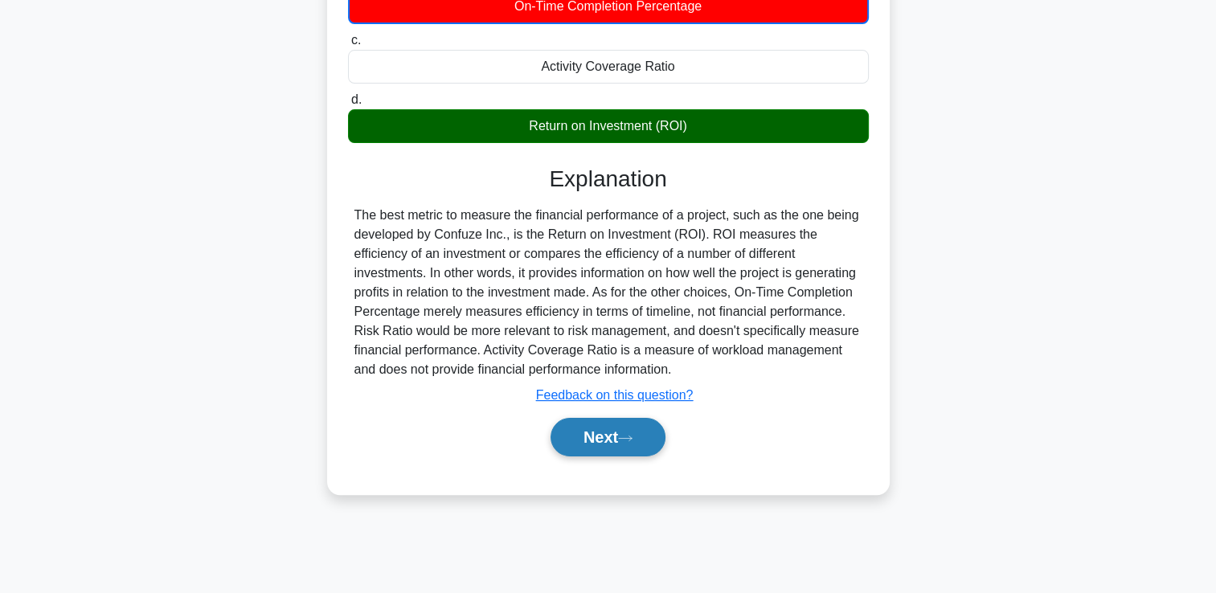
click at [598, 457] on button "Next" at bounding box center [608, 437] width 115 height 39
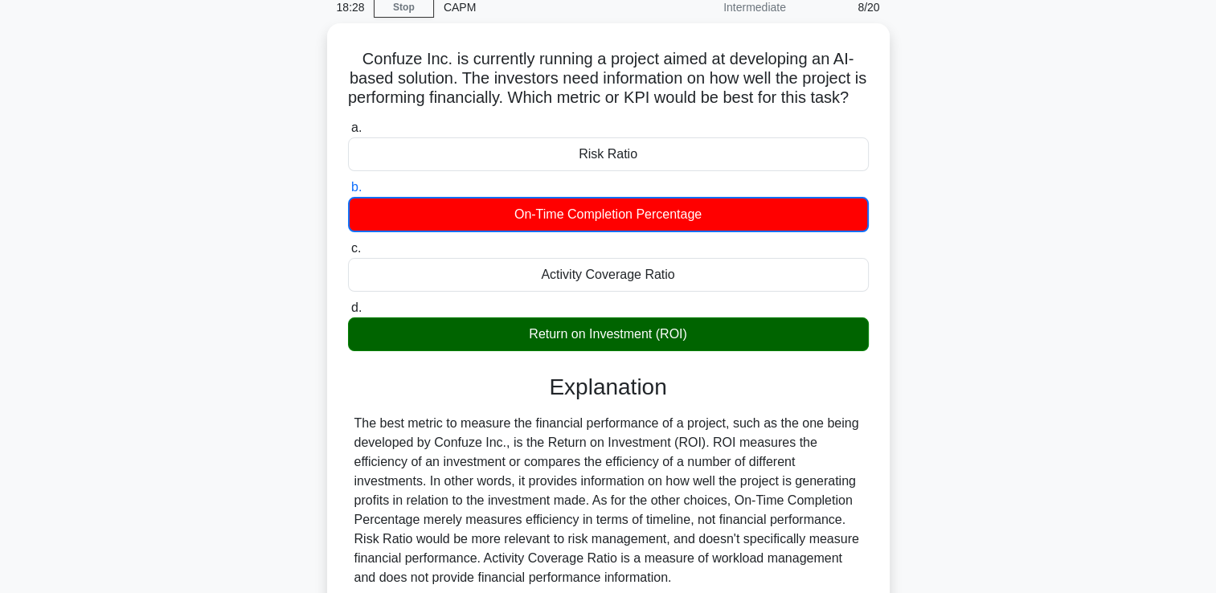
scroll to position [0, 0]
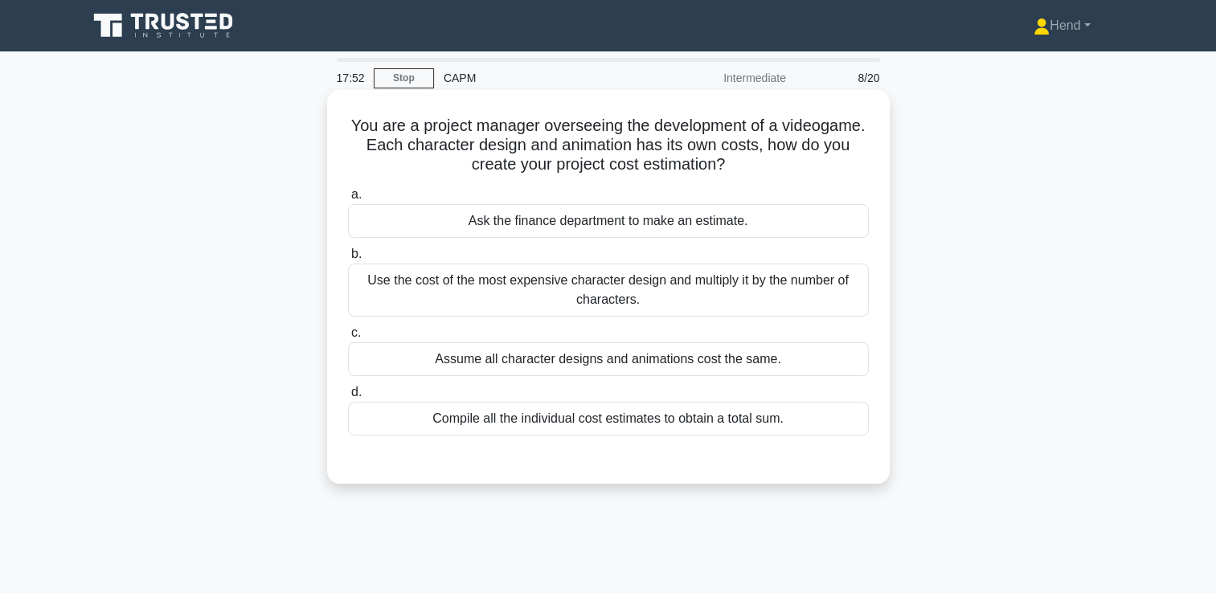
click at [757, 426] on div "Compile all the individual cost estimates to obtain a total sum." at bounding box center [608, 419] width 521 height 34
click at [348, 398] on input "d. Compile all the individual cost estimates to obtain a total sum." at bounding box center [348, 392] width 0 height 10
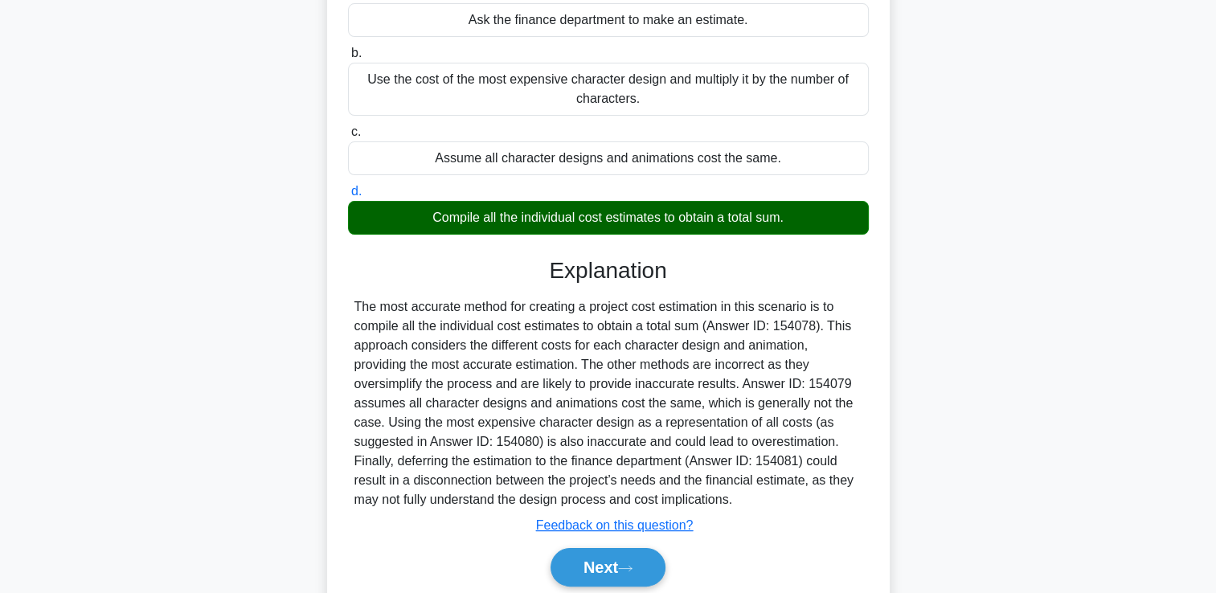
scroll to position [275, 0]
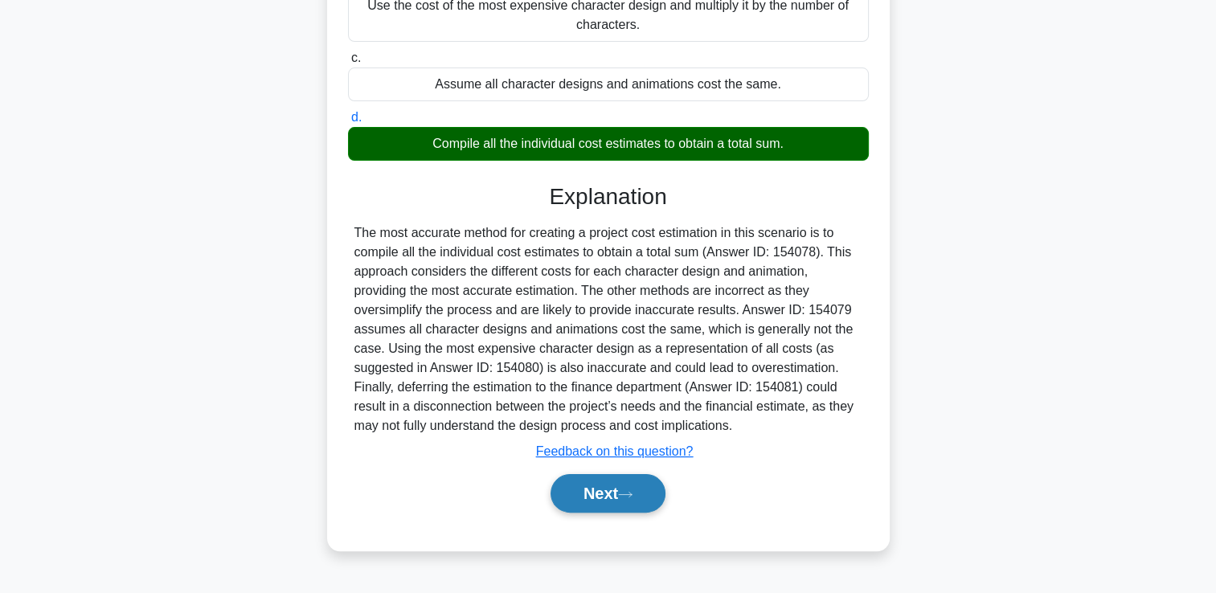
click at [641, 483] on button "Next" at bounding box center [608, 493] width 115 height 39
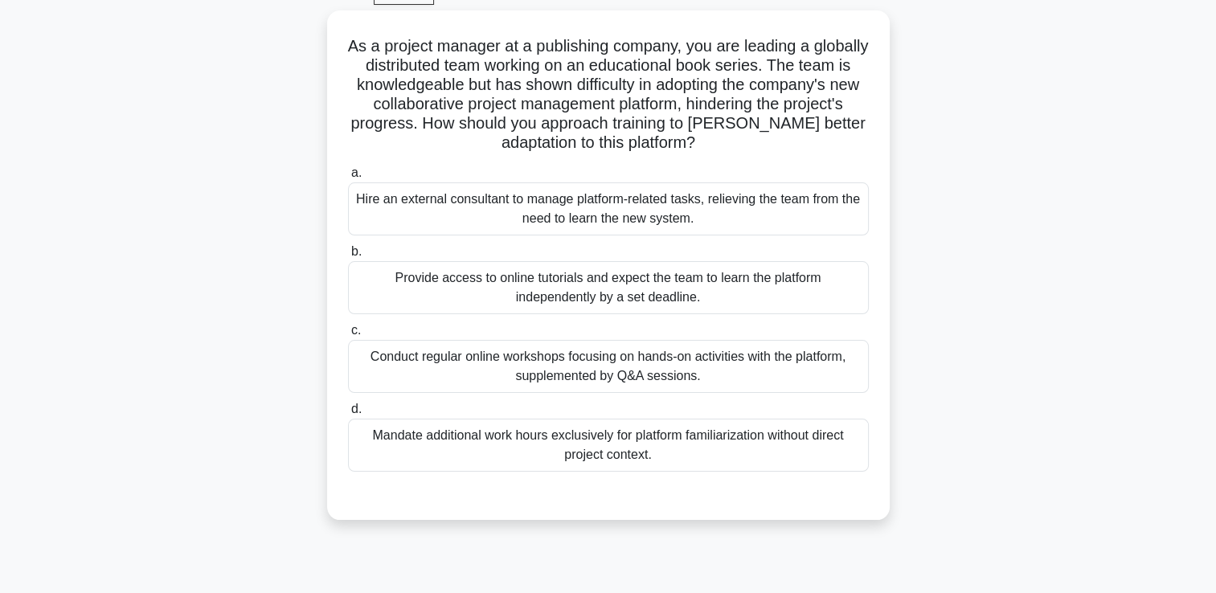
scroll to position [161, 0]
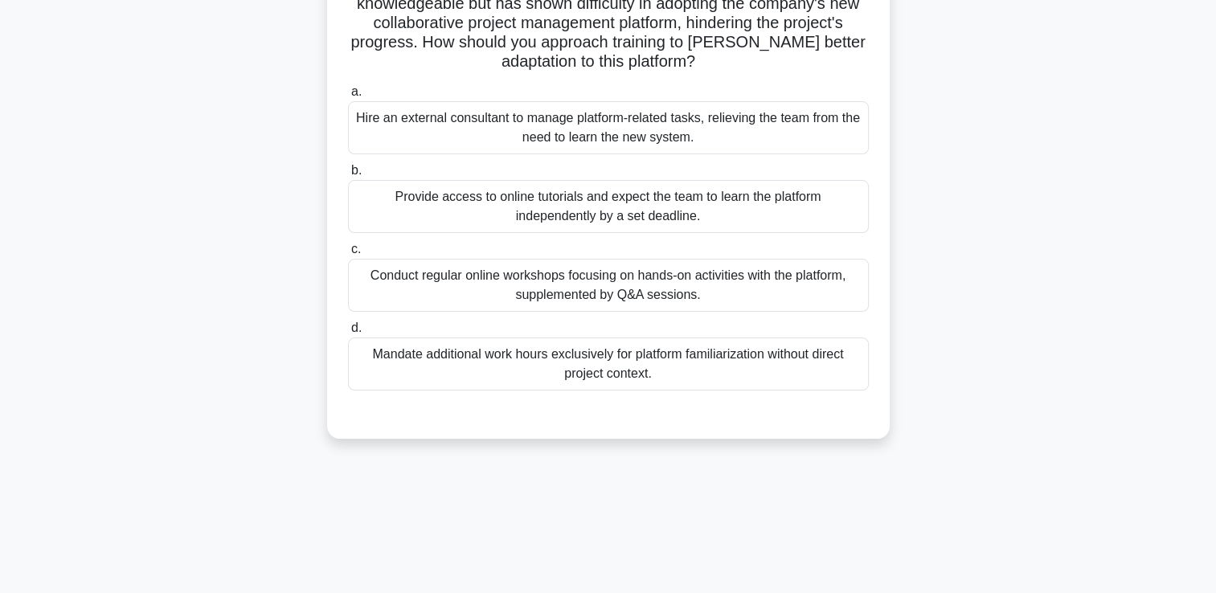
click at [801, 303] on div "Conduct regular online workshops focusing on hands-on activities with the platf…" at bounding box center [608, 285] width 521 height 53
click at [348, 255] on input "c. Conduct regular online workshops focusing on hands-on activities with the pl…" at bounding box center [348, 249] width 0 height 10
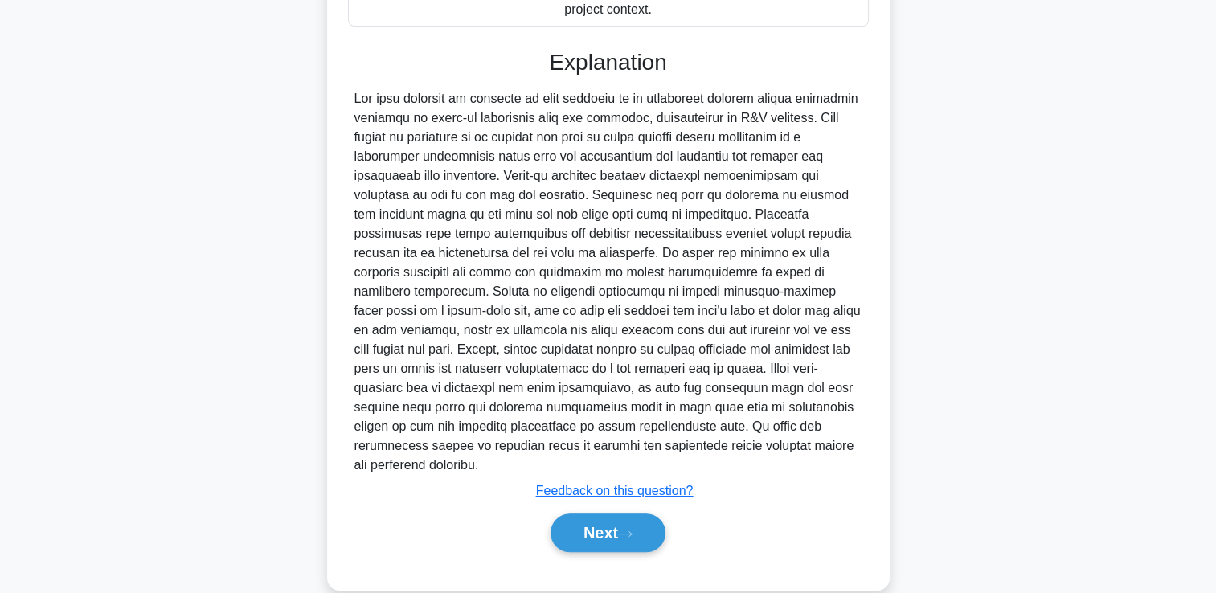
scroll to position [531, 0]
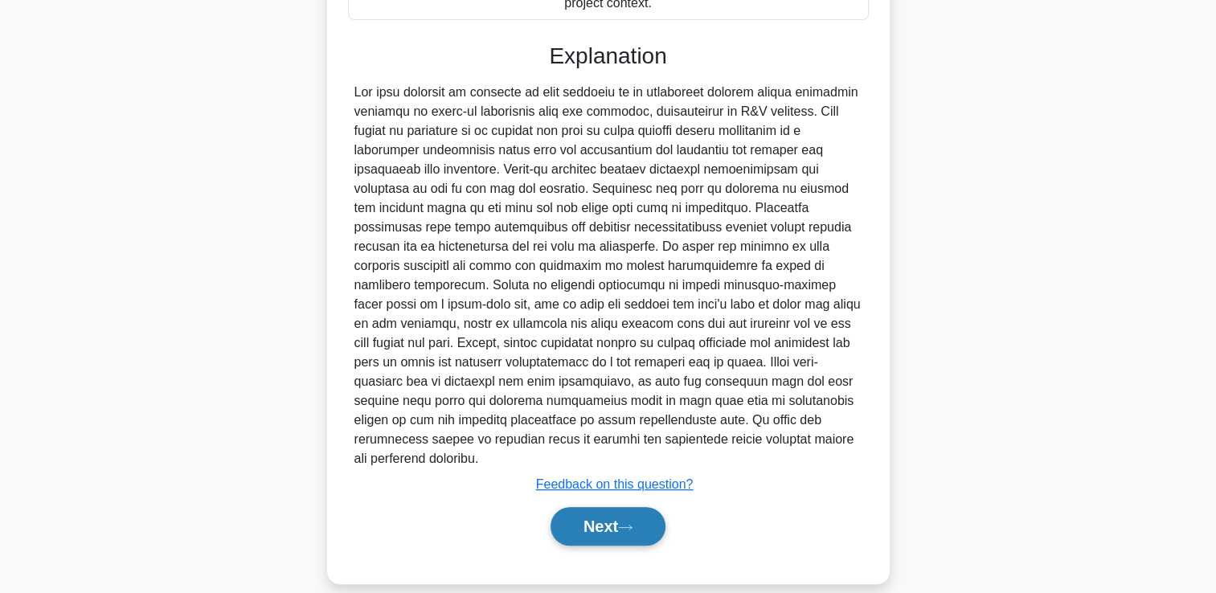
click at [600, 510] on button "Next" at bounding box center [608, 526] width 115 height 39
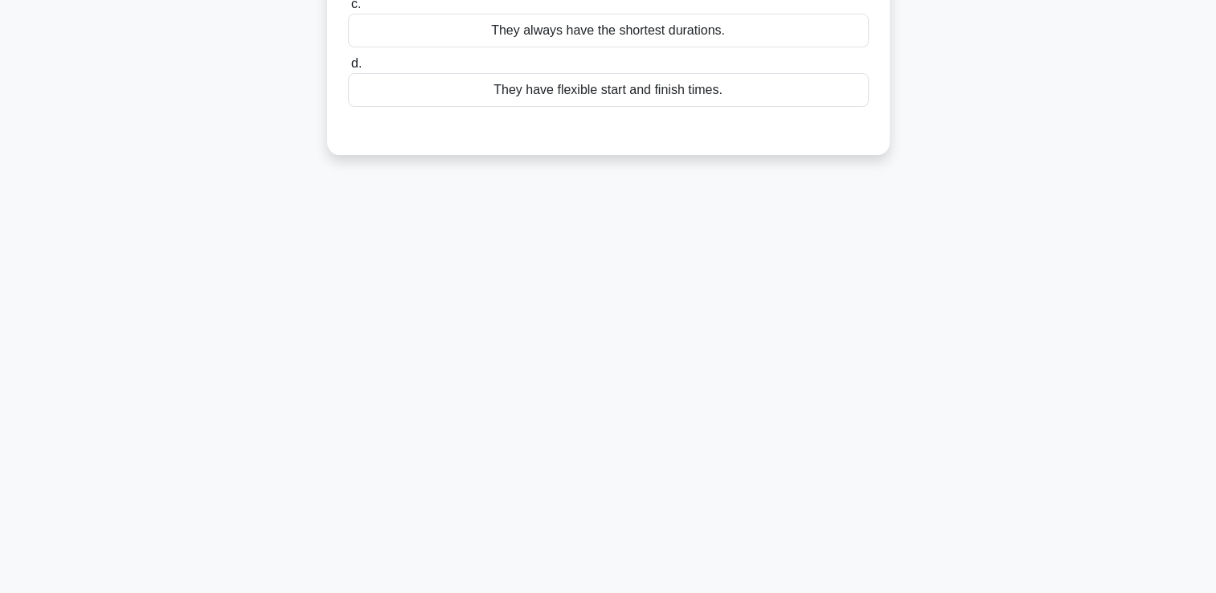
scroll to position [0, 0]
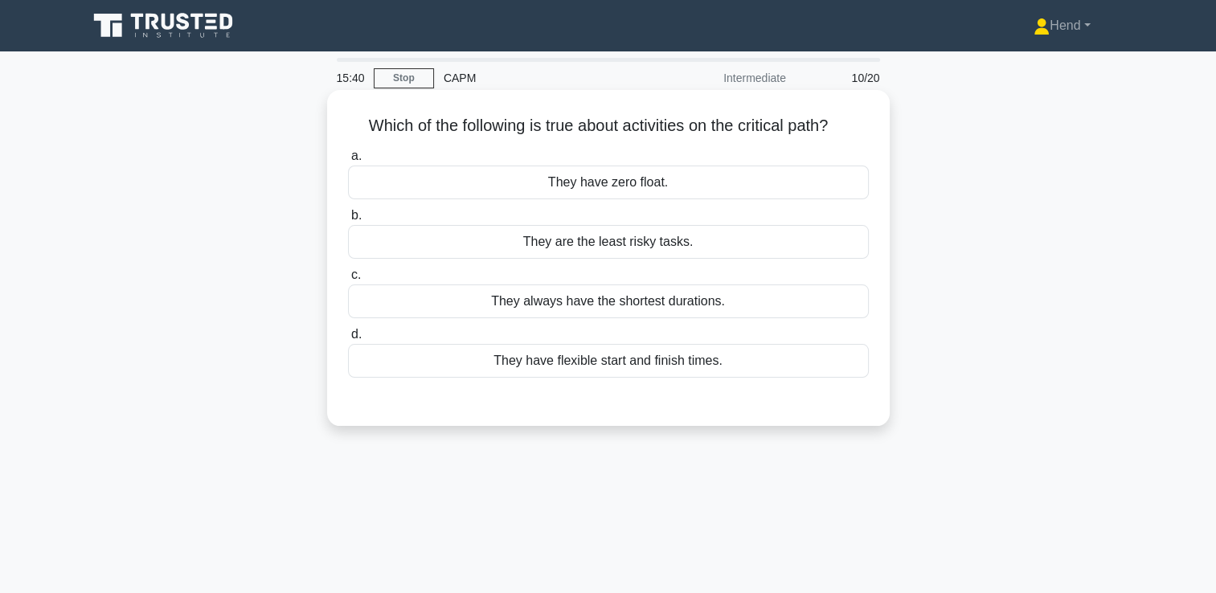
click at [699, 188] on div "They have zero float." at bounding box center [608, 183] width 521 height 34
click at [348, 162] on input "a. They have zero float." at bounding box center [348, 156] width 0 height 10
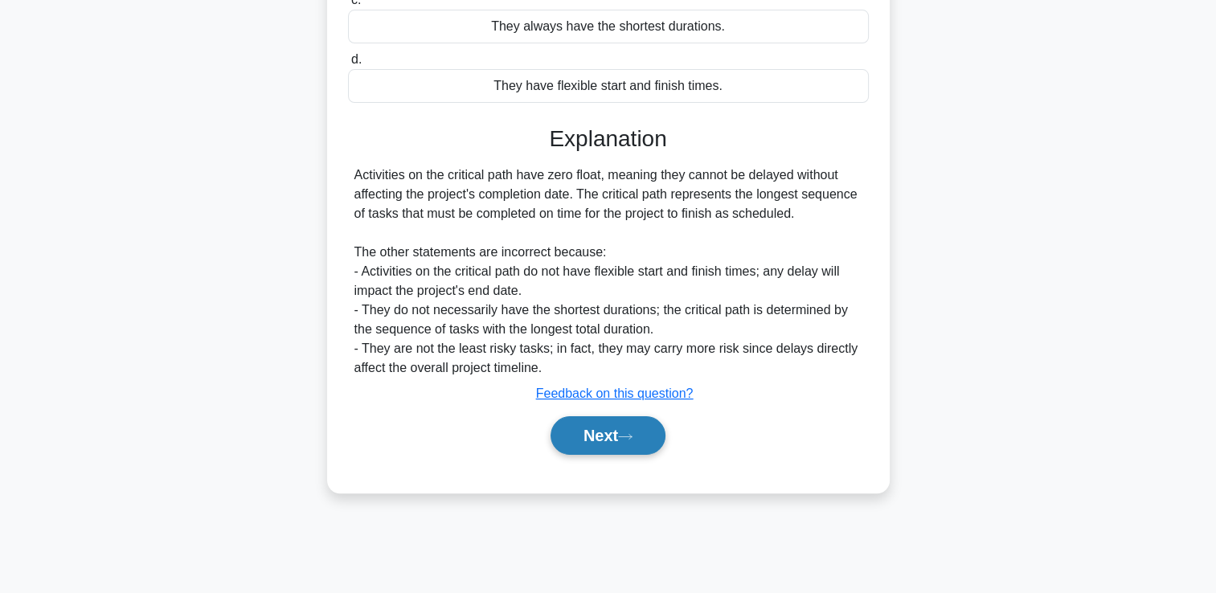
click at [633, 445] on button "Next" at bounding box center [608, 435] width 115 height 39
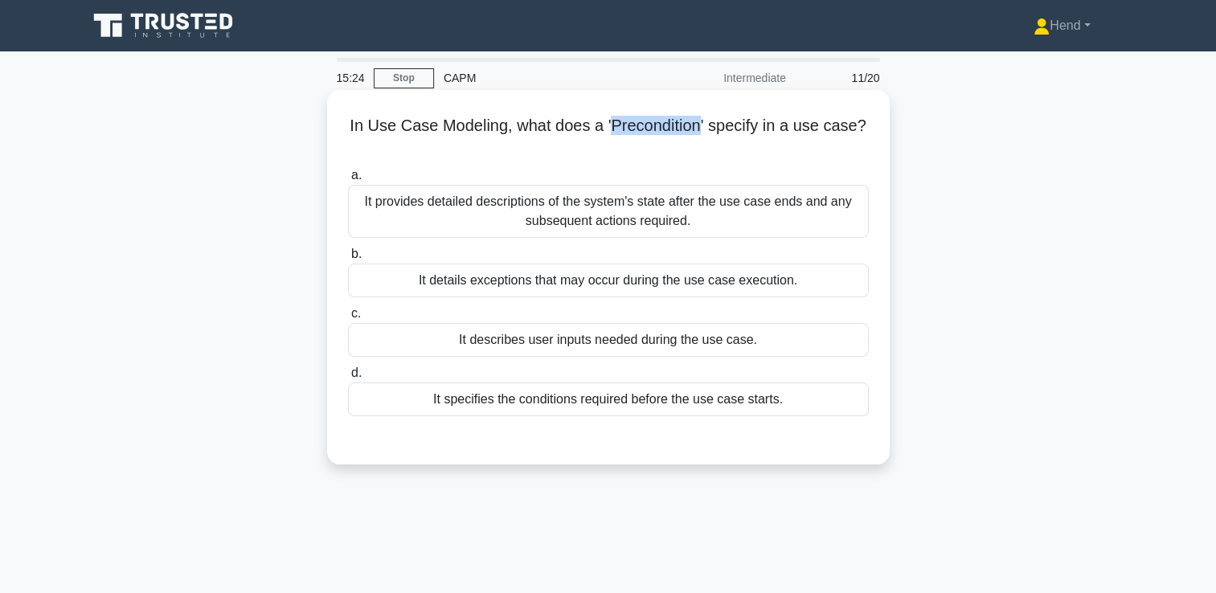
drag, startPoint x: 613, startPoint y: 127, endPoint x: 702, endPoint y: 130, distance: 88.5
click at [702, 130] on h5 "In Use Case Modeling, what does a 'Precondition' specify in a use case? .spinne…" at bounding box center [608, 136] width 524 height 40
copy h5 "Precondition"
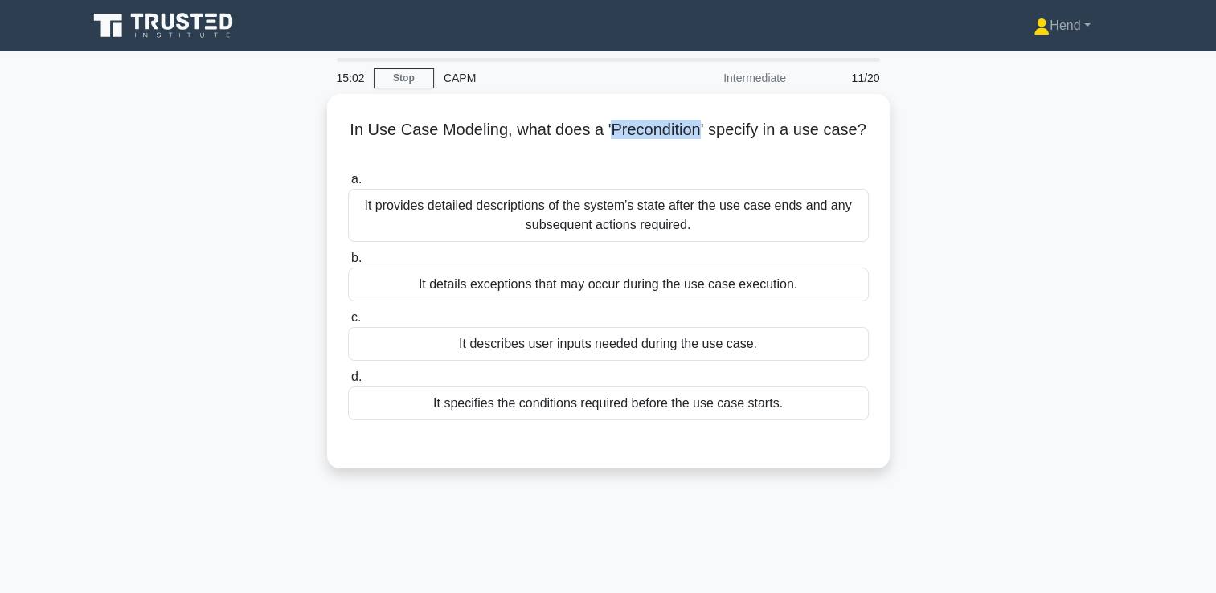
click at [958, 375] on div "In Use Case Modeling, what does a 'Precondition' specify in a use case? .spinne…" at bounding box center [608, 291] width 1061 height 394
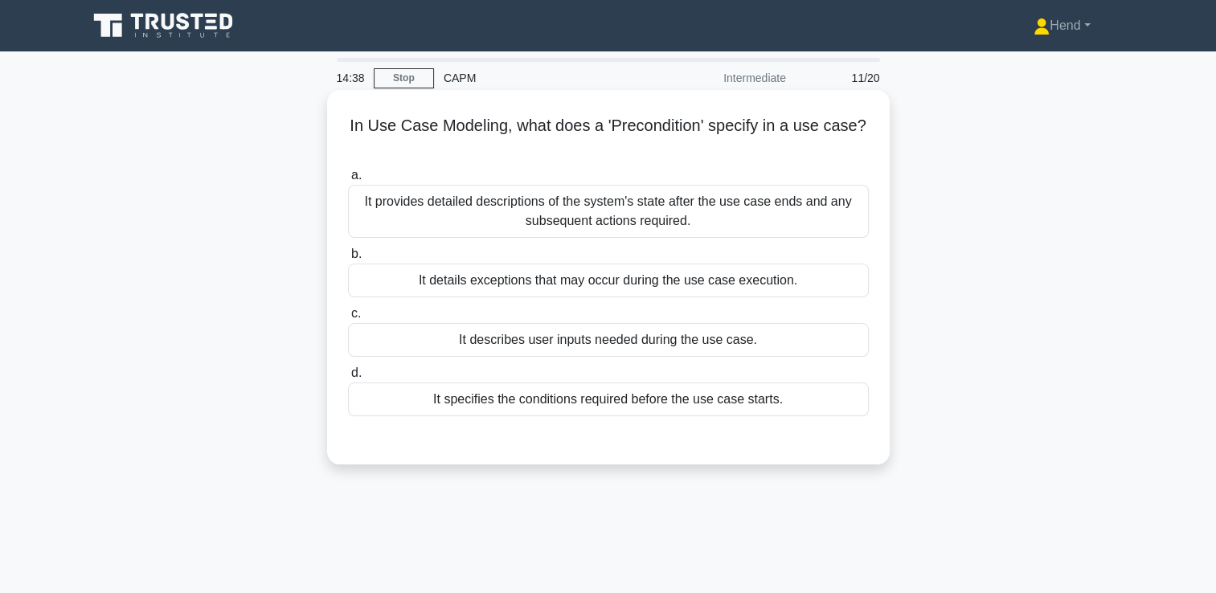
click at [829, 399] on div "It specifies the conditions required before the use case starts." at bounding box center [608, 400] width 521 height 34
click at [348, 379] on input "d. It specifies the conditions required before the use case starts." at bounding box center [348, 373] width 0 height 10
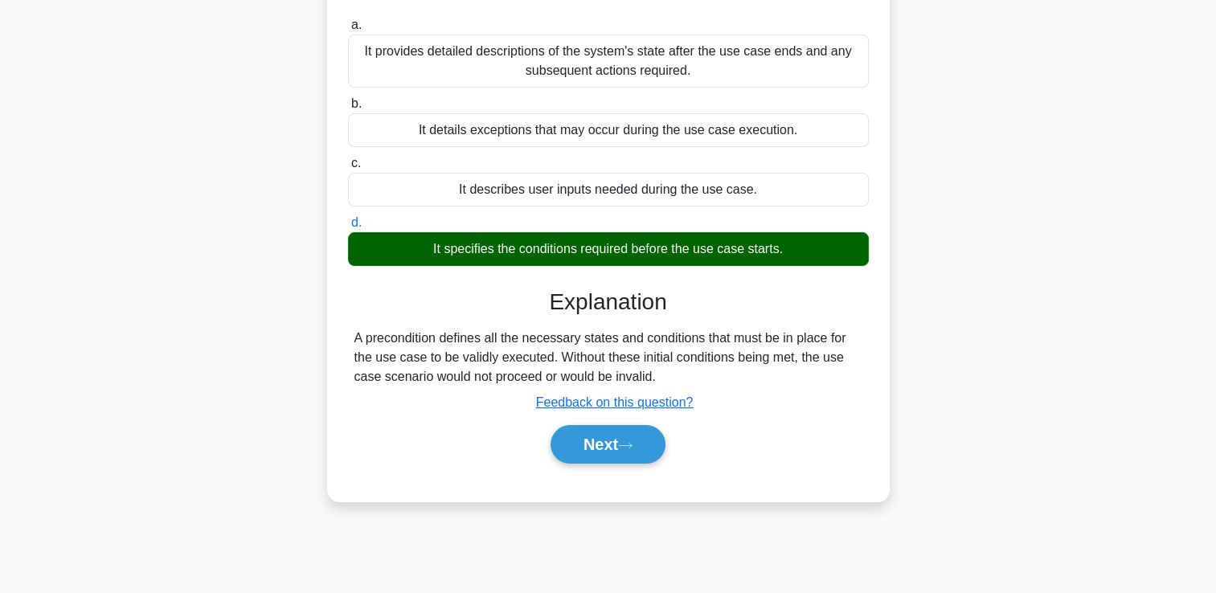
scroll to position [275, 0]
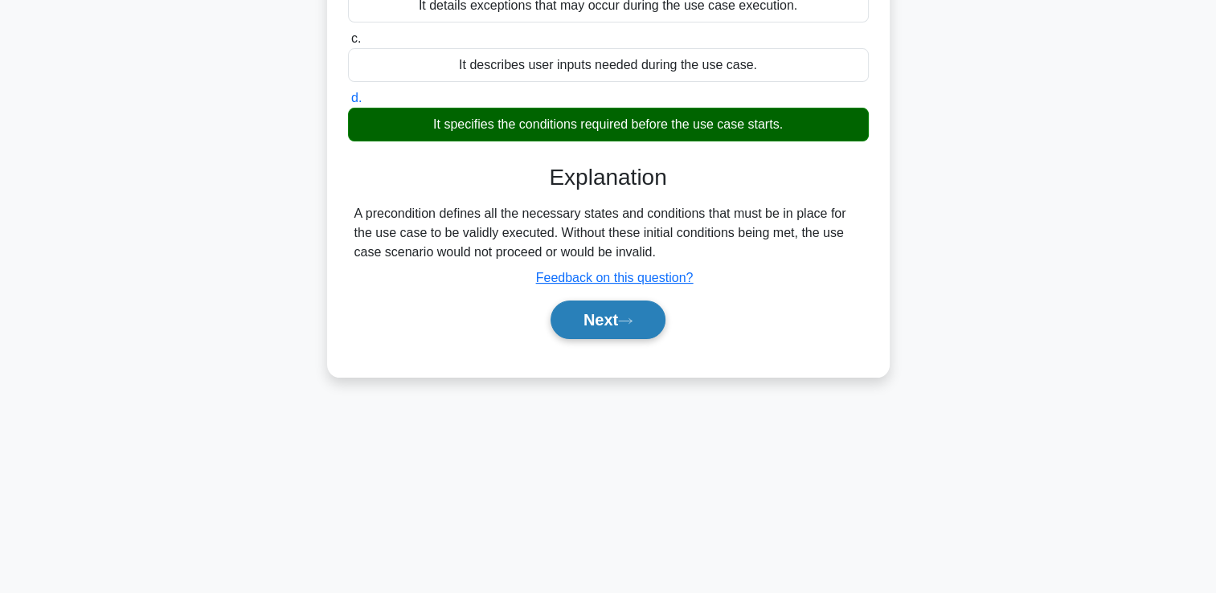
click at [618, 331] on button "Next" at bounding box center [608, 320] width 115 height 39
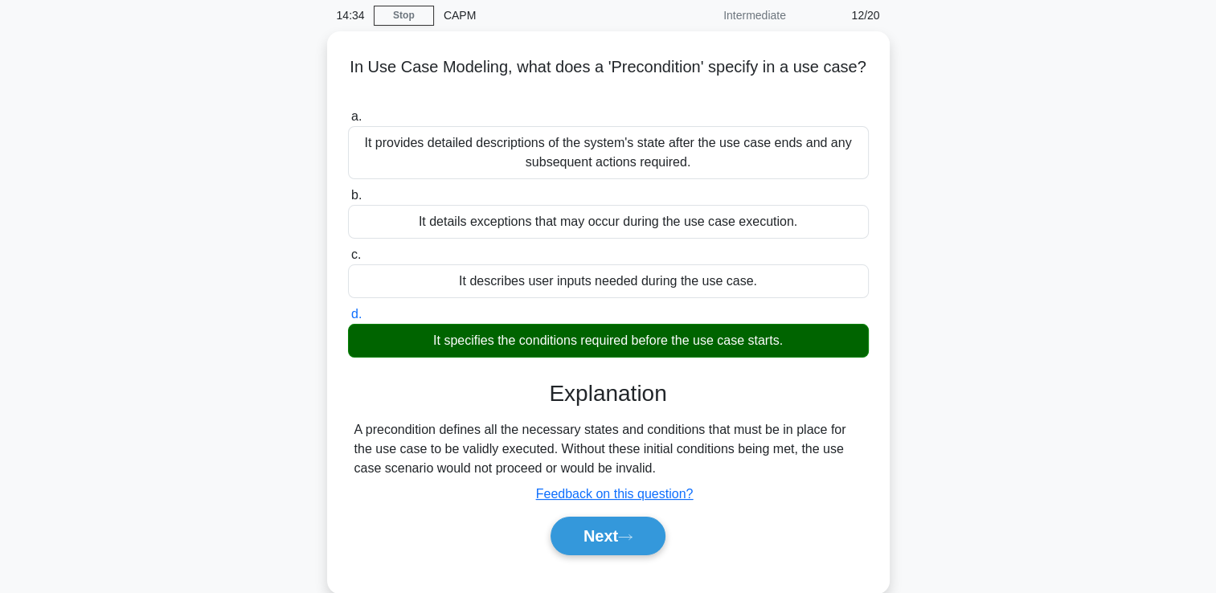
scroll to position [0, 0]
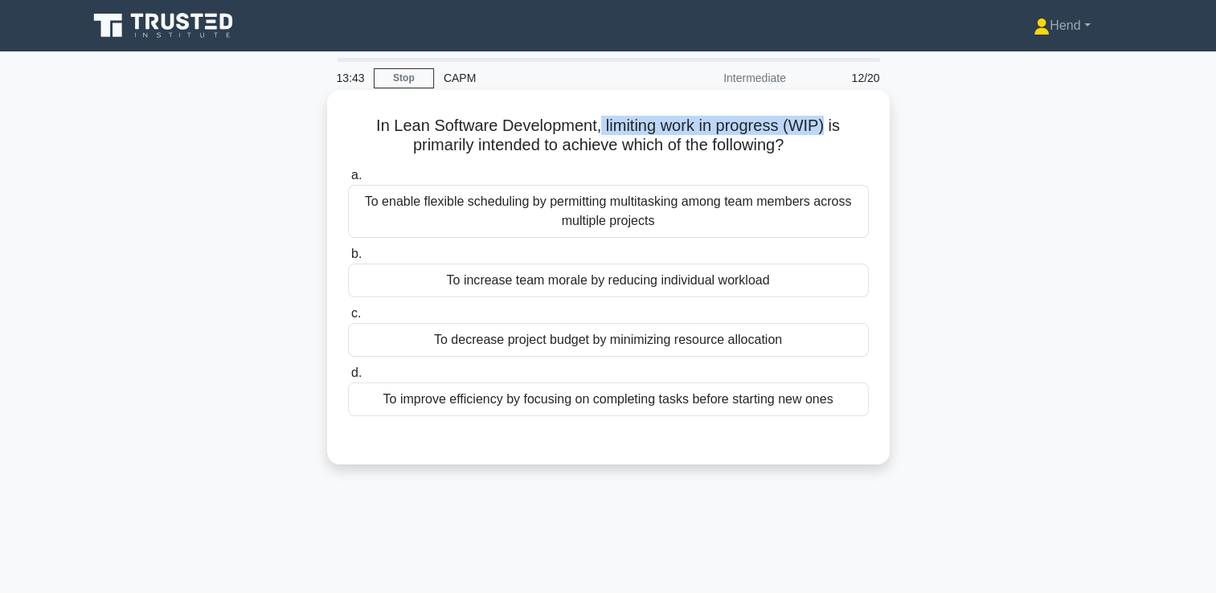
drag, startPoint x: 830, startPoint y: 125, endPoint x: 600, endPoint y: 125, distance: 230.7
click at [600, 125] on h5 "In Lean Software Development, limiting work in progress (WIP) is primarily inte…" at bounding box center [608, 136] width 524 height 40
copy h5 "limiting work in progress (WIP)"
click at [617, 285] on div "To increase team morale by reducing individual workload" at bounding box center [608, 281] width 521 height 34
click at [348, 260] on input "b. To increase team morale by reducing individual workload" at bounding box center [348, 254] width 0 height 10
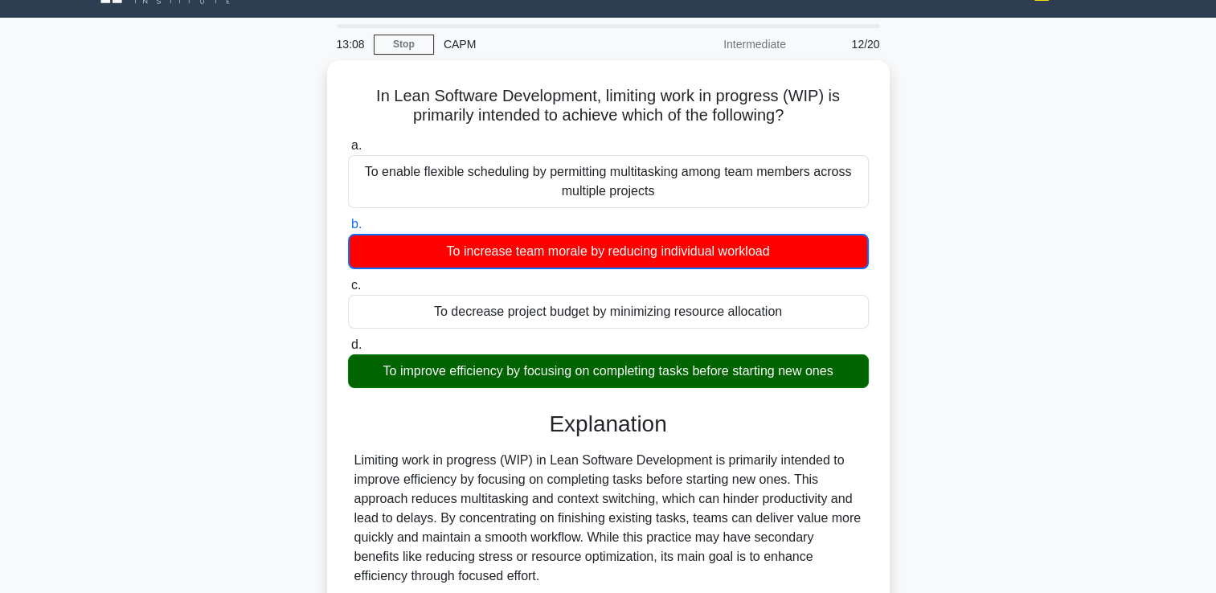
scroll to position [114, 0]
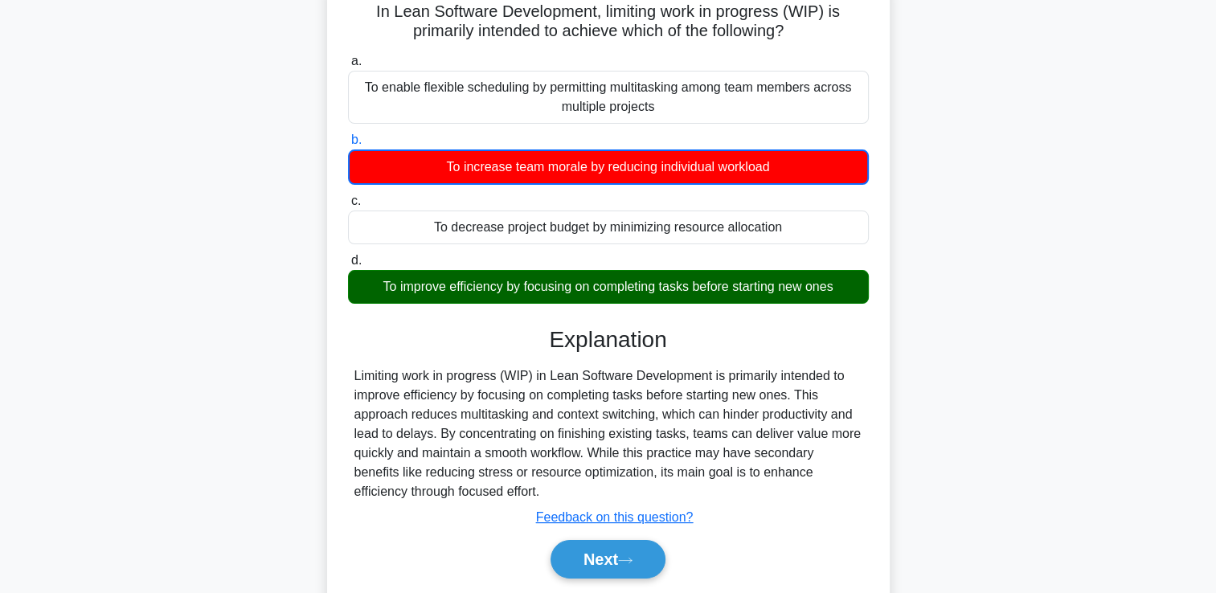
click at [593, 297] on div "To improve efficiency by focusing on completing tasks before starting new ones" at bounding box center [608, 287] width 521 height 34
click at [348, 266] on input "d. To improve efficiency by focusing on completing tasks before starting new on…" at bounding box center [348, 261] width 0 height 10
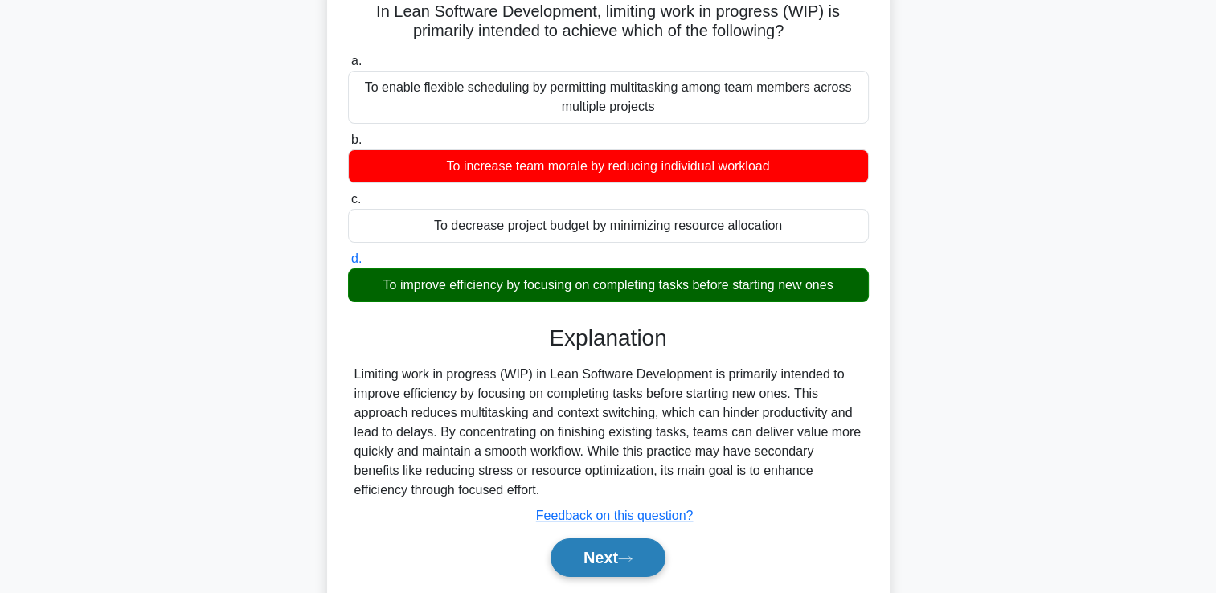
click at [643, 567] on button "Next" at bounding box center [608, 558] width 115 height 39
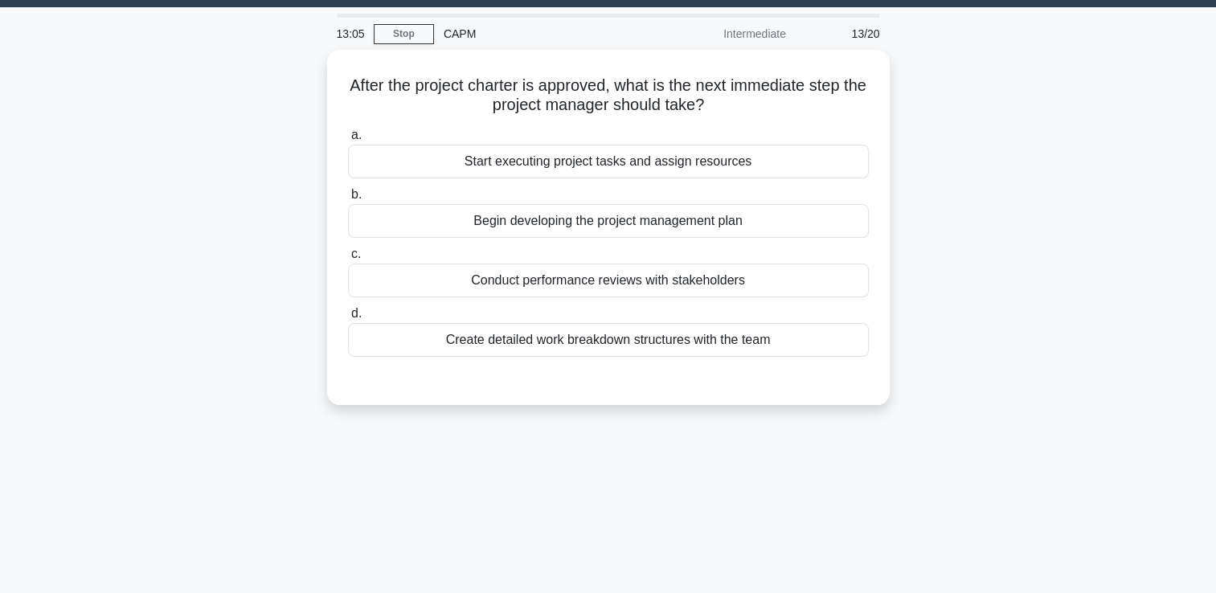
scroll to position [0, 0]
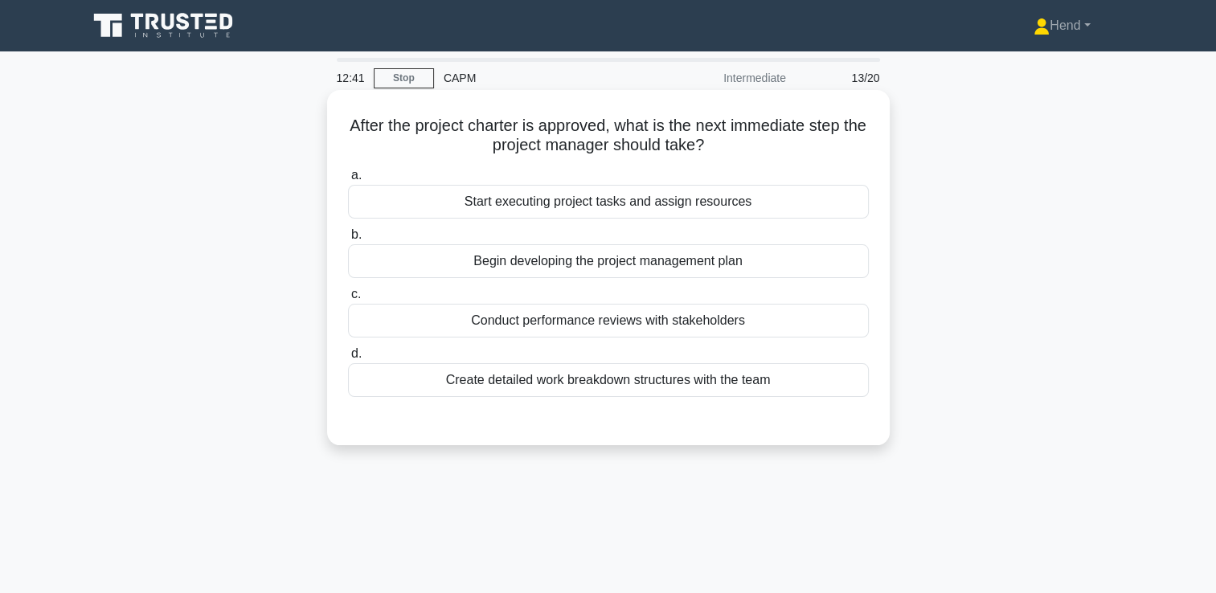
drag, startPoint x: 731, startPoint y: 152, endPoint x: 336, endPoint y: 92, distance: 400.0
click at [336, 92] on div "After the project charter is approved, what is the next immediate step the proj…" at bounding box center [608, 267] width 563 height 355
copy h5 "After the project charter is approved, what is the next immediate step the proj…"
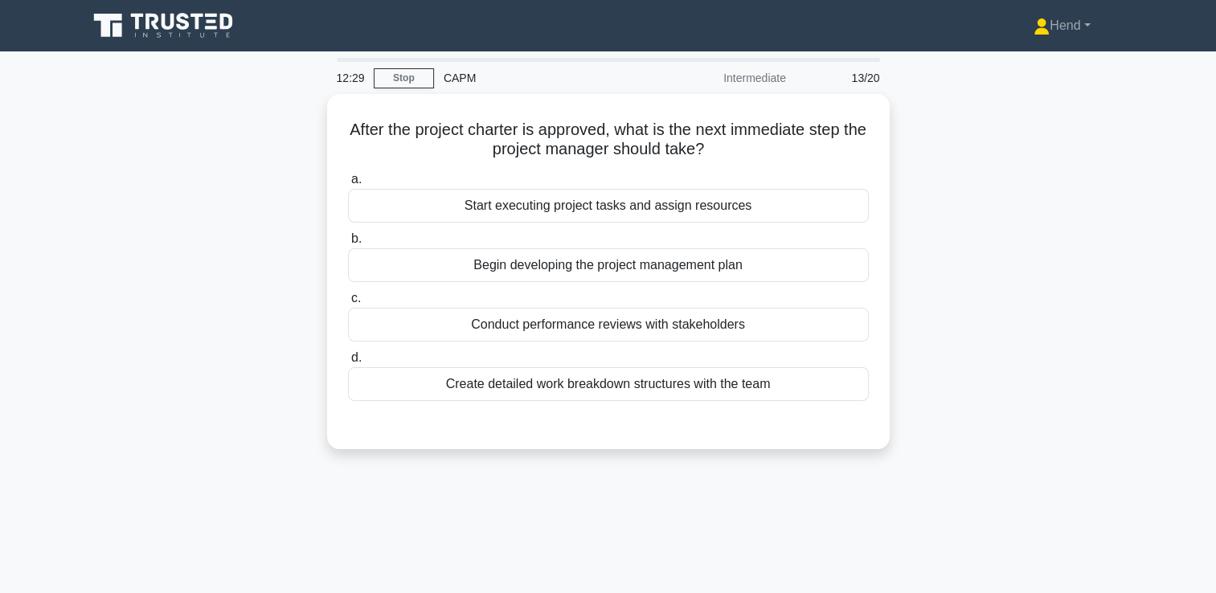
click at [1014, 360] on div "After the project charter is approved, what is the next immediate step the proj…" at bounding box center [608, 281] width 1061 height 375
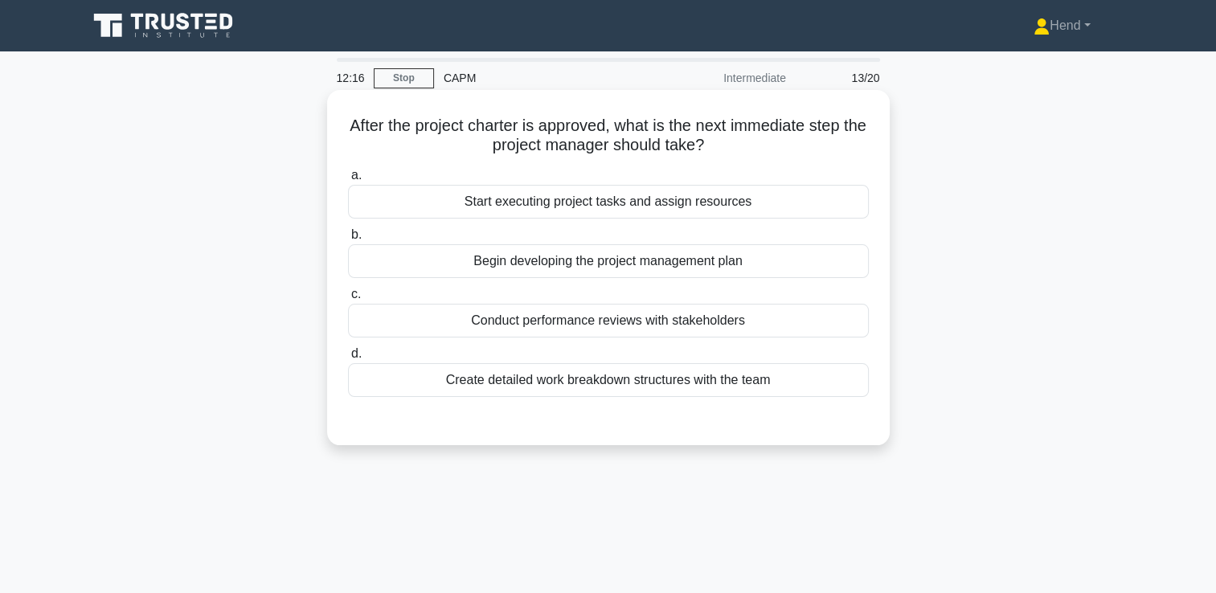
click at [617, 268] on div "Begin developing the project management plan" at bounding box center [608, 261] width 521 height 34
click at [348, 240] on input "b. Begin developing the project management plan" at bounding box center [348, 235] width 0 height 10
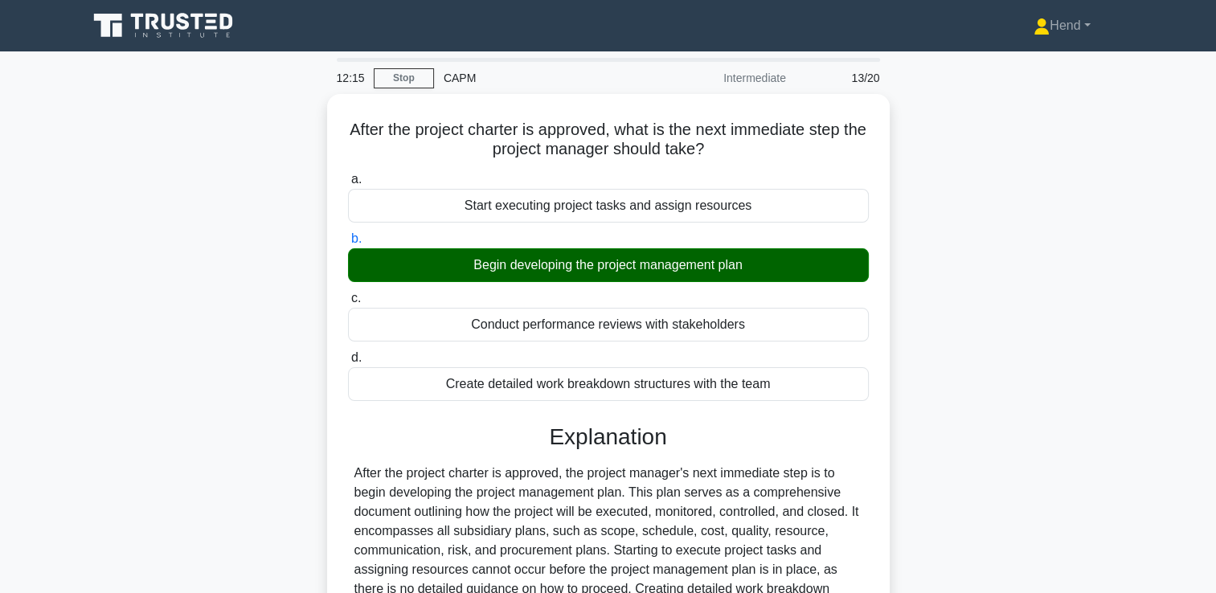
click at [1132, 285] on div "After the project charter is approved, what is the next immediate step the proj…" at bounding box center [608, 452] width 1061 height 716
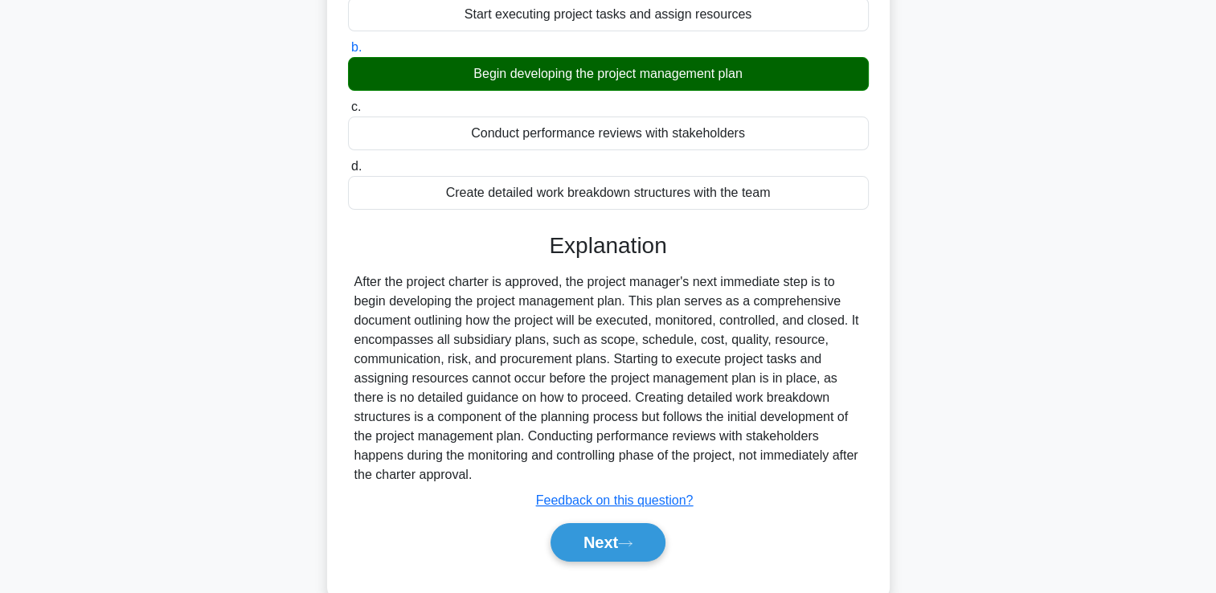
scroll to position [275, 0]
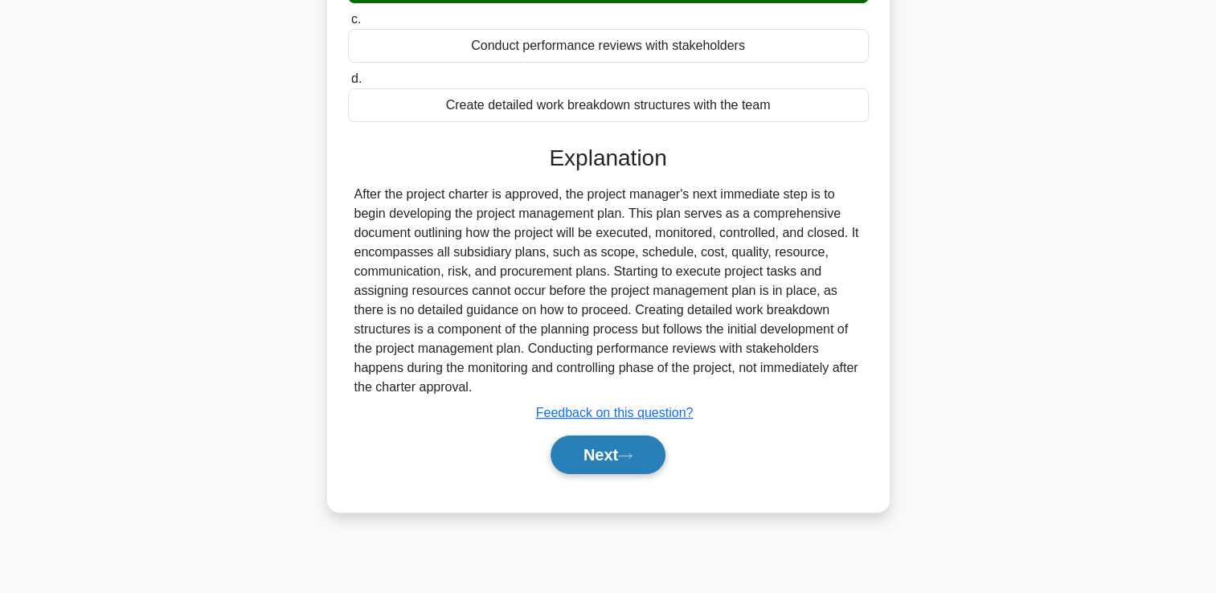
click at [622, 462] on button "Next" at bounding box center [608, 455] width 115 height 39
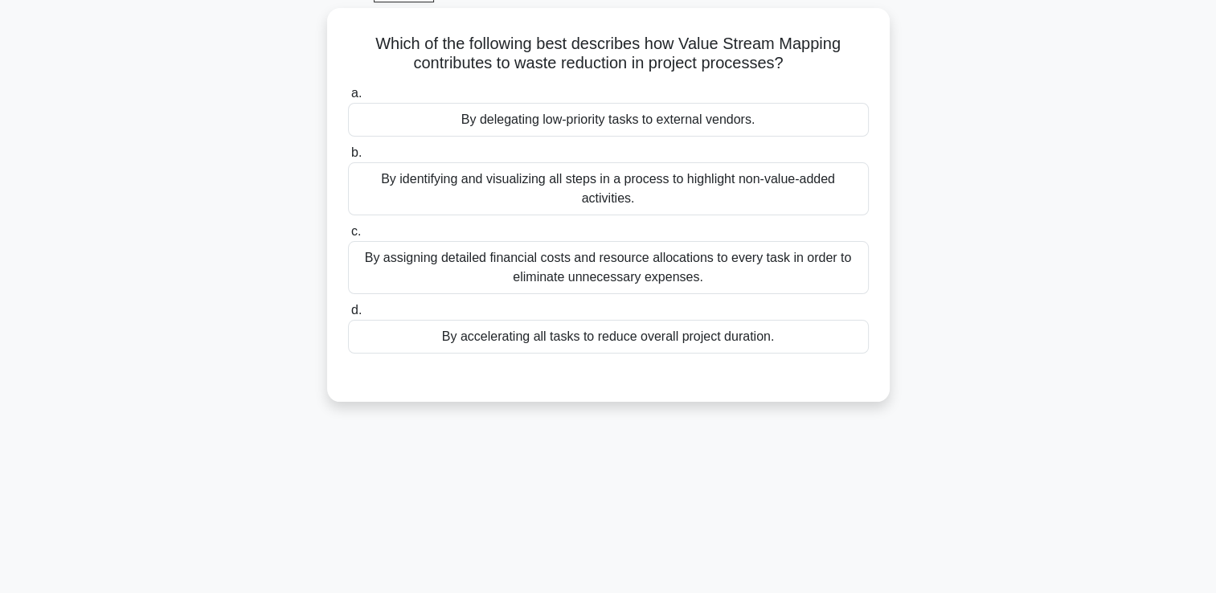
scroll to position [0, 0]
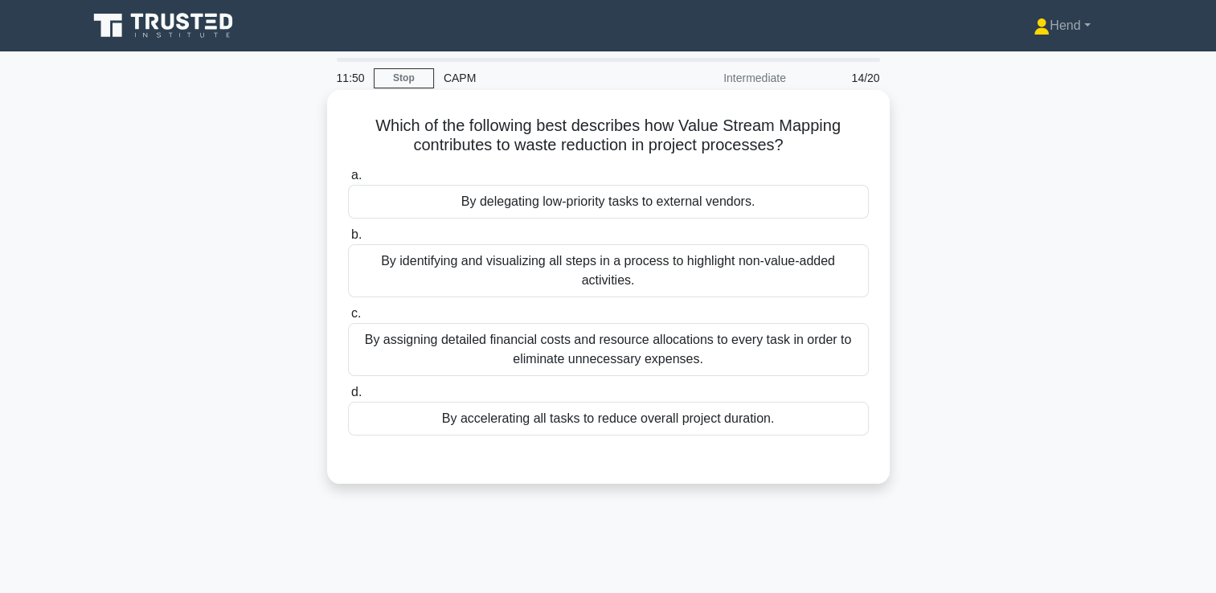
drag, startPoint x: 803, startPoint y: 142, endPoint x: 682, endPoint y: 129, distance: 122.1
click at [682, 129] on h5 "Which of the following best describes how Value Stream Mapping contributes to w…" at bounding box center [608, 136] width 524 height 40
copy h5 "Value Stream Mapping contributes to waste reduction in project processes?"
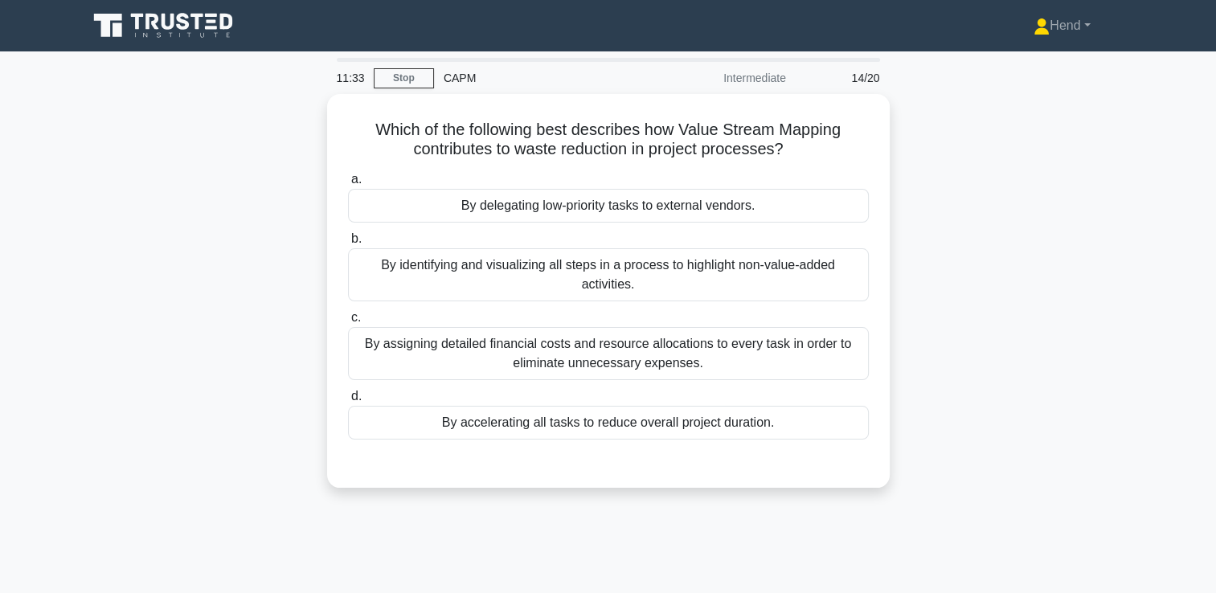
click at [1090, 351] on div "Which of the following best describes how Value Stream Mapping contributes to w…" at bounding box center [608, 300] width 1061 height 413
click at [1064, 260] on div "Which of the following best describes how Value Stream Mapping contributes to w…" at bounding box center [608, 300] width 1061 height 413
click at [1172, 182] on main "10:23 Stop CAPM Intermediate 14/20 Which of the following best describes how Va…" at bounding box center [608, 459] width 1216 height 817
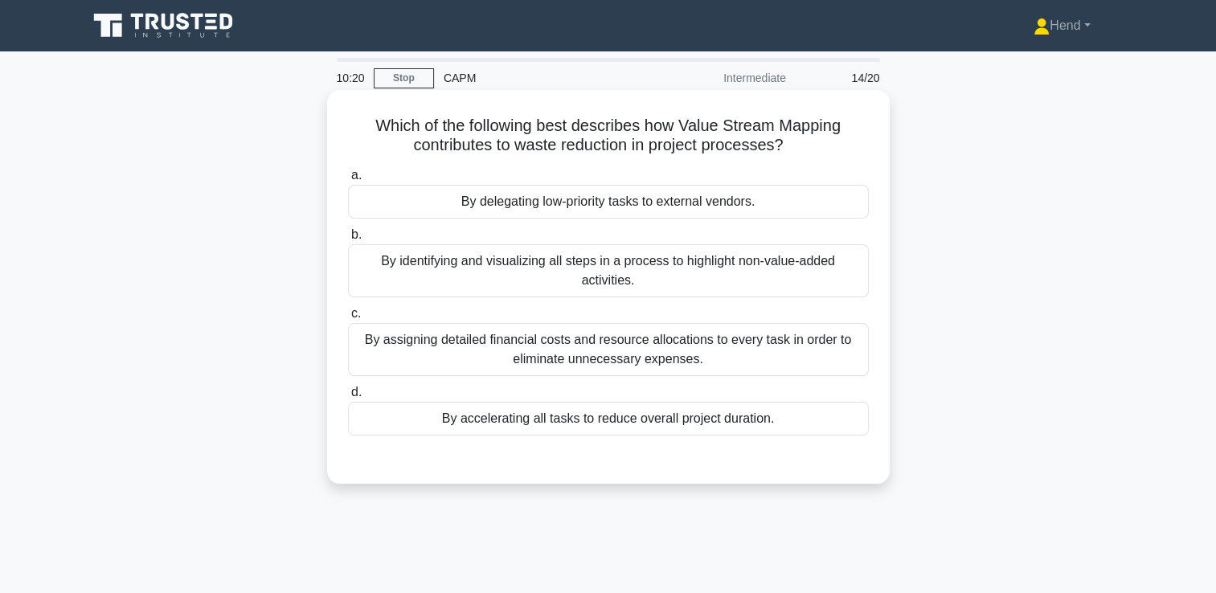
click at [796, 281] on div "By identifying and visualizing all steps in a process to highlight non-value-ad…" at bounding box center [608, 270] width 521 height 53
click at [348, 240] on input "b. By identifying and visualizing all steps in a process to highlight non-value…" at bounding box center [348, 235] width 0 height 10
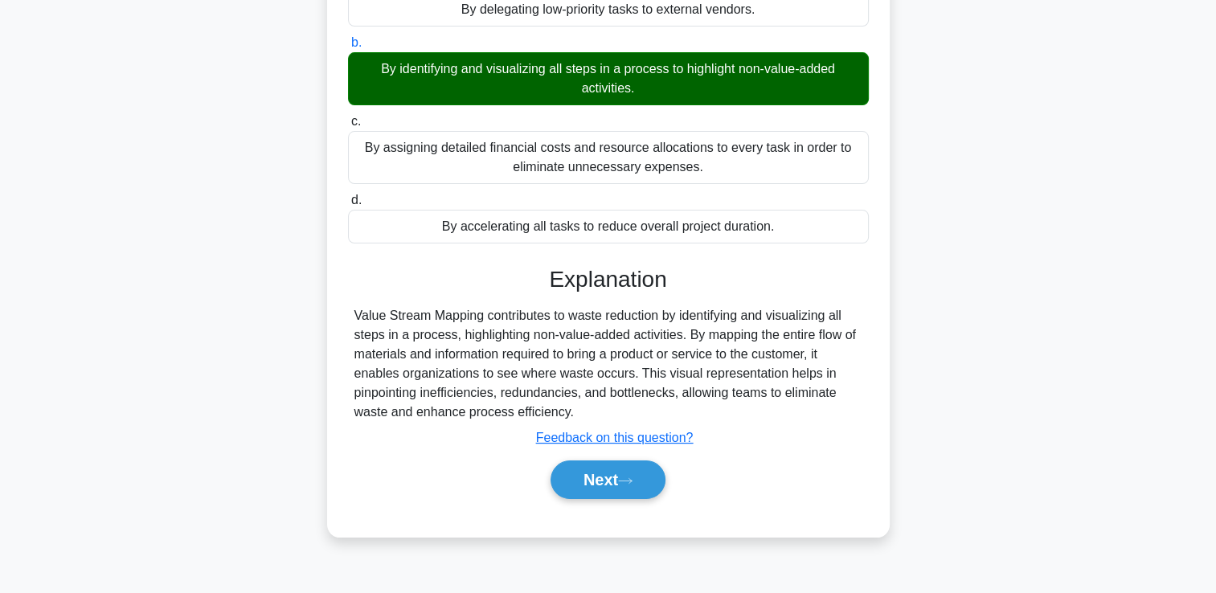
scroll to position [275, 0]
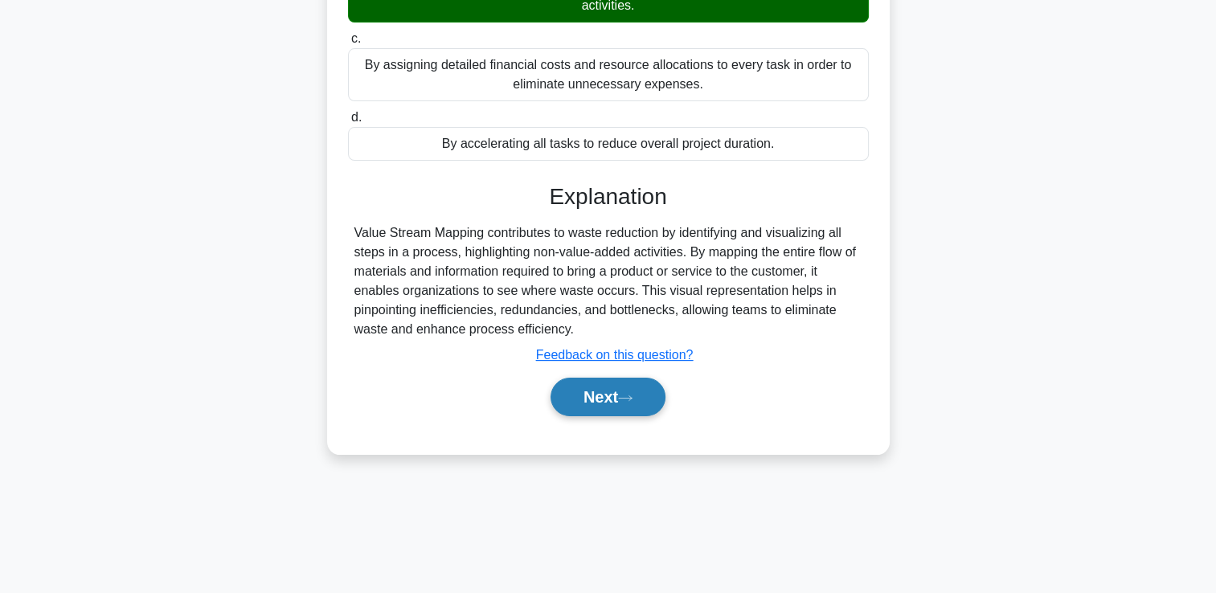
click at [584, 395] on button "Next" at bounding box center [608, 397] width 115 height 39
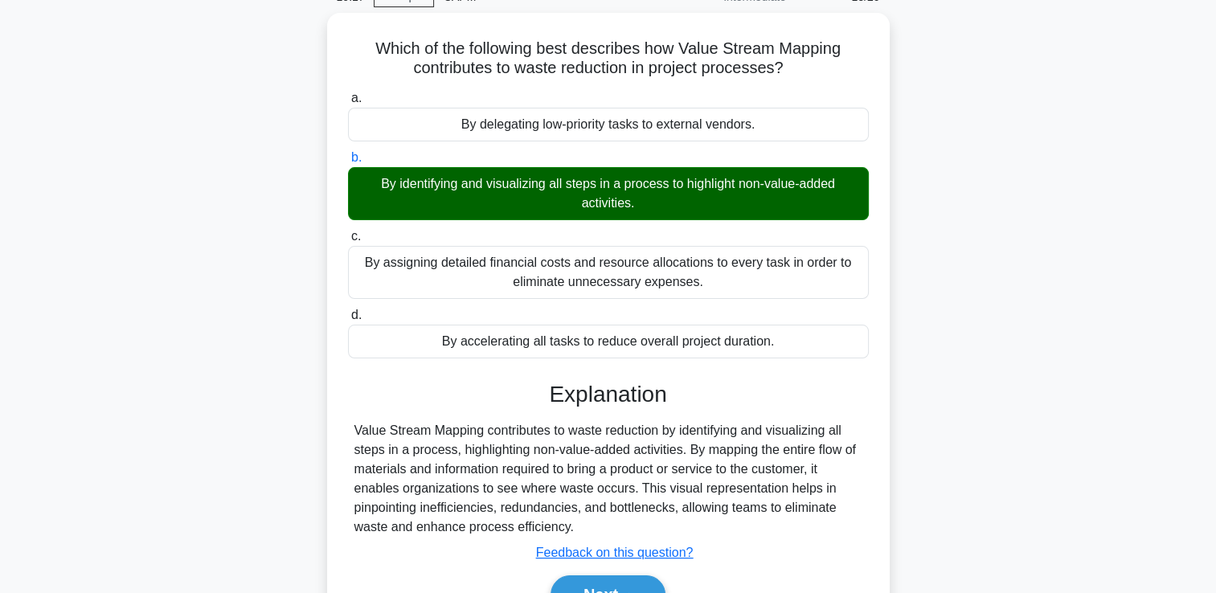
scroll to position [0, 0]
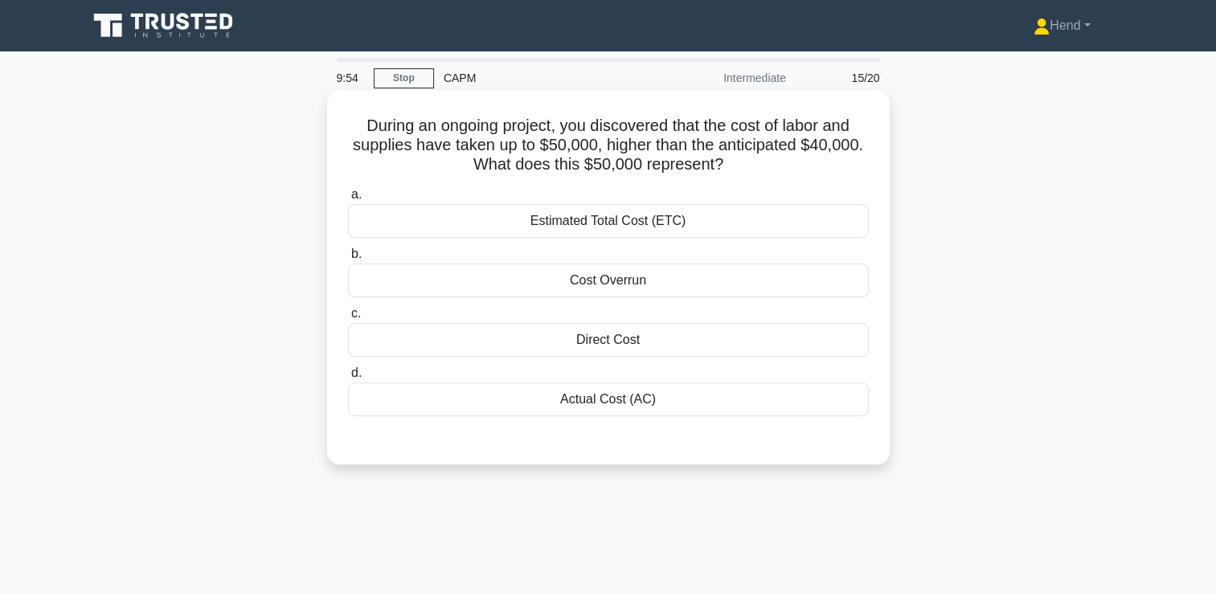
click at [639, 403] on div "Actual Cost (AC)" at bounding box center [608, 400] width 521 height 34
click at [348, 379] on input "d. Actual Cost (AC)" at bounding box center [348, 373] width 0 height 10
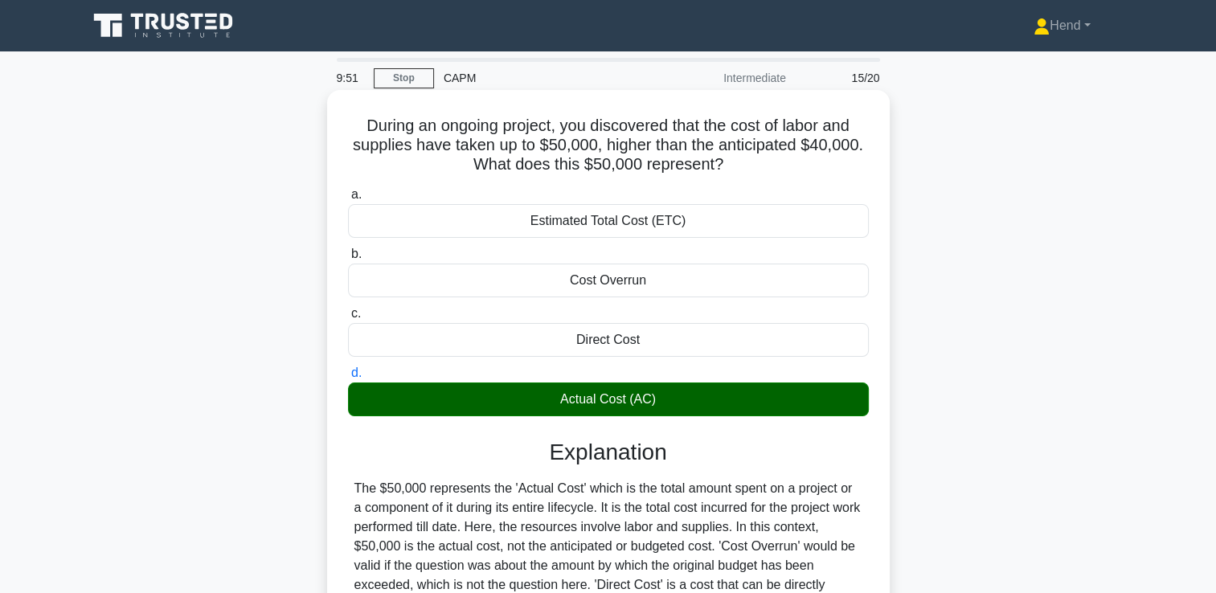
drag, startPoint x: 836, startPoint y: 398, endPoint x: 446, endPoint y: 200, distance: 437.1
click at [446, 200] on div "During an ongoing project, you discovered that the cost of labor and supplies h…" at bounding box center [608, 442] width 1061 height 697
drag, startPoint x: 446, startPoint y: 200, endPoint x: 600, endPoint y: 231, distance: 156.5
copy div "Estimated Total Cost (ETC) b. Cost Overrun c. Direct Cost d. Actual Cost (AC)"
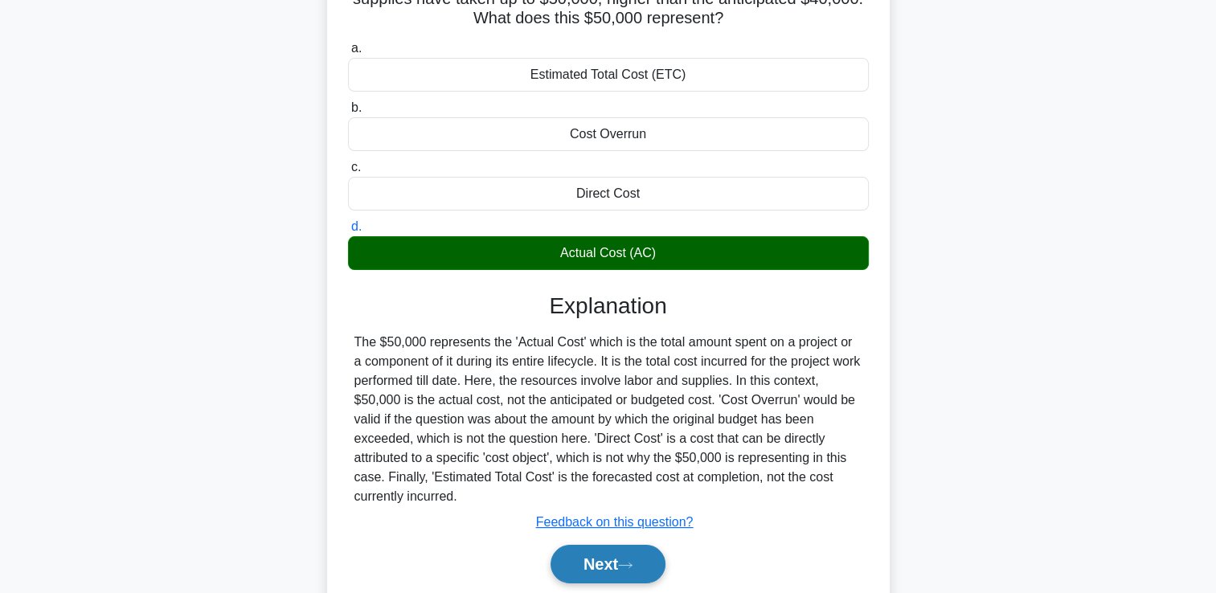
scroll to position [275, 0]
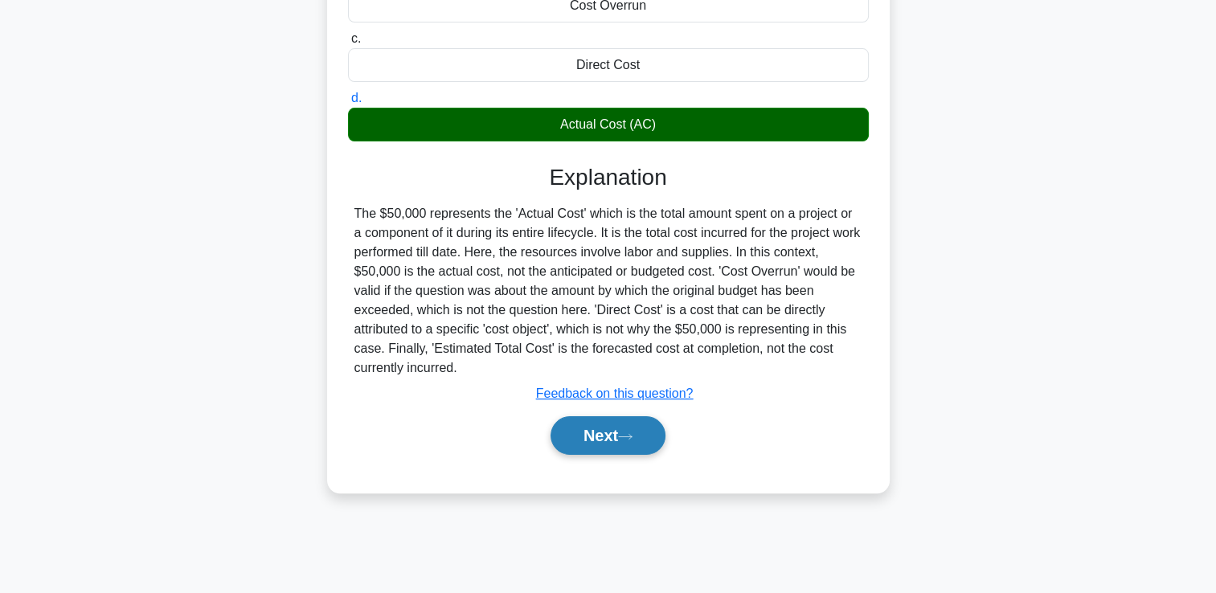
click at [592, 435] on button "Next" at bounding box center [608, 435] width 115 height 39
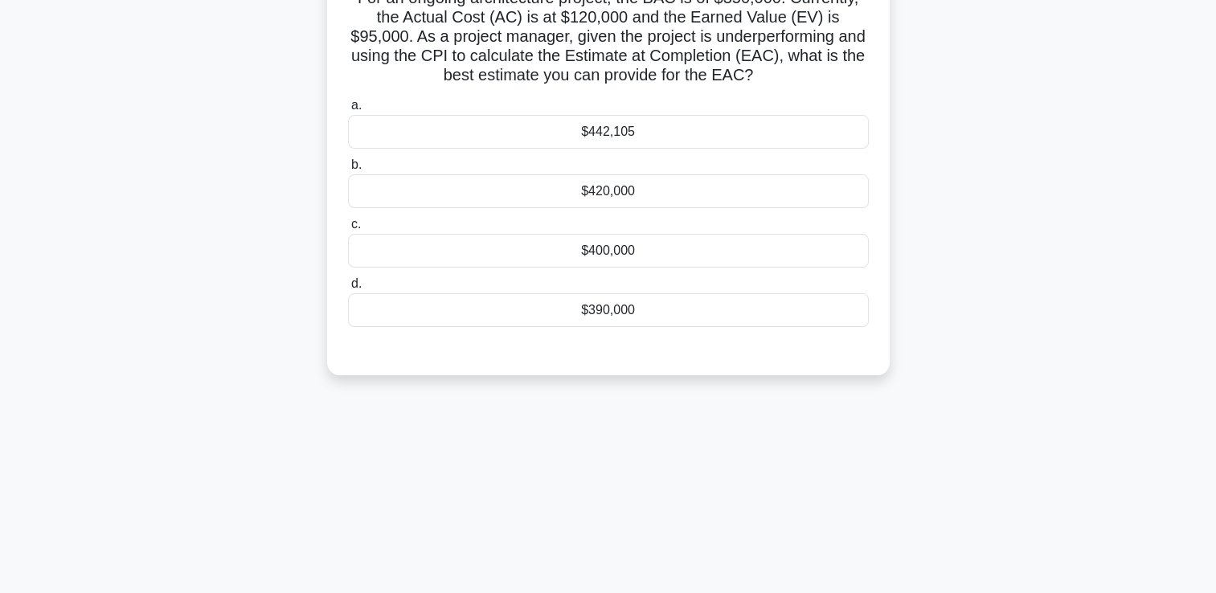
scroll to position [0, 0]
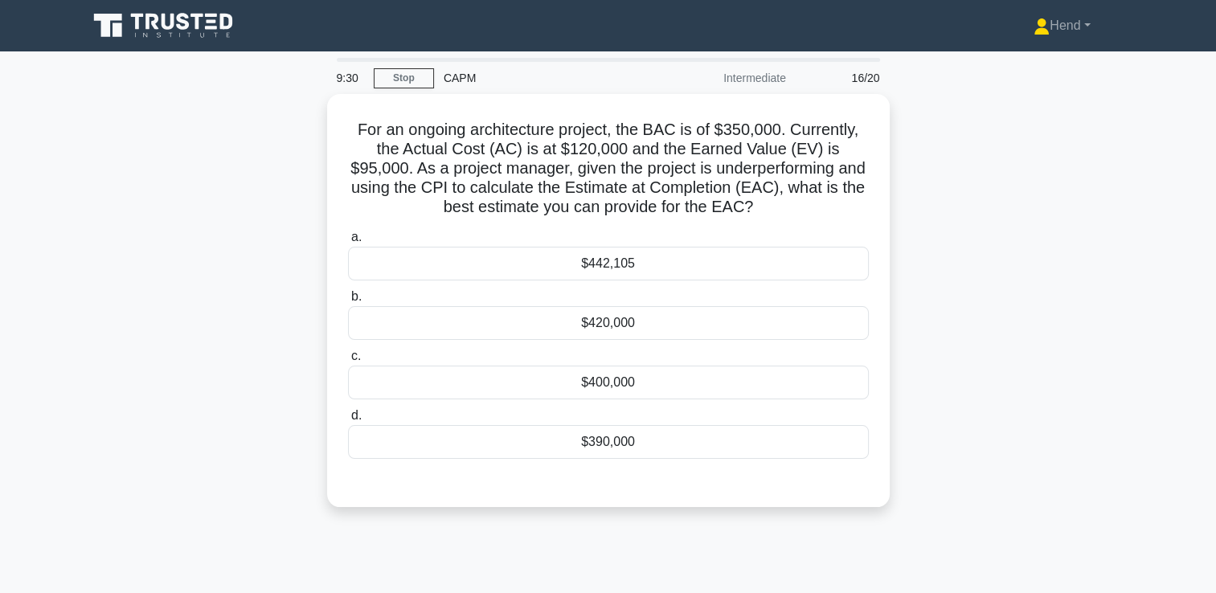
click at [960, 358] on div "For an ongoing architecture project, the BAC is of $350,000. Currently, the Act…" at bounding box center [608, 310] width 1061 height 432
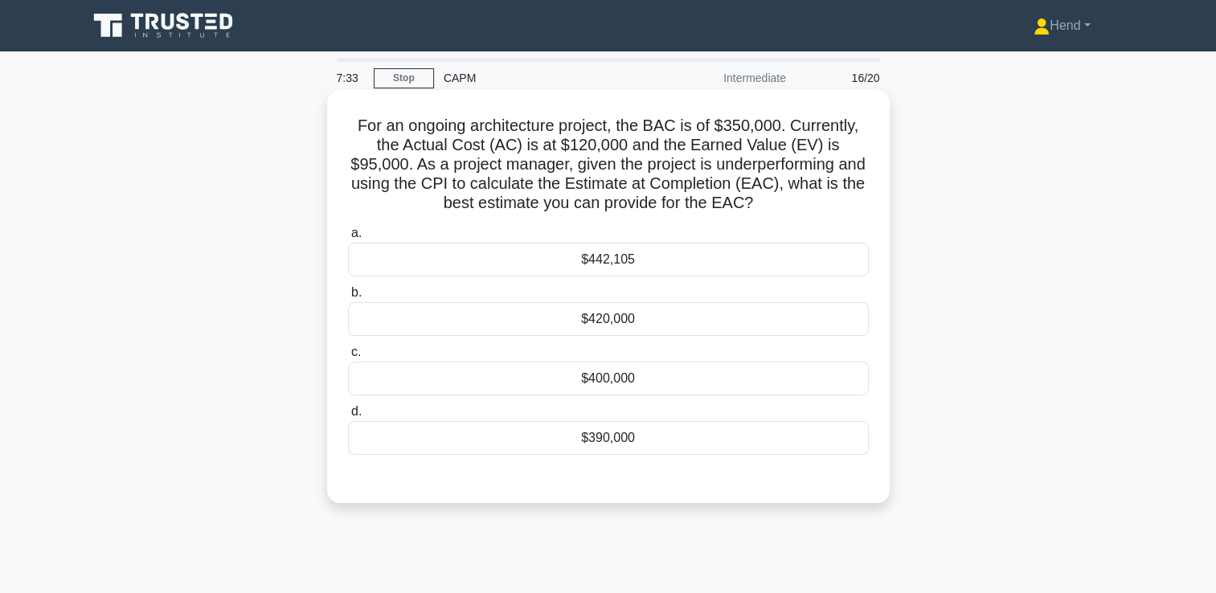
click at [655, 255] on div "$442,105" at bounding box center [608, 260] width 521 height 34
click at [348, 239] on input "a. $442,105" at bounding box center [348, 233] width 0 height 10
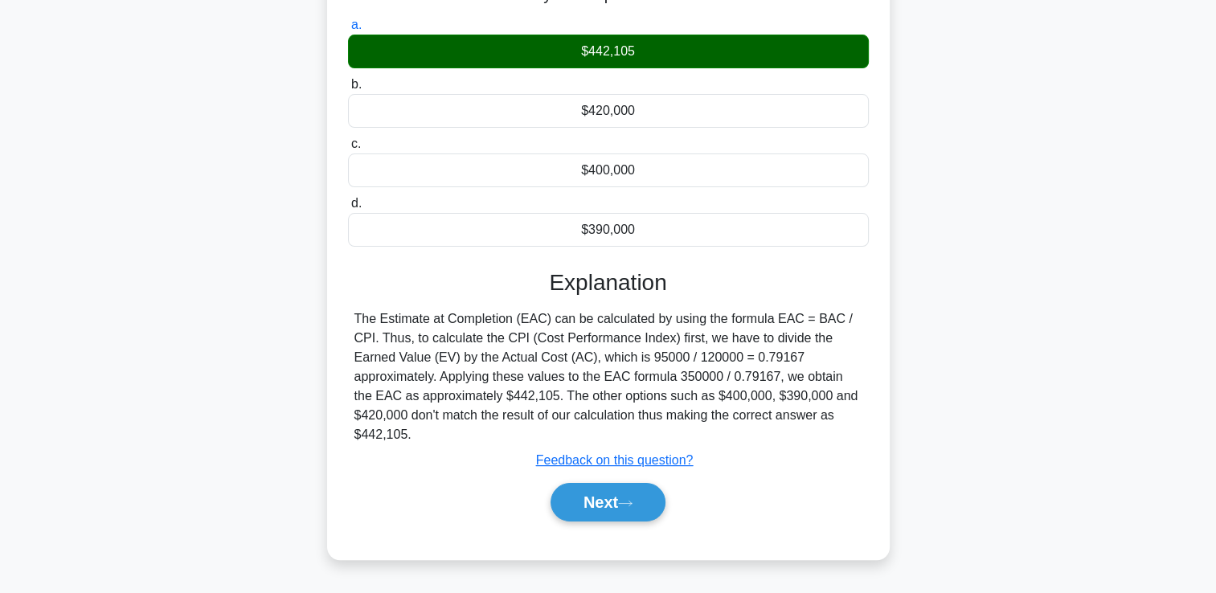
scroll to position [275, 0]
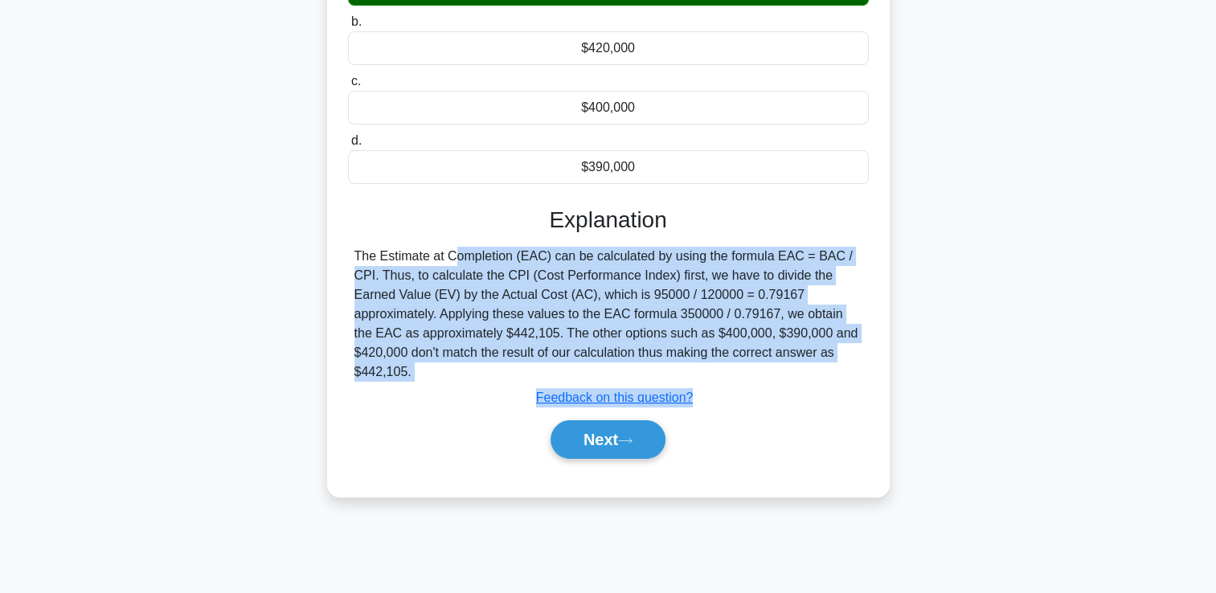
drag, startPoint x: 358, startPoint y: 248, endPoint x: 907, endPoint y: 383, distance: 565.5
click at [907, 383] on div "For an ongoing architecture project, the BAC is of $350,000. Currently, the Act…" at bounding box center [608, 167] width 1061 height 697
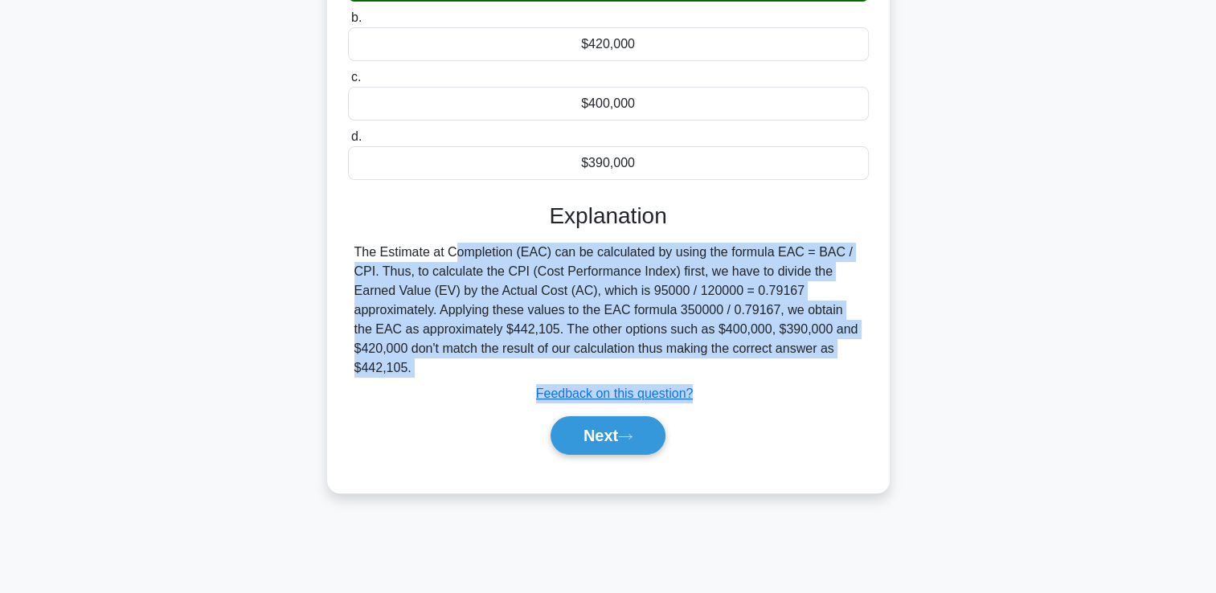
drag, startPoint x: 907, startPoint y: 383, endPoint x: 762, endPoint y: 330, distance: 154.4
copy div "The Estimate at Completion (EAC) can be calculated by using the formula EAC = B…"
drag, startPoint x: 628, startPoint y: 437, endPoint x: 648, endPoint y: 421, distance: 25.7
click at [628, 436] on icon at bounding box center [625, 436] width 14 height 9
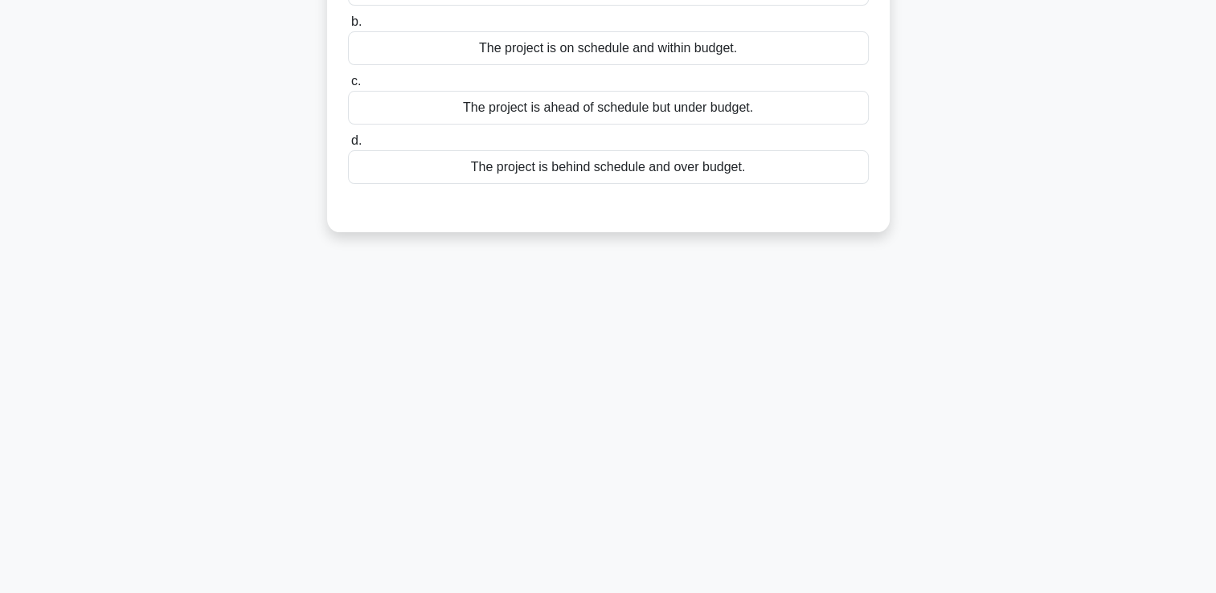
scroll to position [0, 0]
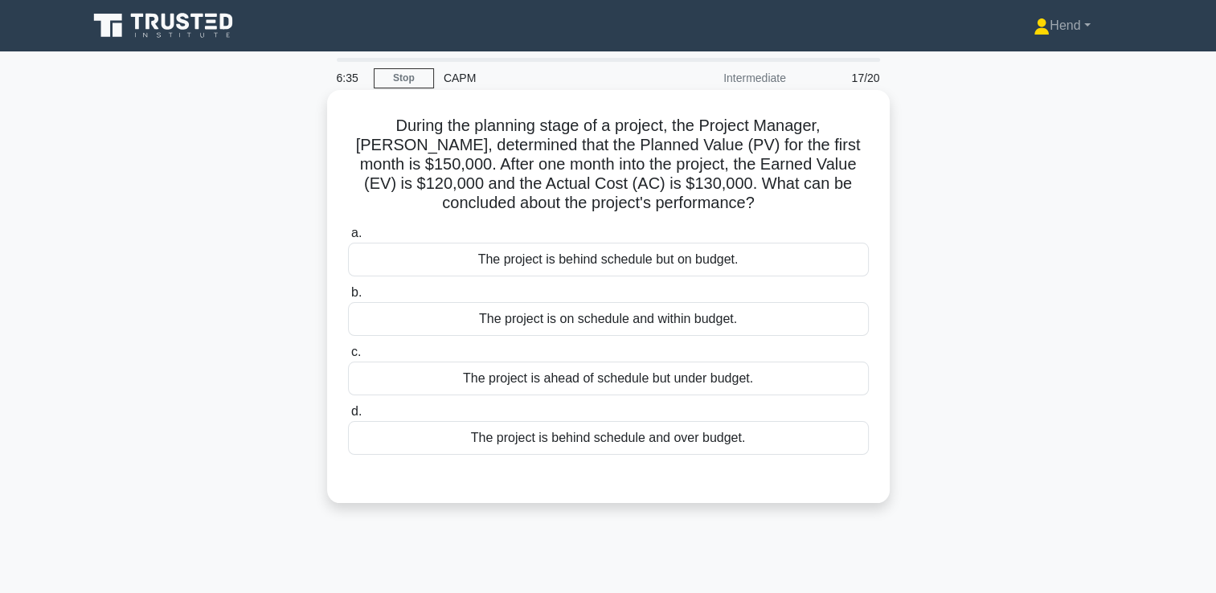
click at [705, 264] on div "The project is behind schedule but on budget." at bounding box center [608, 260] width 521 height 34
click at [348, 239] on input "a. The project is behind schedule but on budget." at bounding box center [348, 233] width 0 height 10
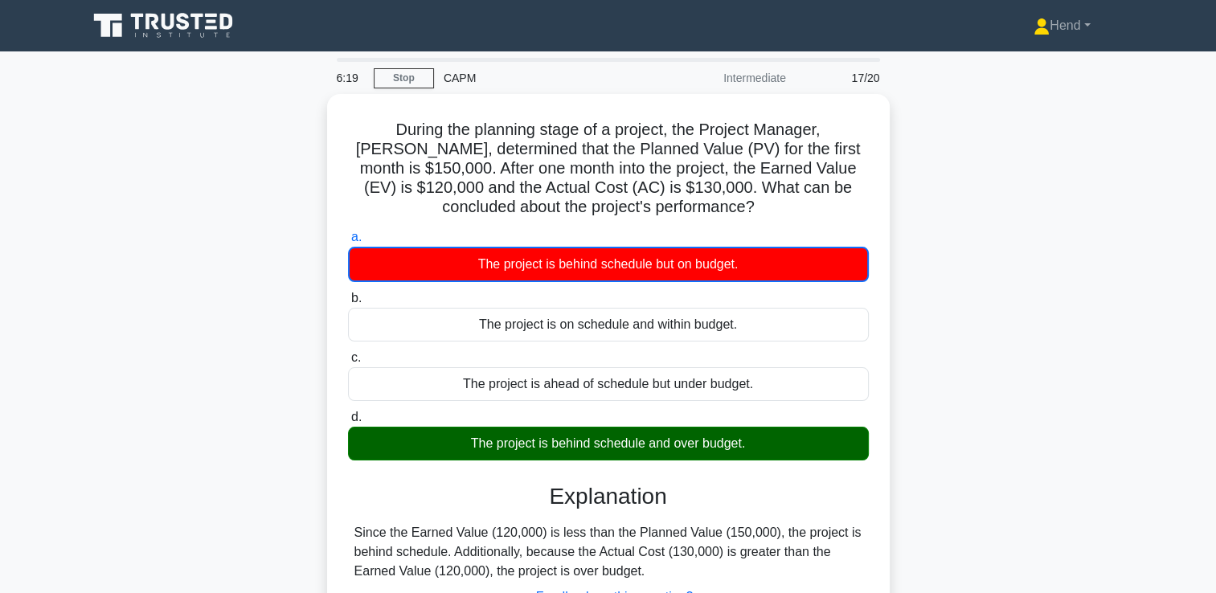
scroll to position [275, 0]
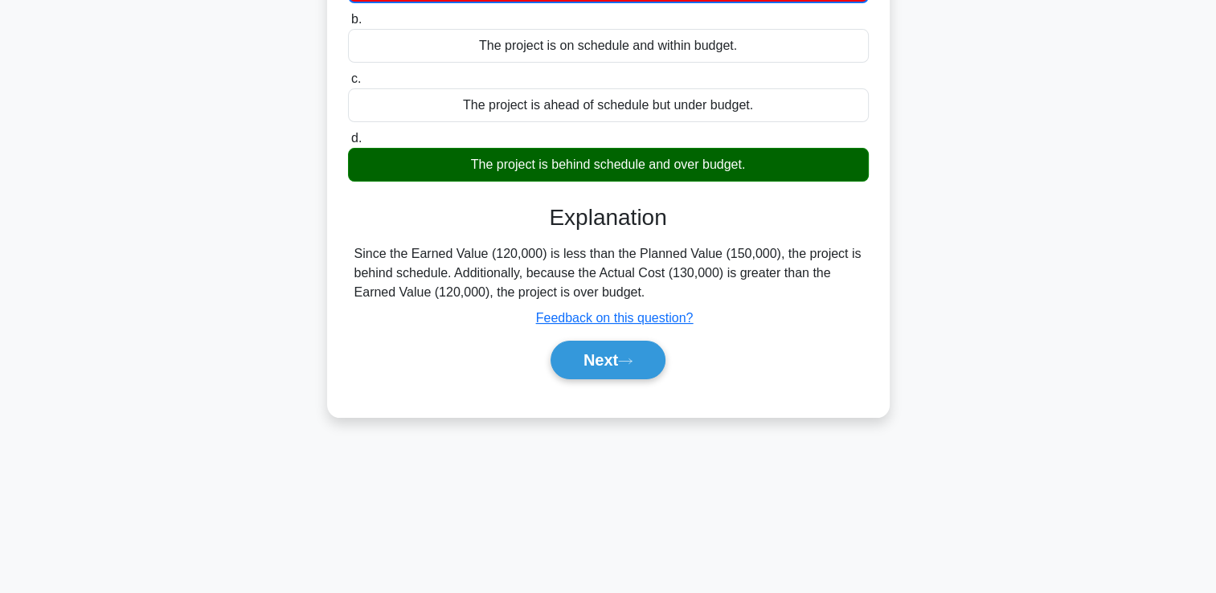
drag, startPoint x: 706, startPoint y: 292, endPoint x: 334, endPoint y: 252, distance: 373.4
click at [334, 252] on div "During the planning stage of a project, the Project Manager, Jack, determined t…" at bounding box center [609, 116] width 550 height 589
drag, startPoint x: 334, startPoint y: 252, endPoint x: 409, endPoint y: 261, distance: 75.3
copy div "Since the Earned Value (120,000) is less than the Planned Value (150,000), the …"
click at [613, 367] on button "Next" at bounding box center [608, 360] width 115 height 39
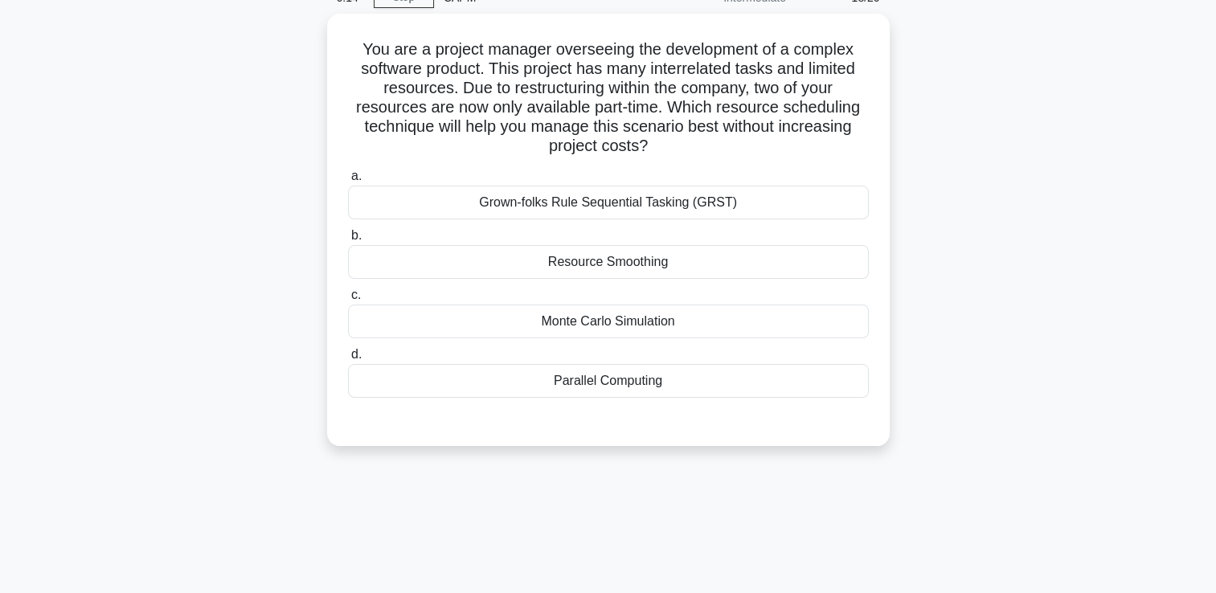
scroll to position [0, 0]
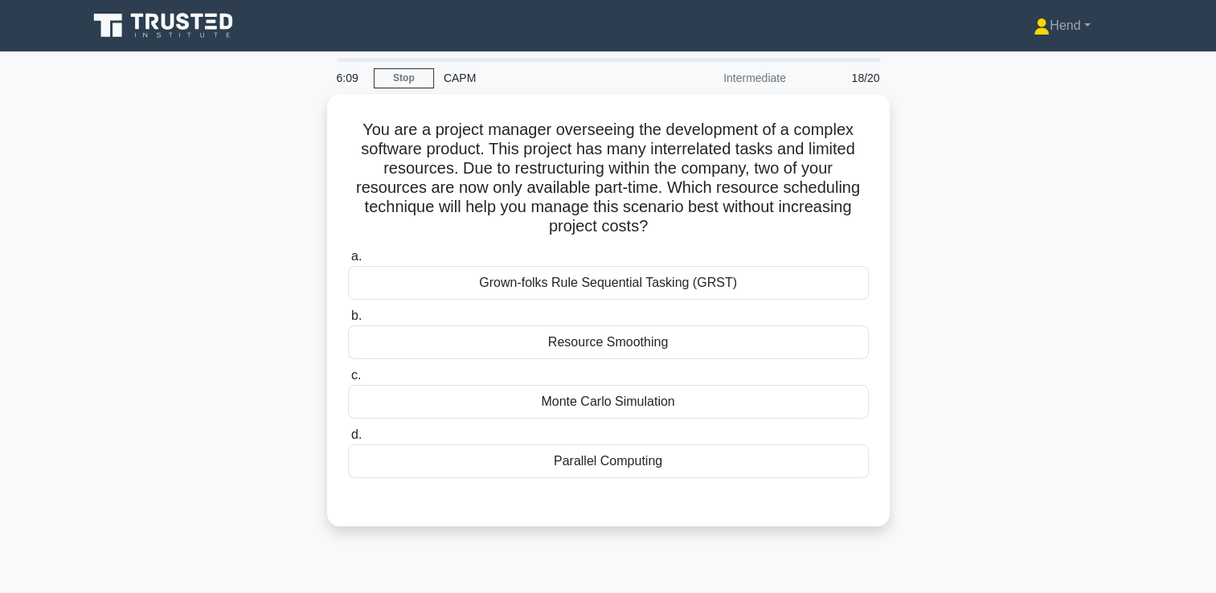
click at [990, 390] on div "You are a project manager overseeing the development of a complex software prod…" at bounding box center [608, 320] width 1061 height 452
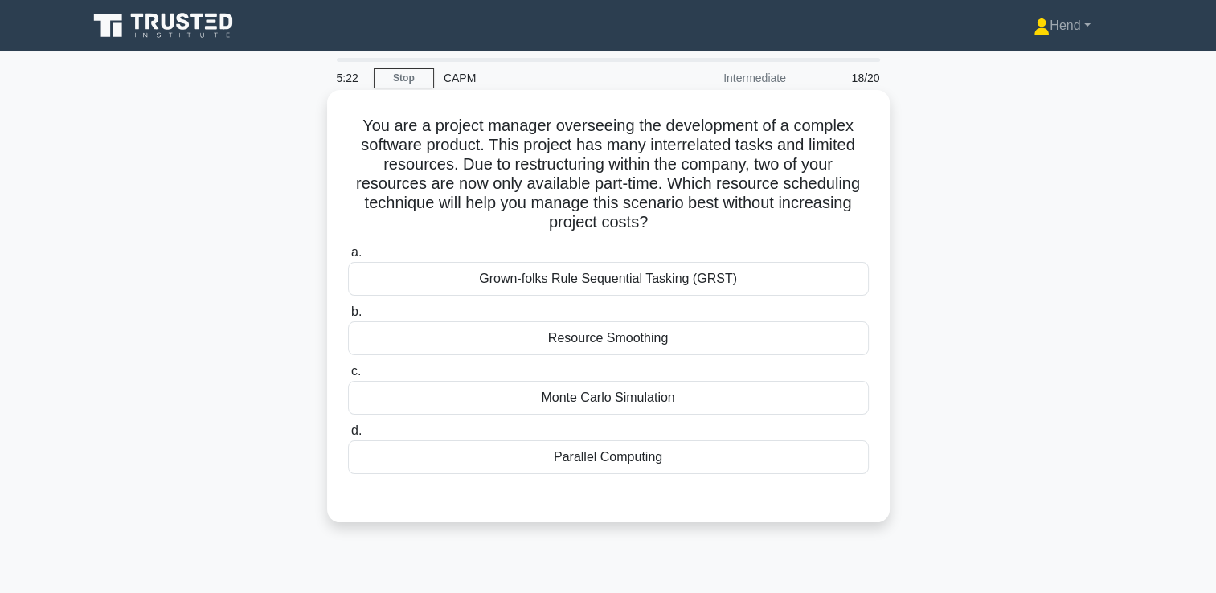
click at [649, 350] on div "Resource Smoothing" at bounding box center [608, 339] width 521 height 34
click at [348, 317] on input "b. Resource Smoothing" at bounding box center [348, 312] width 0 height 10
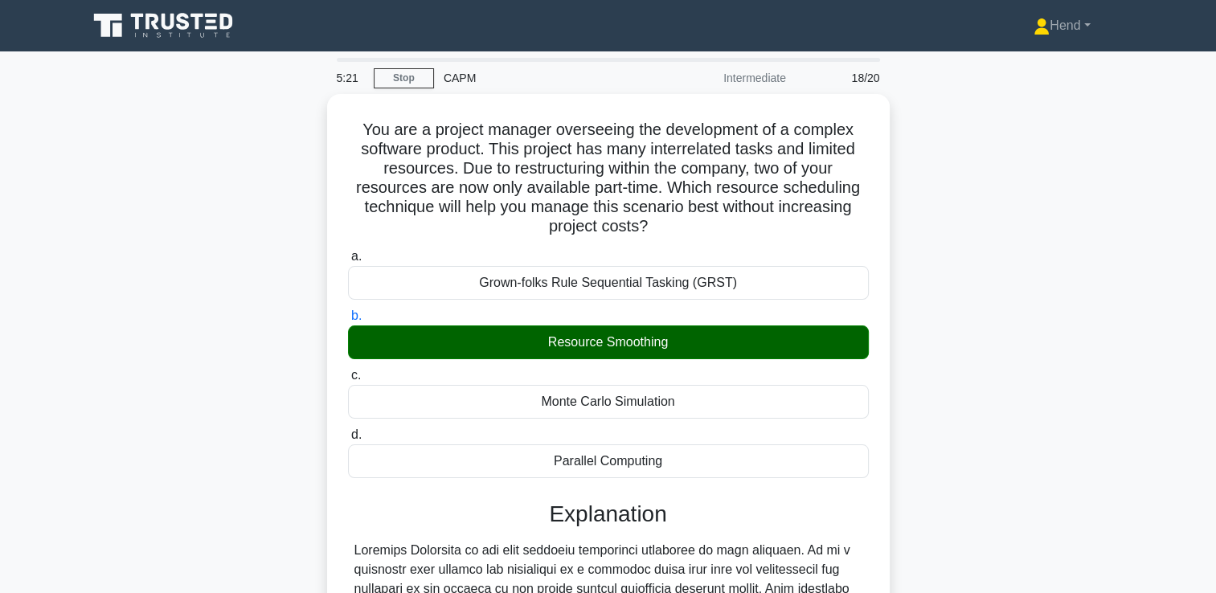
click at [1079, 358] on div "You are a project manager overseeing the development of a complex software prod…" at bounding box center [608, 500] width 1061 height 813
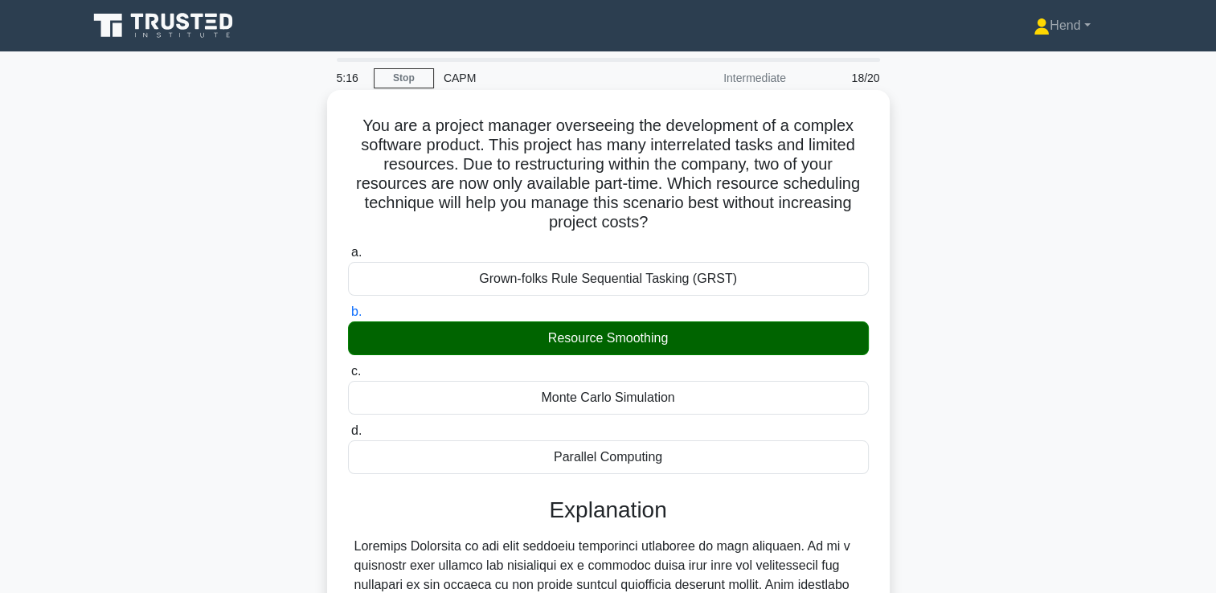
drag, startPoint x: 852, startPoint y: 438, endPoint x: 354, endPoint y: 107, distance: 598.3
click at [354, 107] on div "You are a project manager overseeing the development of a complex software prod…" at bounding box center [609, 486] width 550 height 780
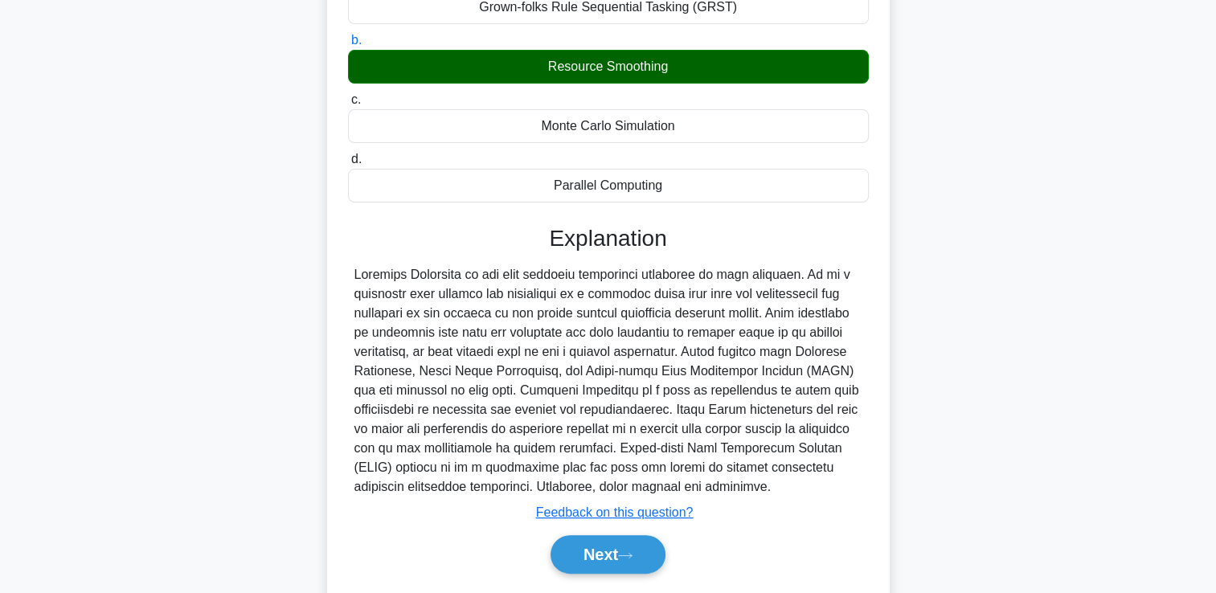
scroll to position [319, 0]
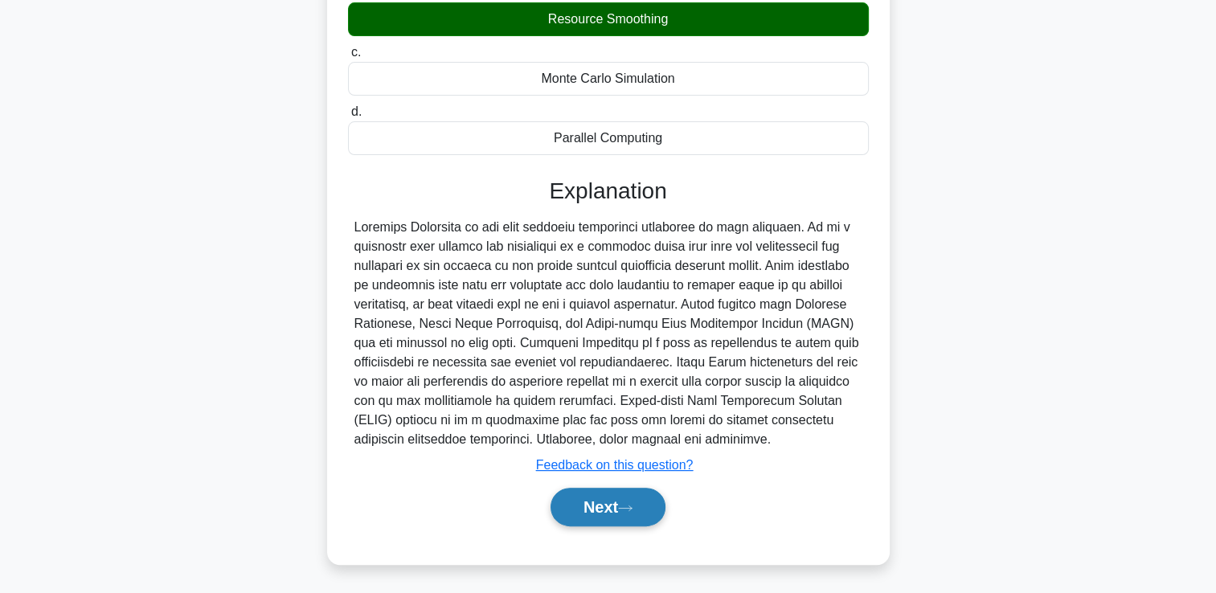
click at [611, 502] on button "Next" at bounding box center [608, 507] width 115 height 39
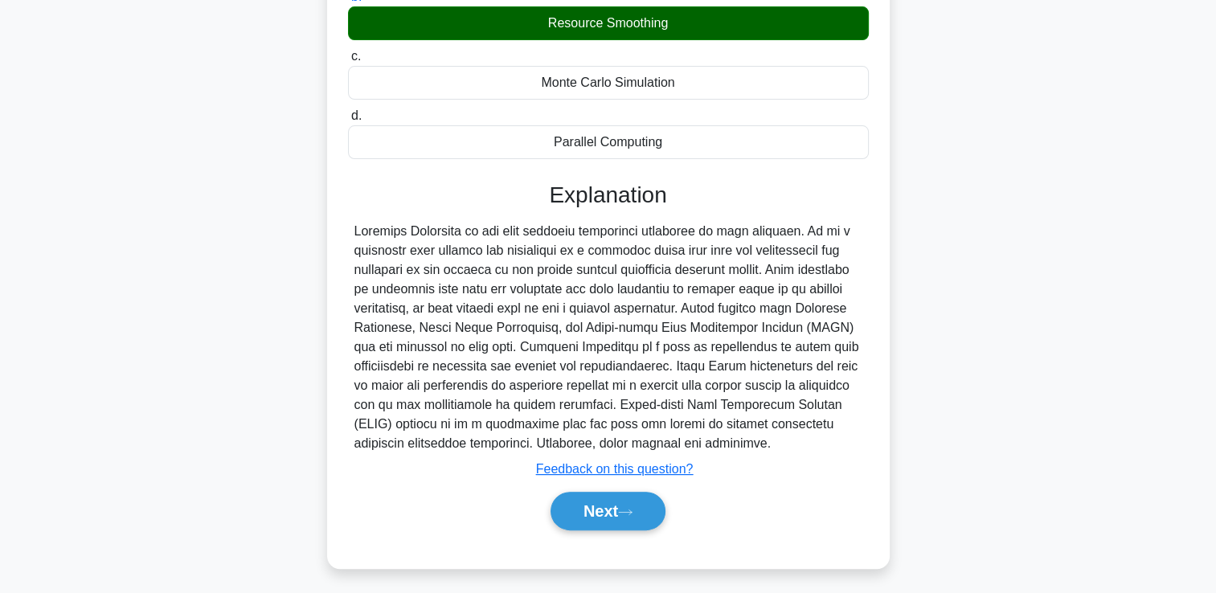
scroll to position [0, 0]
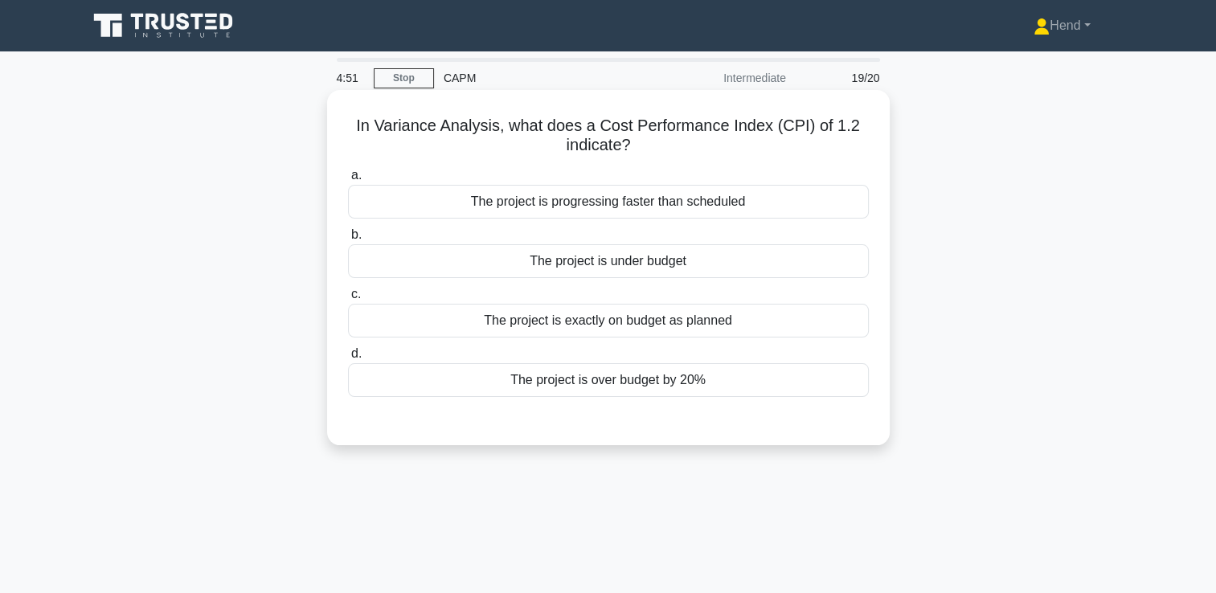
click at [653, 391] on div "The project is over budget by 20%" at bounding box center [608, 380] width 521 height 34
click at [348, 359] on input "d. The project is over budget by 20%" at bounding box center [348, 354] width 0 height 10
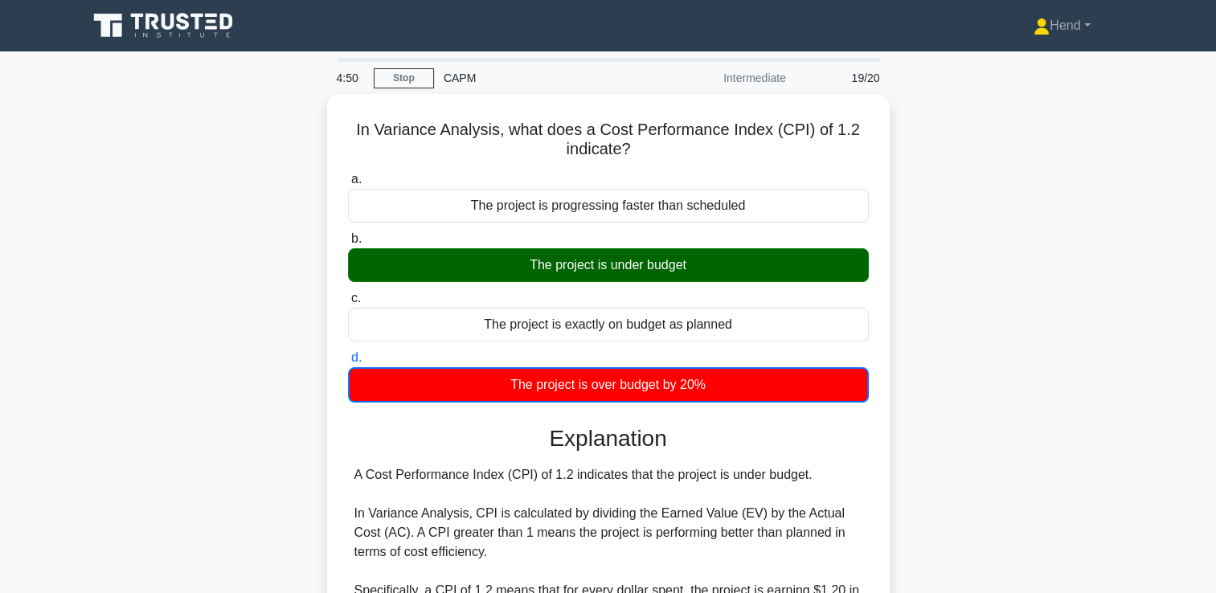
click at [1116, 371] on div "In Variance Analysis, what does a Cost Performance Index (CPI) of 1.2 indicate?…" at bounding box center [608, 530] width 1061 height 872
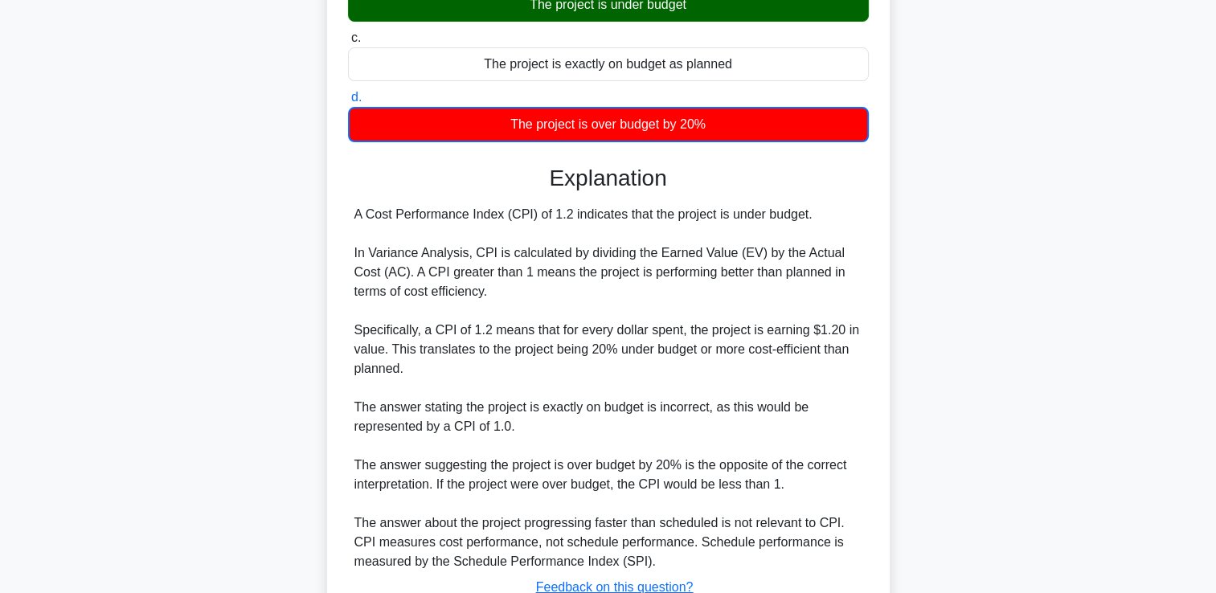
scroll to position [379, 0]
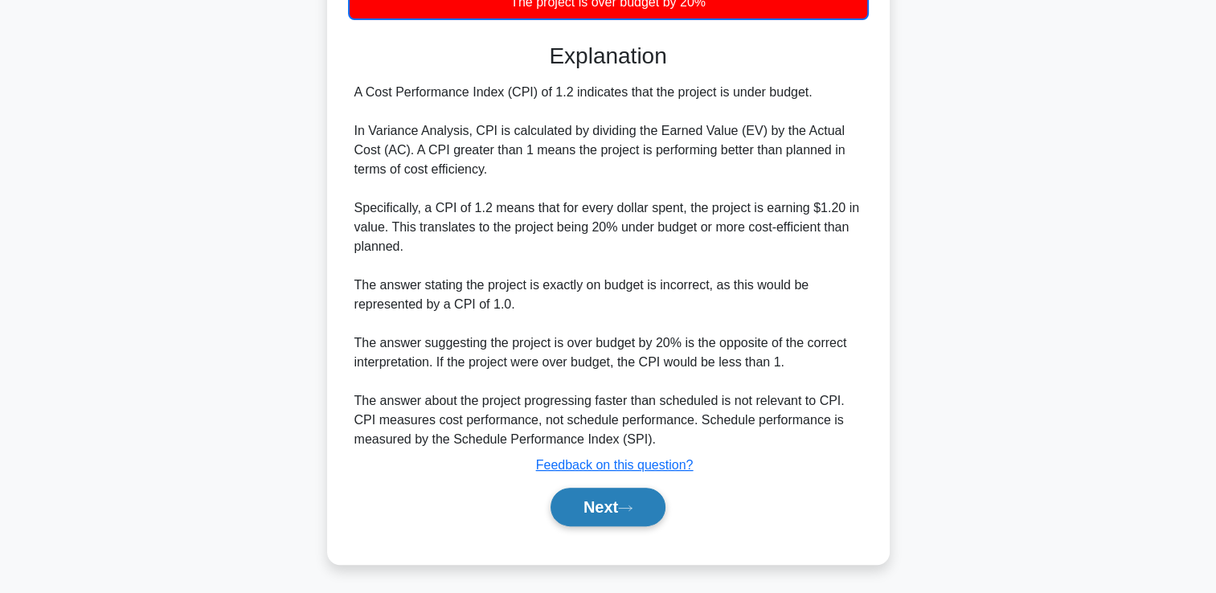
click at [600, 514] on button "Next" at bounding box center [608, 507] width 115 height 39
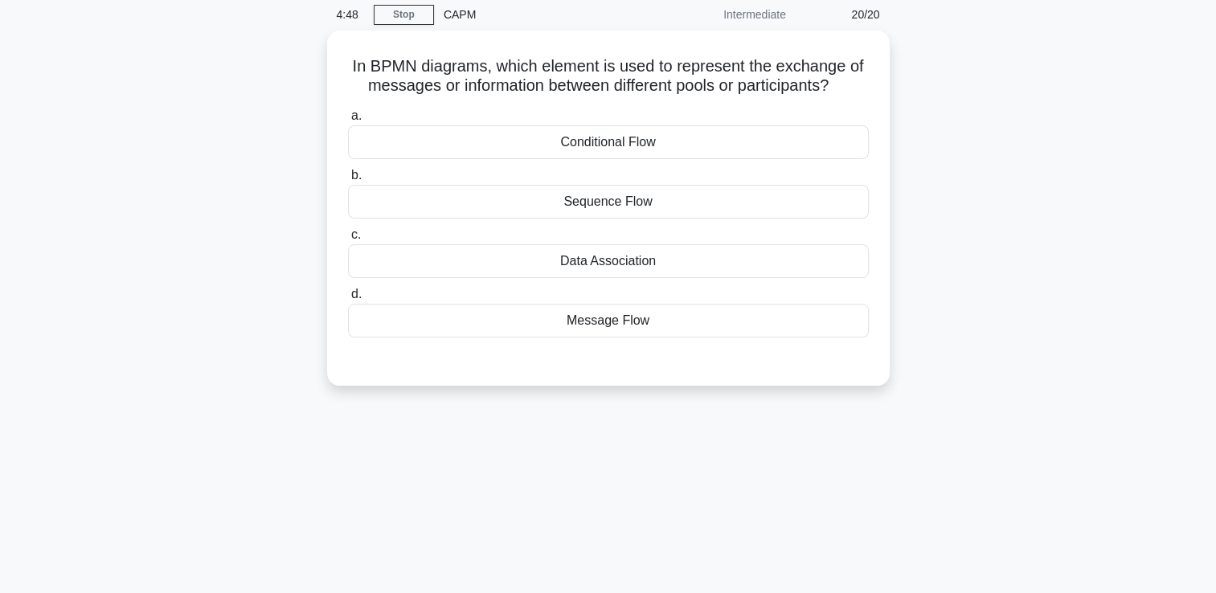
scroll to position [0, 0]
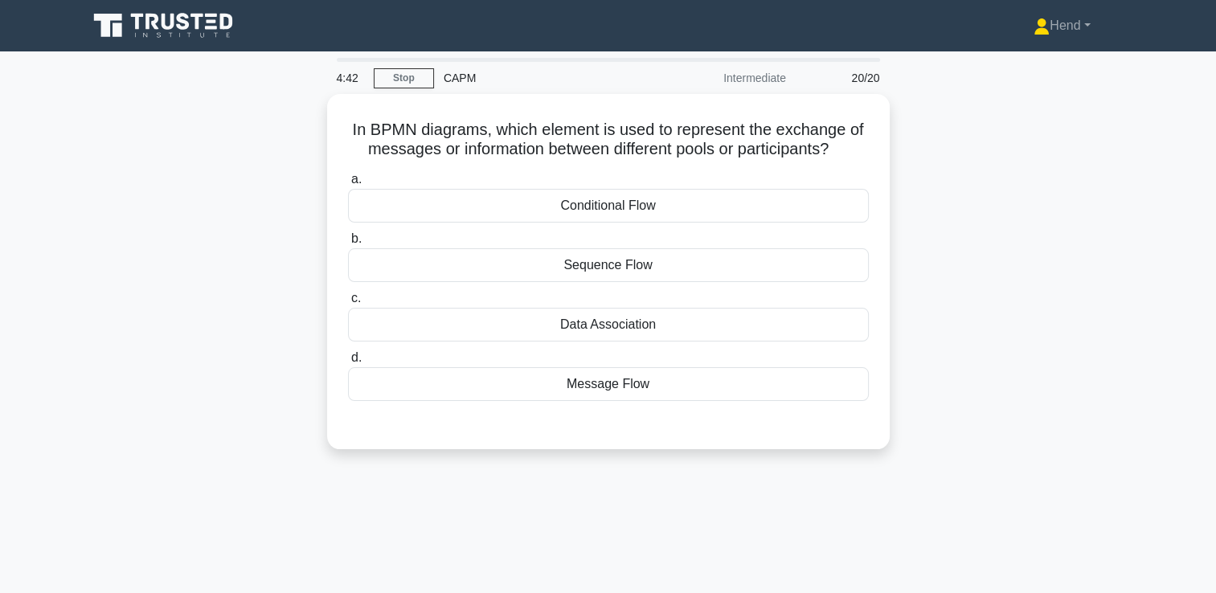
drag, startPoint x: 858, startPoint y: 142, endPoint x: 287, endPoint y: 130, distance: 571.6
click at [287, 130] on div "In BPMN diagrams, which element is used to represent the exchange of messages o…" at bounding box center [608, 281] width 1061 height 375
click at [1215, 283] on main "4:34 Stop CAPM Intermediate 20/20 In BPMN diagrams, which element is used to re…" at bounding box center [608, 459] width 1216 height 817
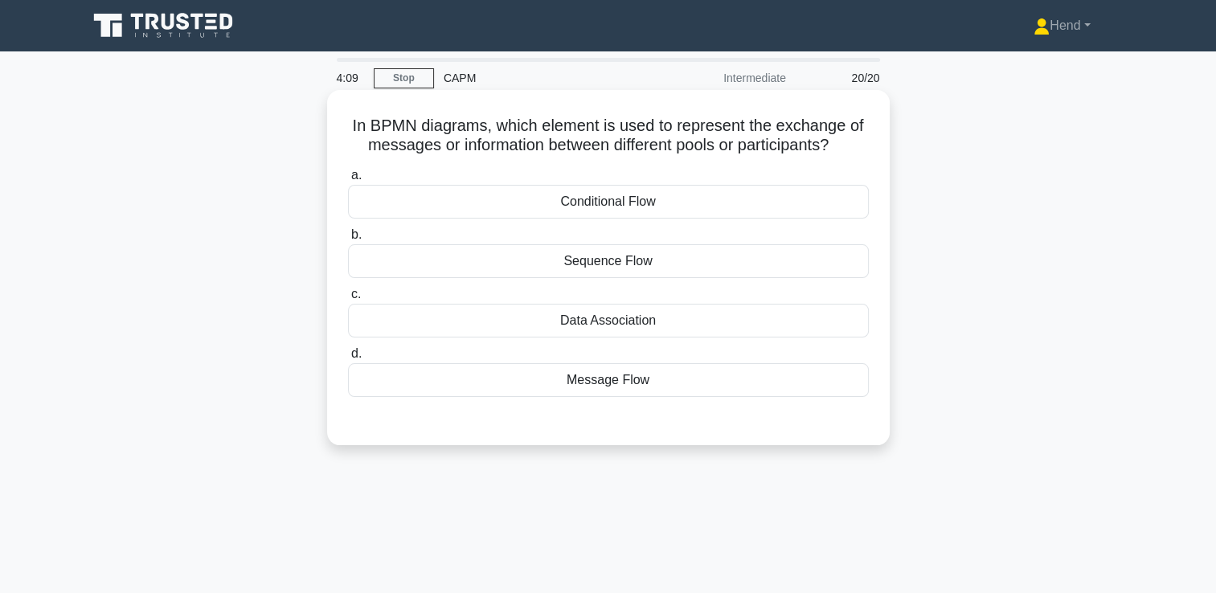
click at [595, 389] on div "Message Flow" at bounding box center [608, 380] width 521 height 34
click at [348, 359] on input "d. Message Flow" at bounding box center [348, 354] width 0 height 10
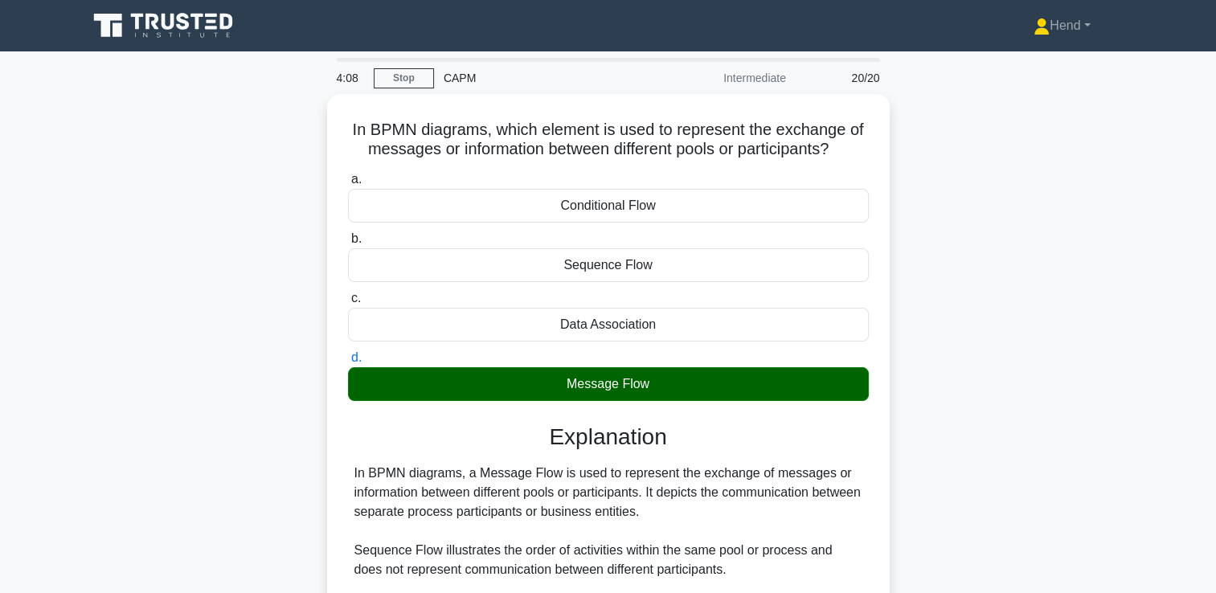
click at [1135, 326] on div "In BPMN diagrams, which element is used to represent the exchange of messages o…" at bounding box center [608, 490] width 1061 height 793
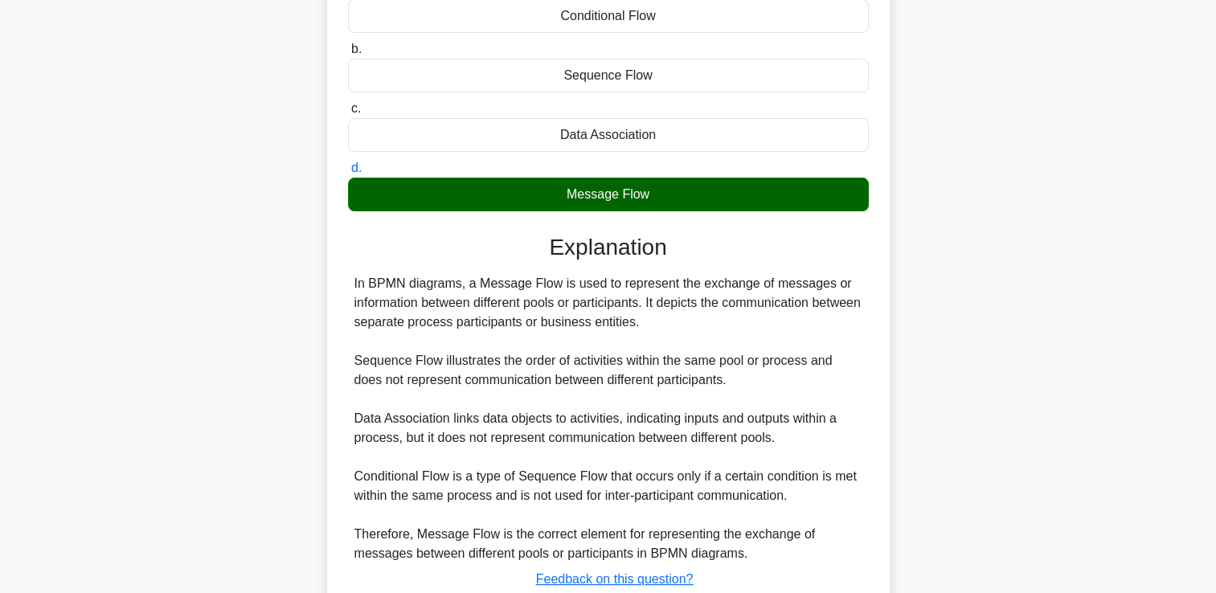
scroll to position [300, 0]
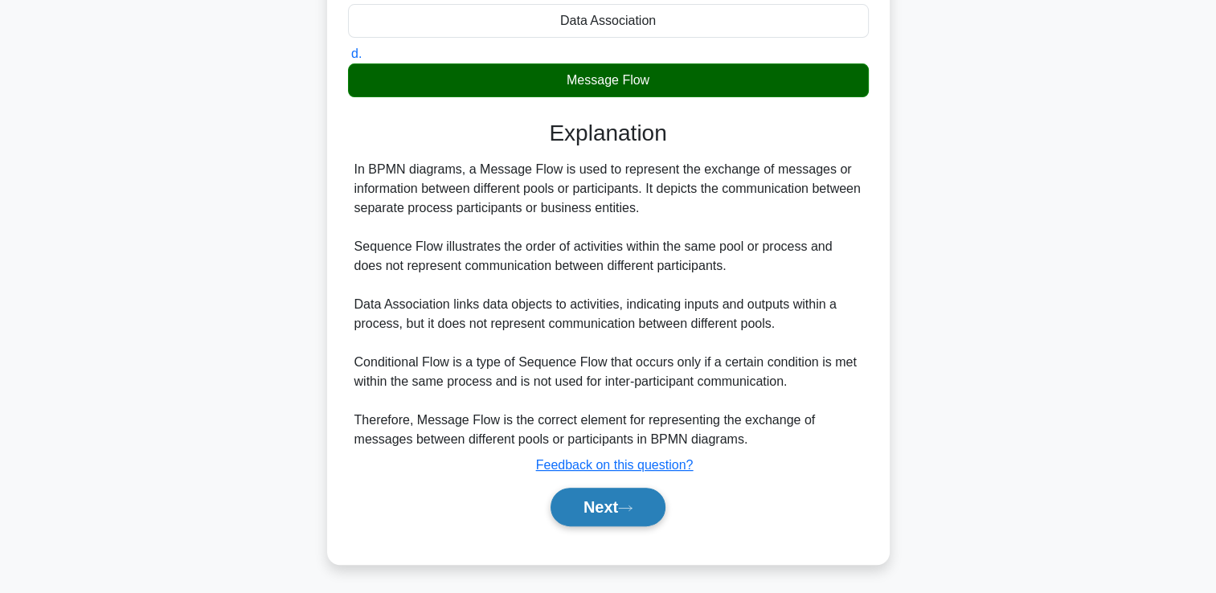
click at [635, 494] on button "Next" at bounding box center [608, 507] width 115 height 39
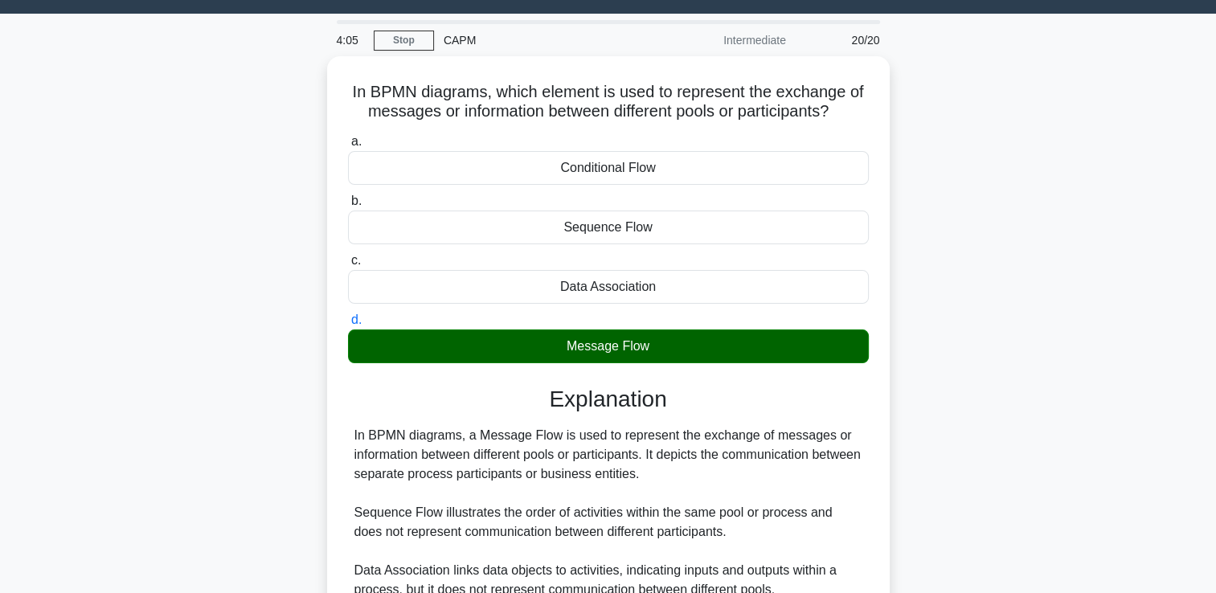
scroll to position [0, 0]
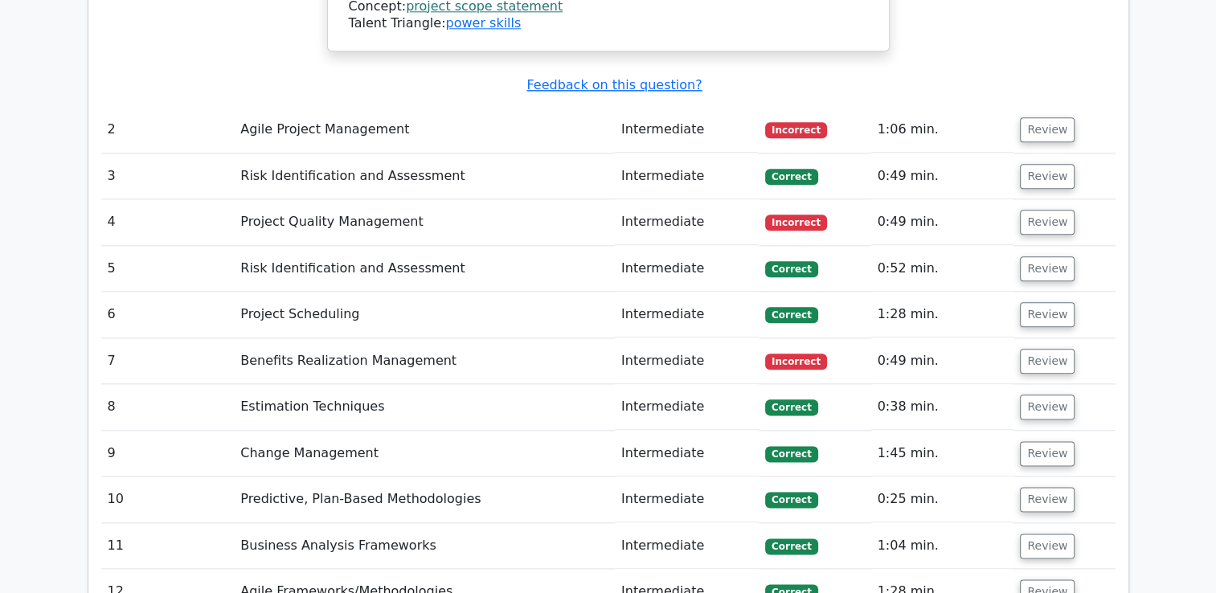
scroll to position [1929, 0]
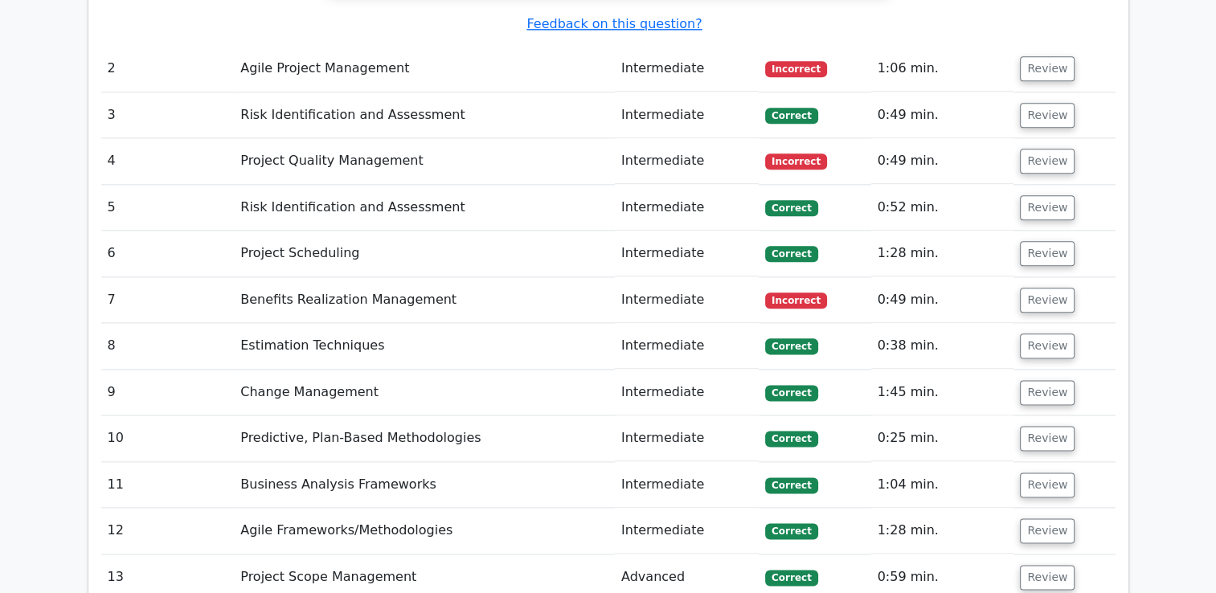
click at [444, 323] on td "Estimation Techniques" at bounding box center [424, 346] width 381 height 46
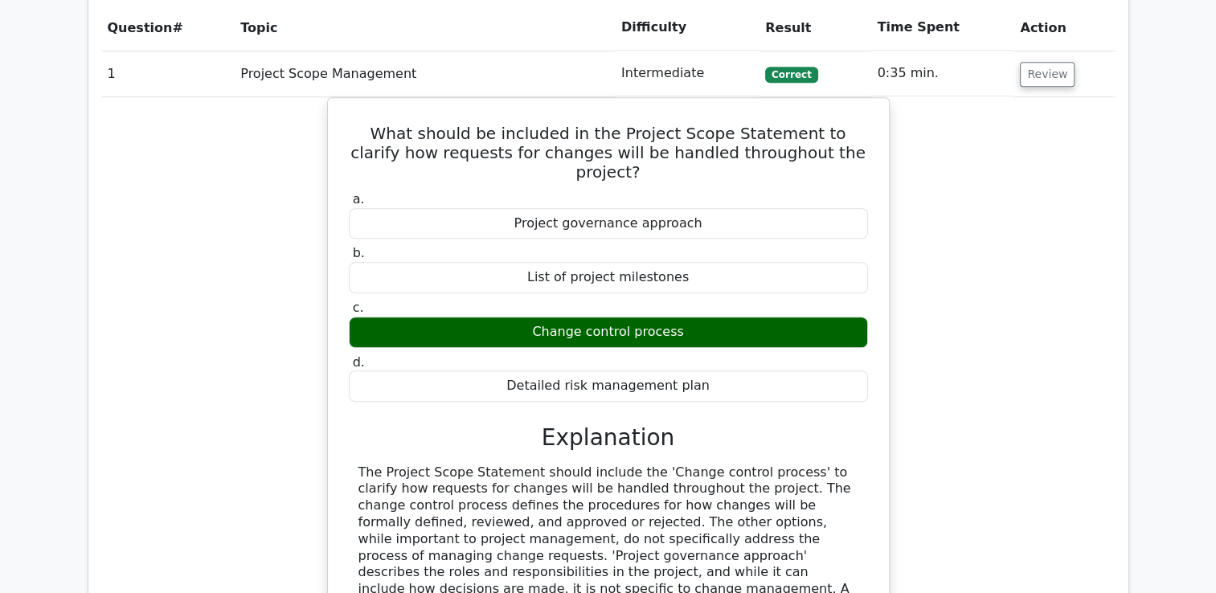
scroll to position [1125, 0]
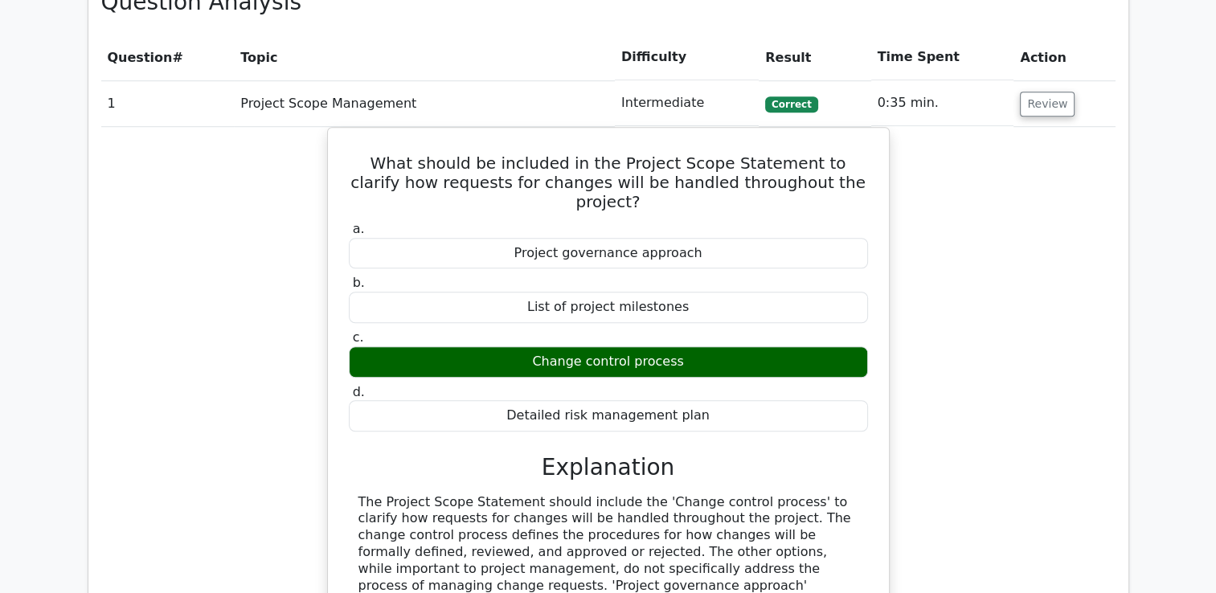
click at [1104, 233] on div "What should be included in the Project Scope Statement to clarify how requests …" at bounding box center [608, 470] width 1014 height 687
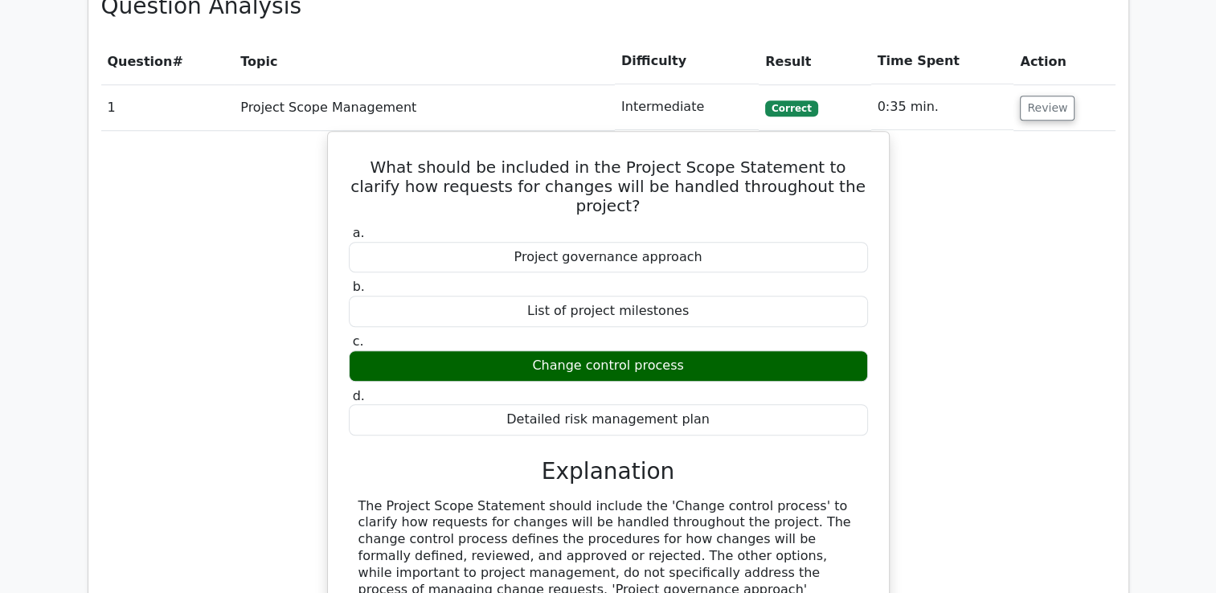
click at [1144, 319] on main "Your Test Results Certified Associate in Project Management 75% Your Score Keep…" at bounding box center [608, 405] width 1216 height 2959
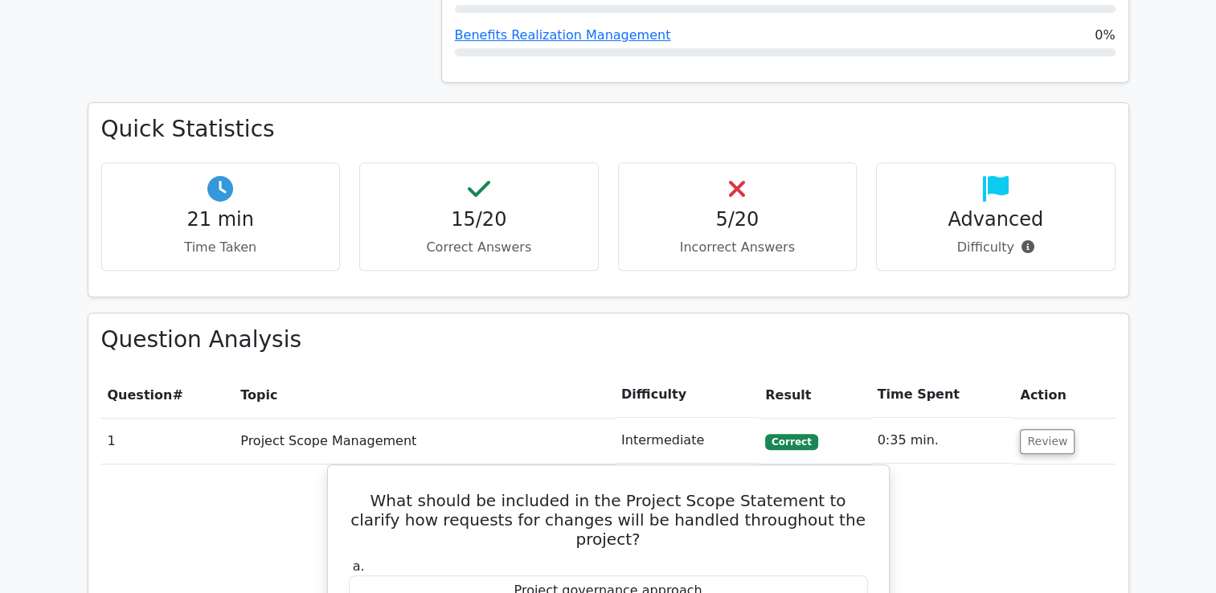
scroll to position [723, 0]
